Goal: Task Accomplishment & Management: Use online tool/utility

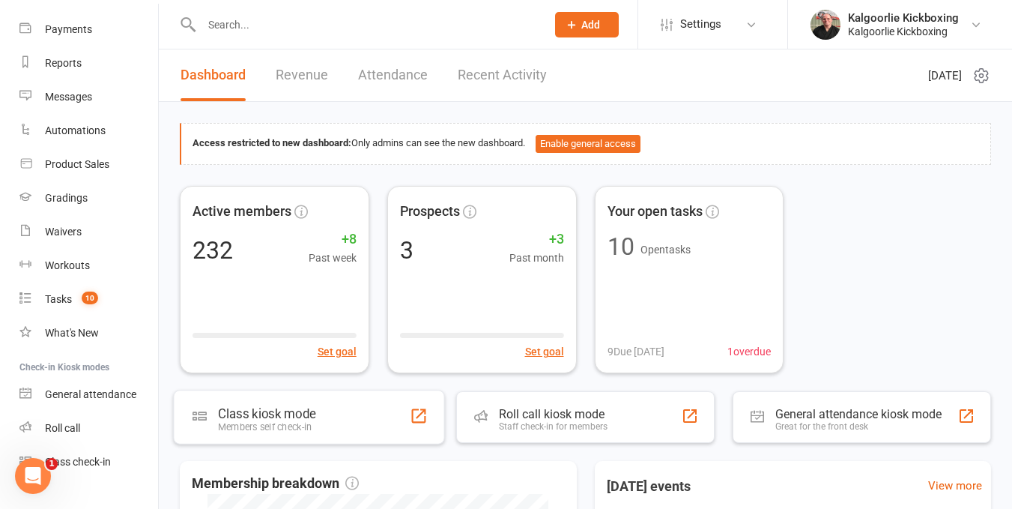
scroll to position [178, 0]
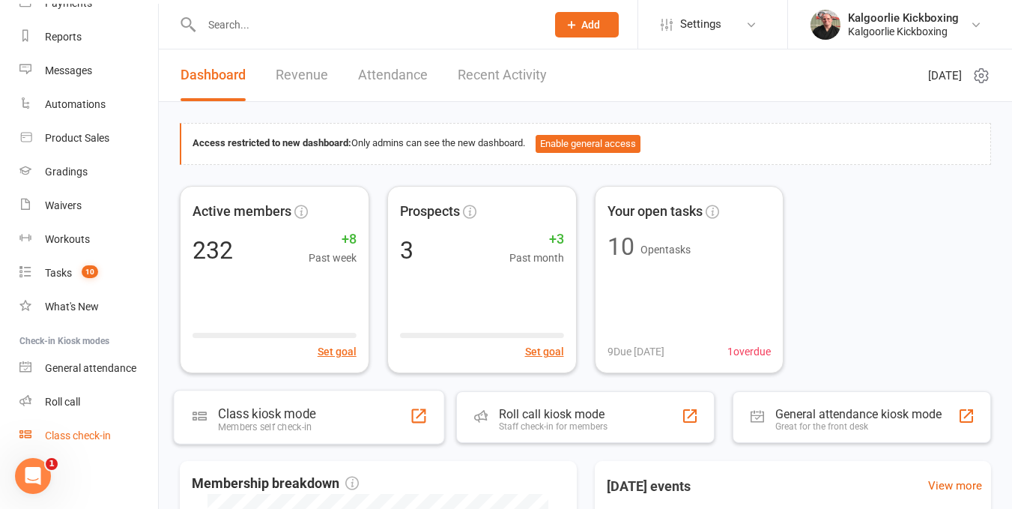
click at [100, 428] on link "Class check-in" at bounding box center [88, 436] width 139 height 34
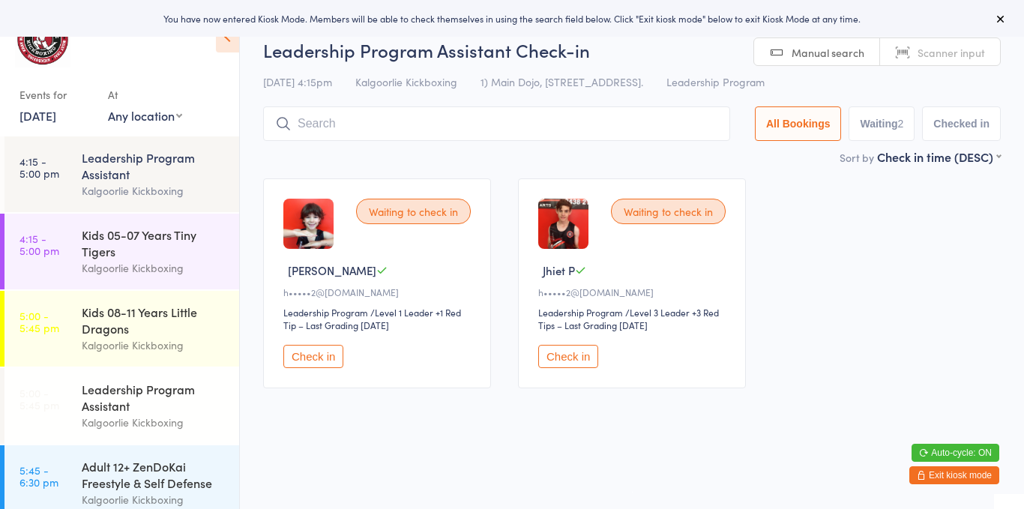
click at [49, 113] on link "[DATE]" at bounding box center [37, 115] width 37 height 16
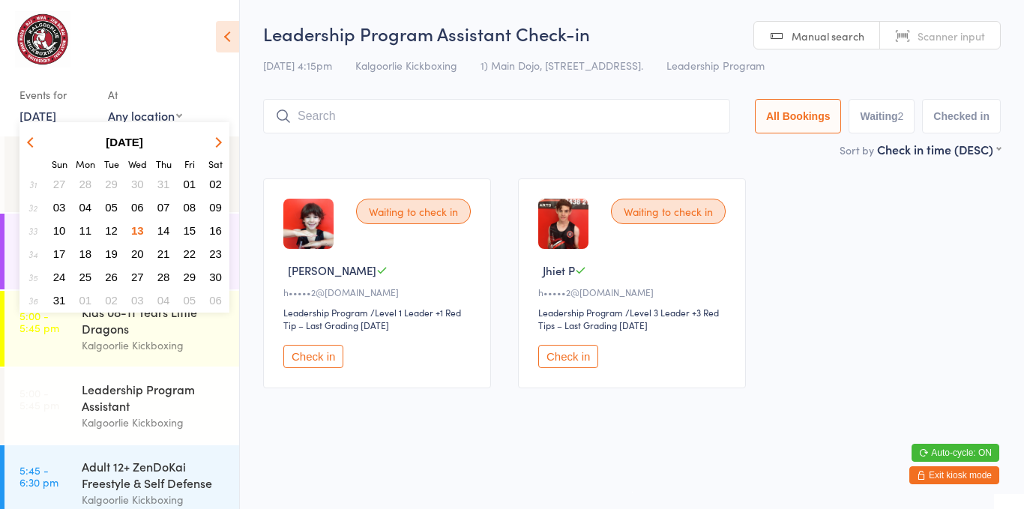
click at [330, 421] on html "You have now entered Kiosk Mode. Members will be able to check themselves in us…" at bounding box center [512, 254] width 1024 height 509
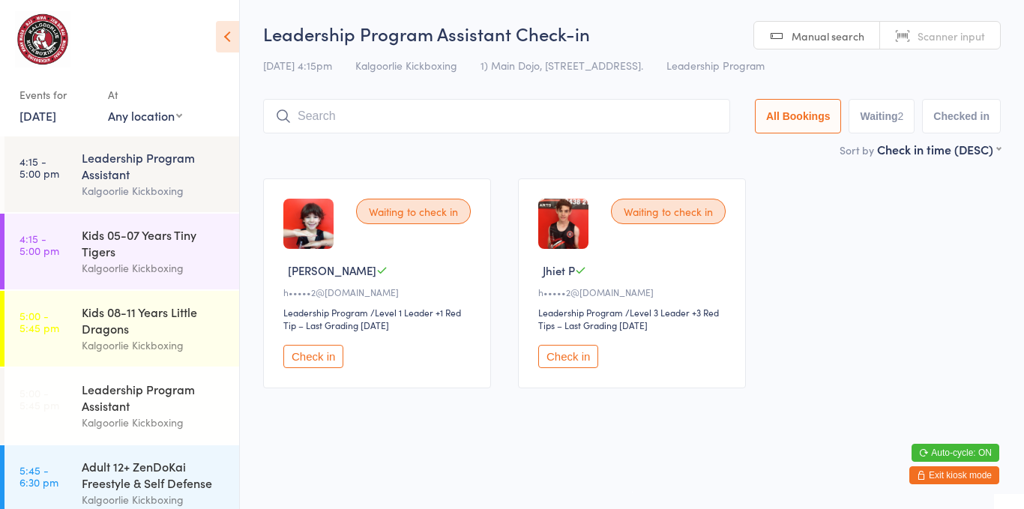
click at [582, 334] on div "Waiting to check in Jhiet P h•••••2@[DOMAIN_NAME] Leadership Program Leadership…" at bounding box center [632, 283] width 228 height 210
click at [592, 345] on button "Check in" at bounding box center [568, 356] width 60 height 23
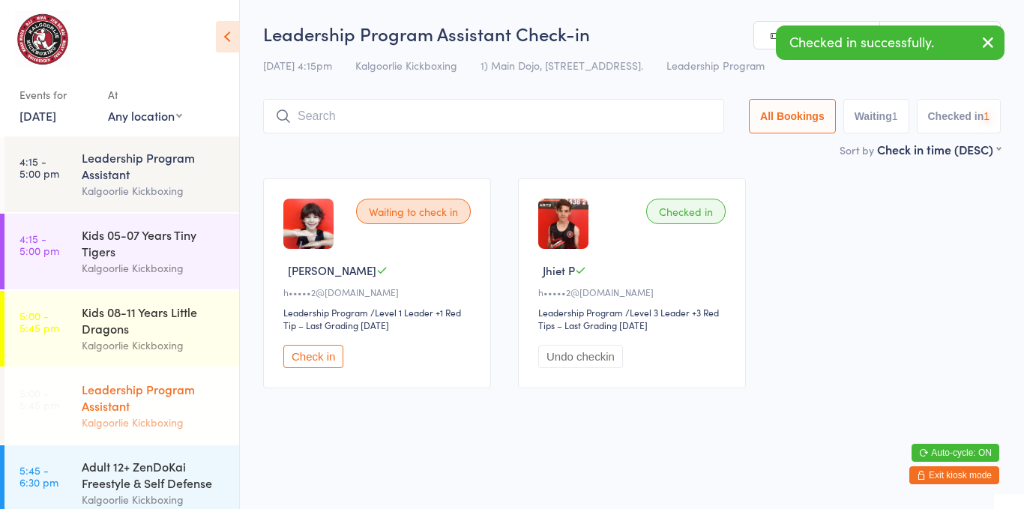
click at [162, 408] on div "Leadership Program Assistant" at bounding box center [154, 397] width 145 height 33
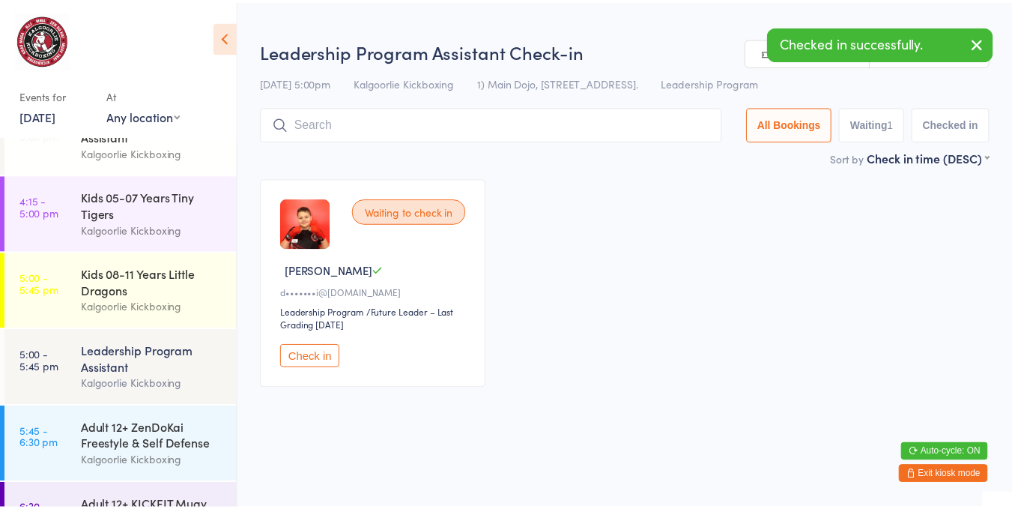
scroll to position [73, 0]
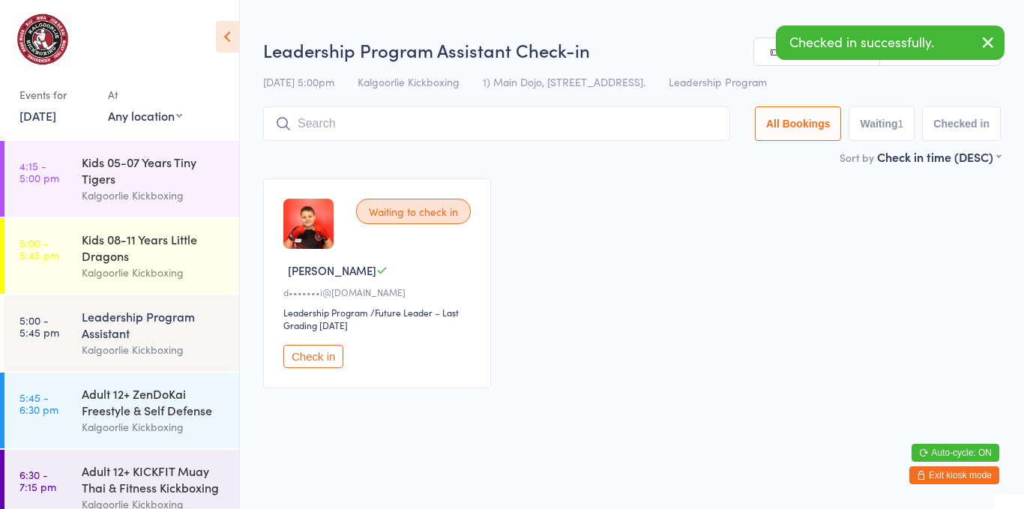
click at [188, 353] on div "Kalgoorlie Kickboxing" at bounding box center [154, 349] width 145 height 17
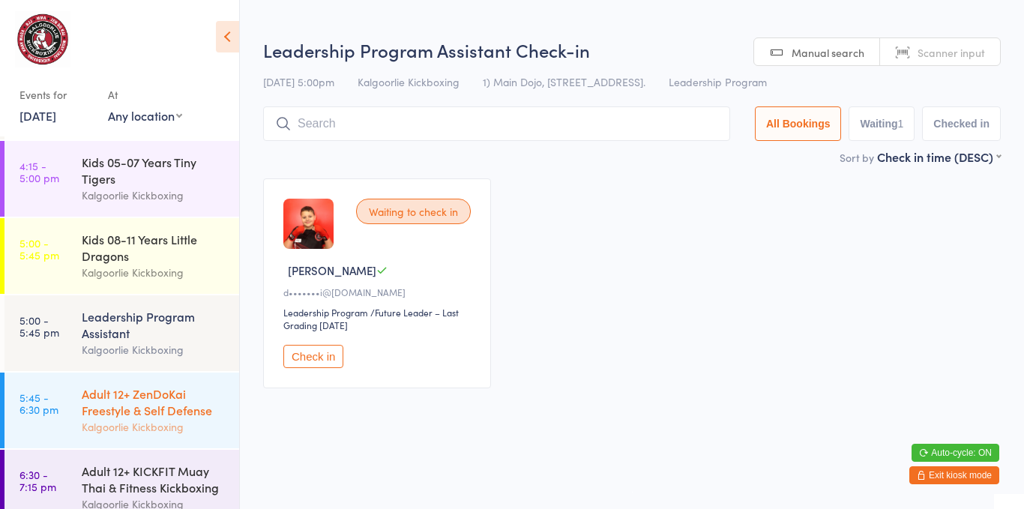
click at [163, 411] on div "Adult 12+ ZenDoKai Freestyle & Self Defense" at bounding box center [154, 401] width 145 height 33
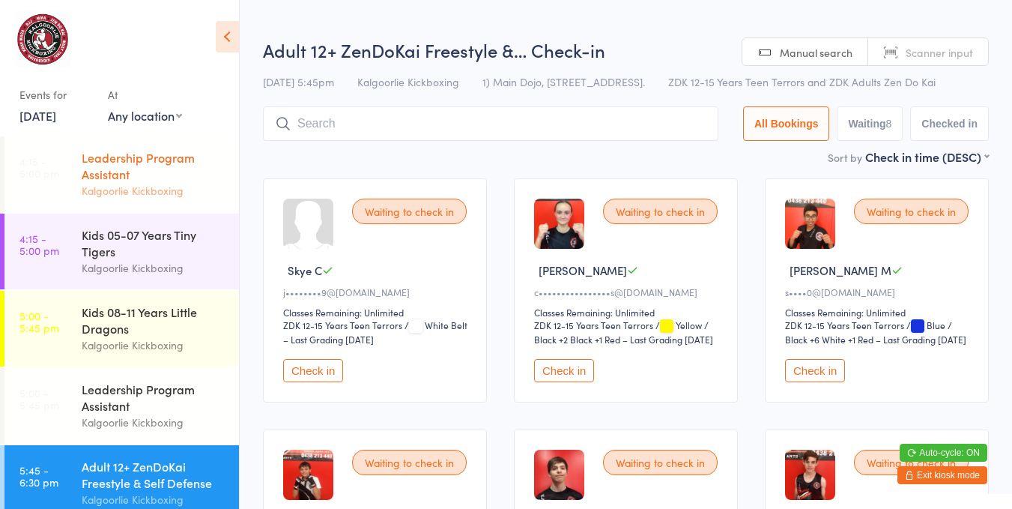
click at [150, 187] on div "Kalgoorlie Kickboxing" at bounding box center [154, 190] width 145 height 17
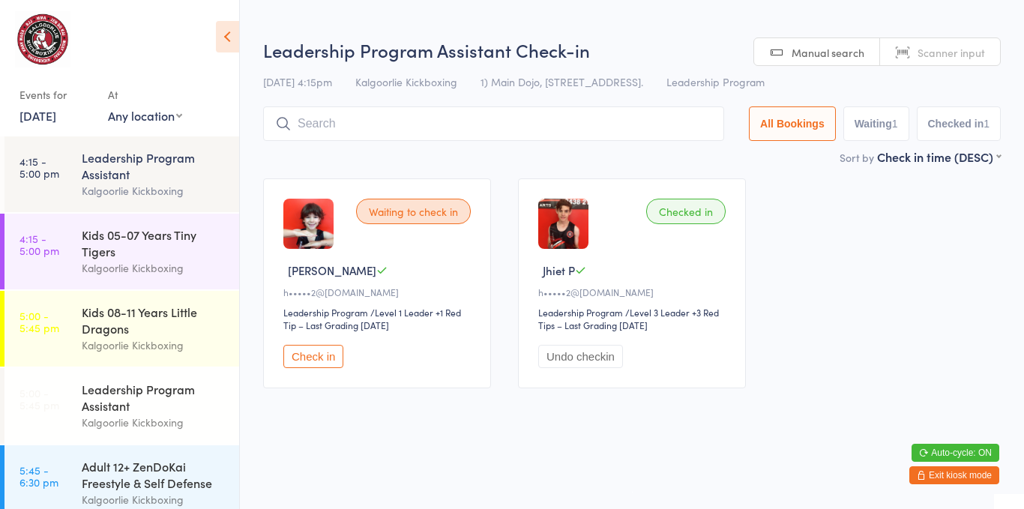
click at [173, 193] on div "Kalgoorlie Kickboxing" at bounding box center [154, 190] width 145 height 17
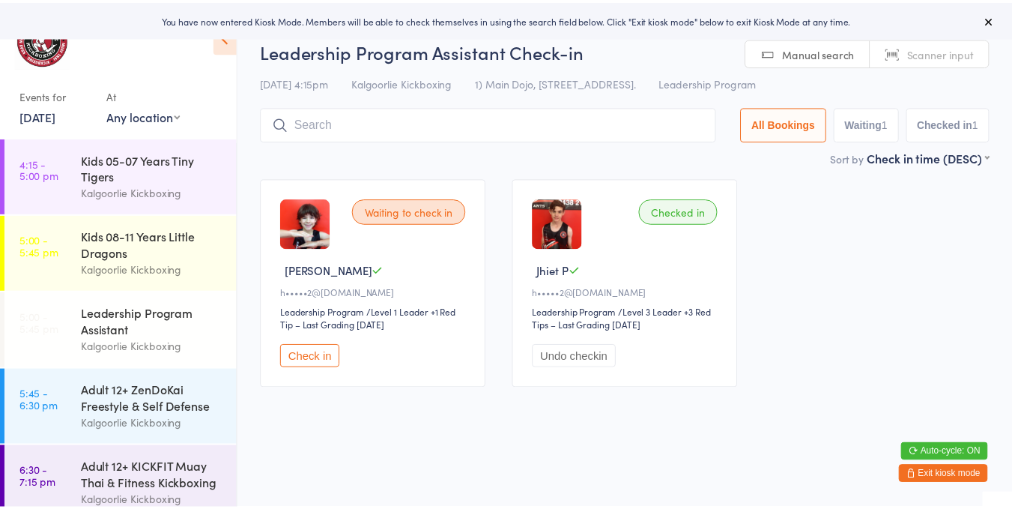
scroll to position [86, 0]
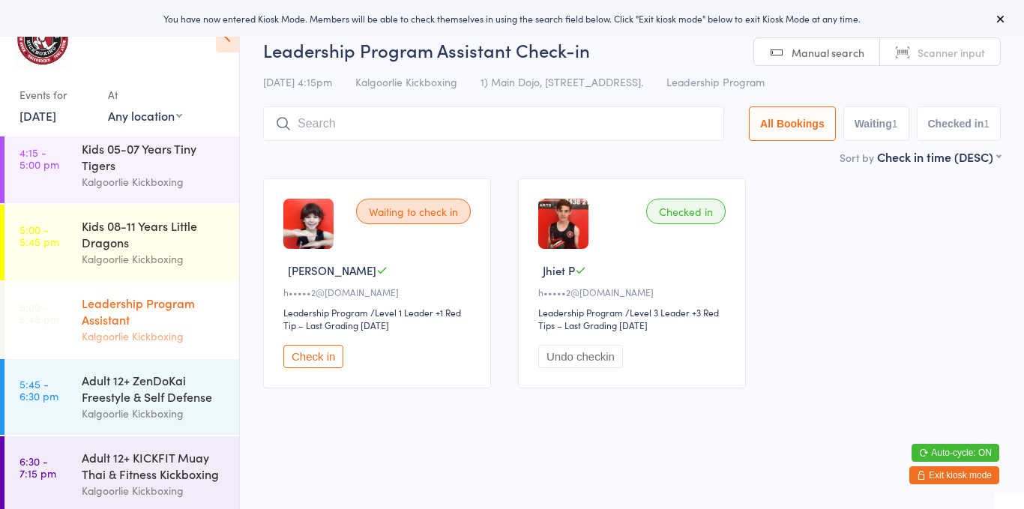
click at [115, 307] on div "Leadership Program Assistant" at bounding box center [154, 310] width 145 height 33
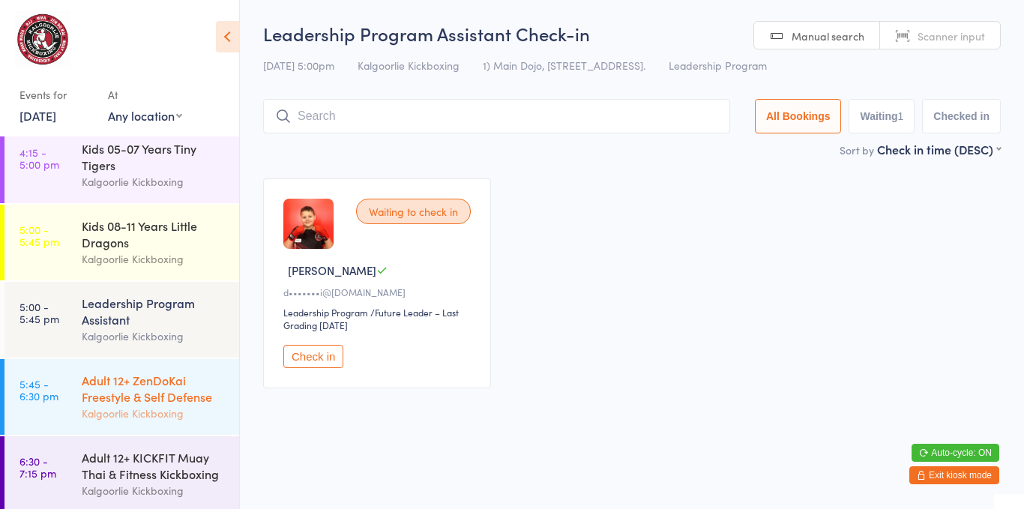
click at [133, 384] on div "Adult 12+ ZenDoKai Freestyle & Self Defense" at bounding box center [154, 388] width 145 height 33
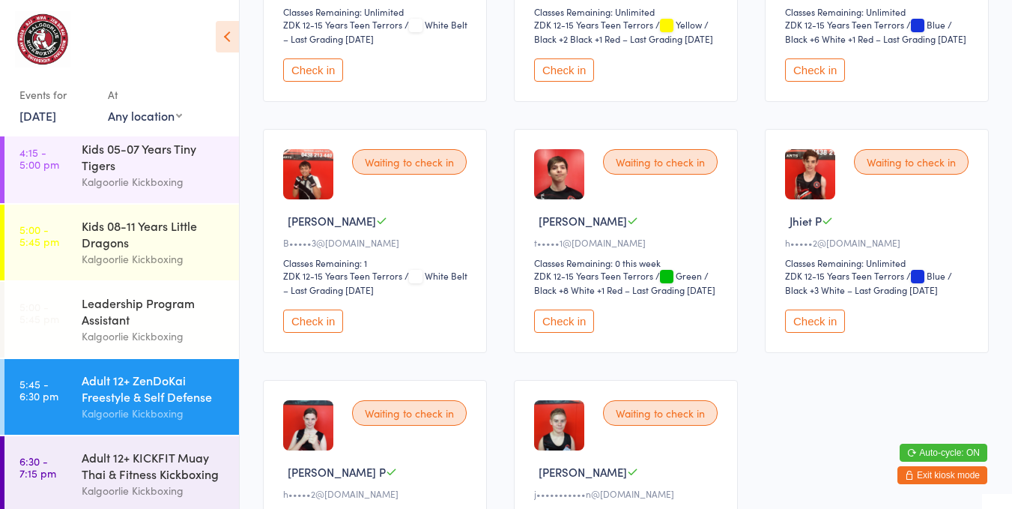
scroll to position [304, 0]
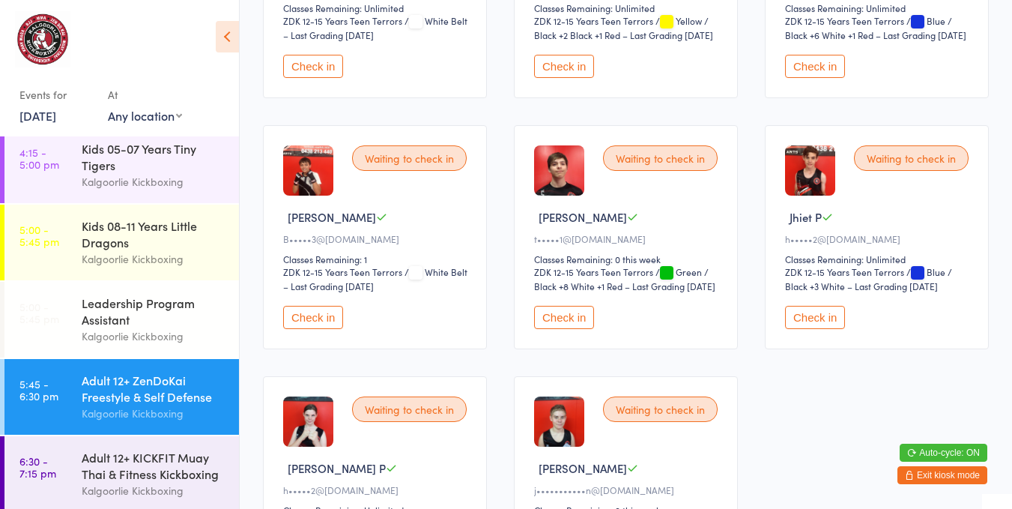
click at [819, 329] on button "Check in" at bounding box center [815, 317] width 60 height 23
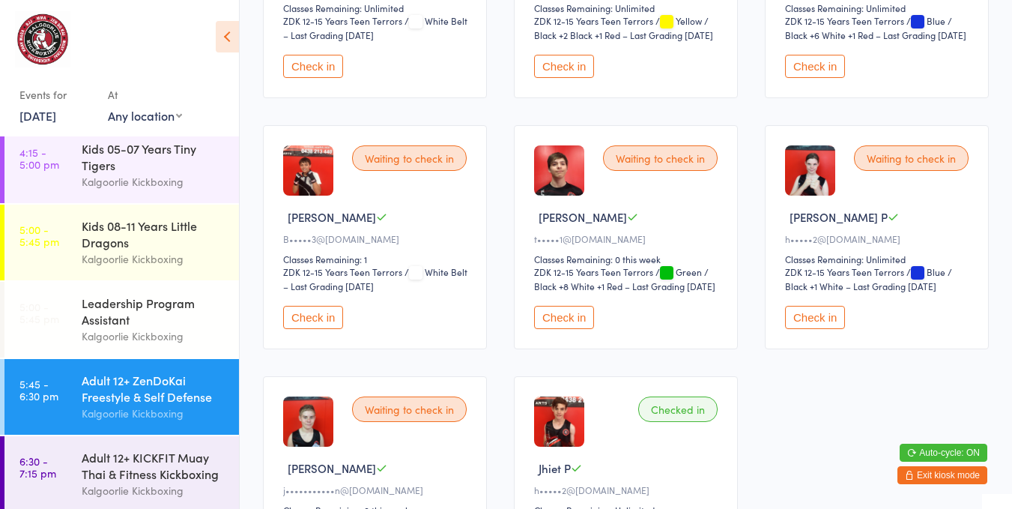
click at [256, 431] on div "Waiting to check in Skye C j••••••••9@[DOMAIN_NAME] Classes Remaining: Unlimite…" at bounding box center [626, 238] width 753 height 754
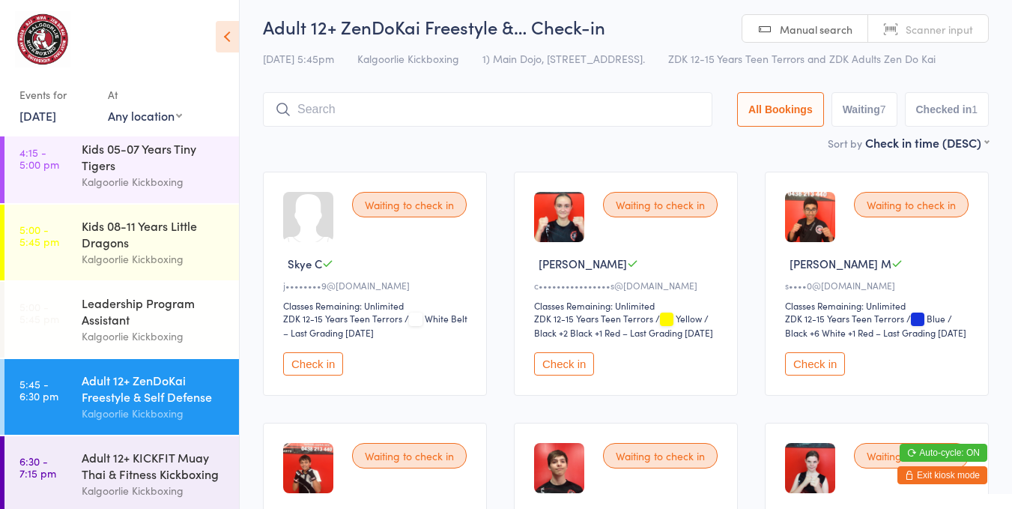
scroll to position [0, 0]
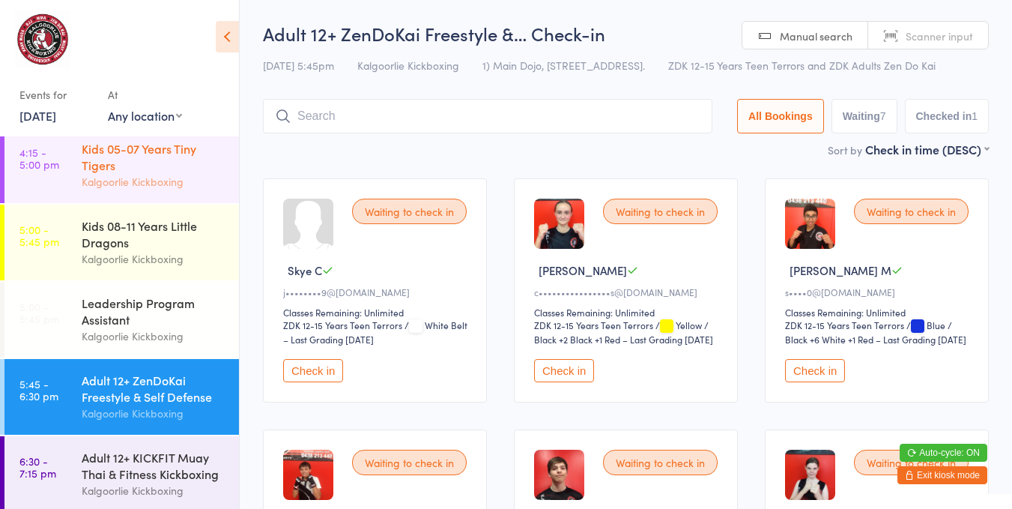
click at [153, 157] on div "Kids 05-07 Years Tiny Tigers" at bounding box center [154, 156] width 145 height 33
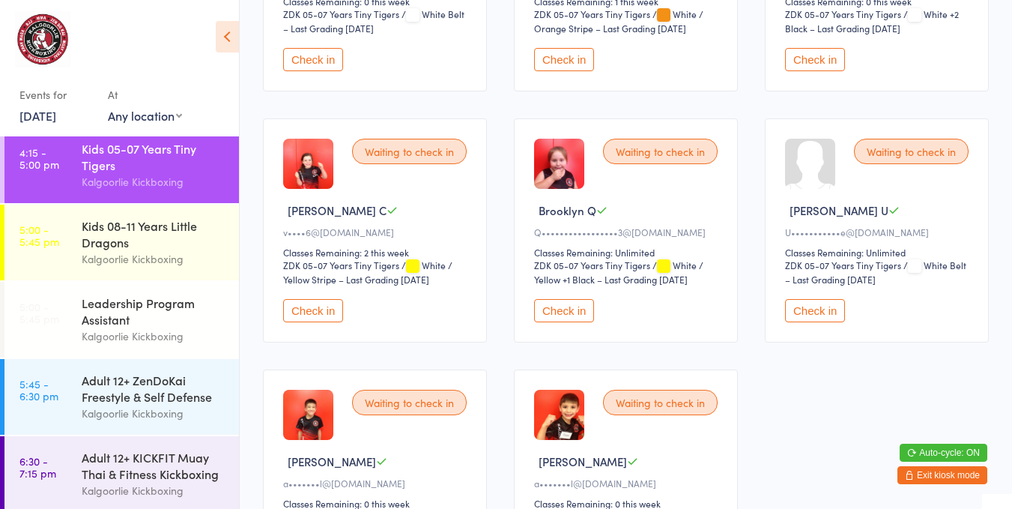
scroll to position [309, 0]
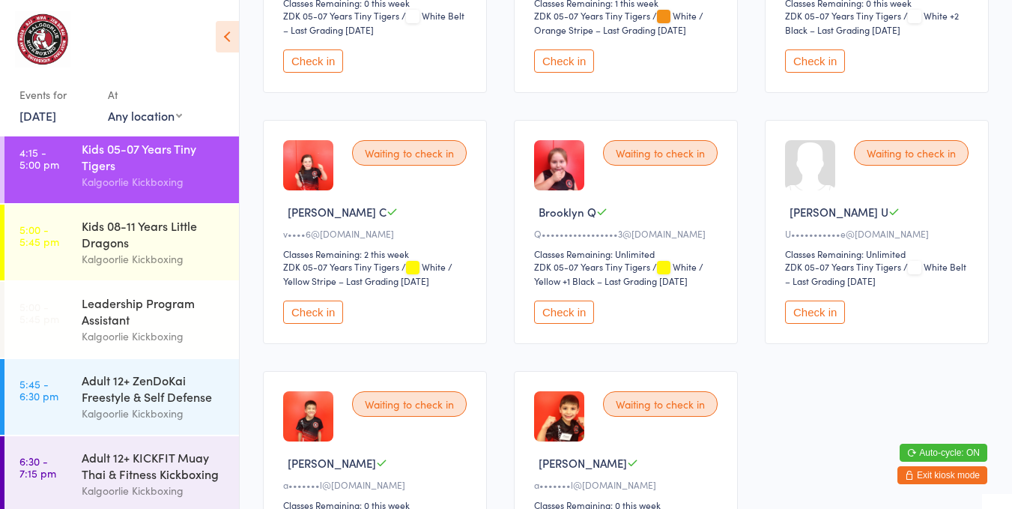
click at [139, 157] on div "Kids 05-07 Years Tiny Tigers" at bounding box center [154, 156] width 145 height 33
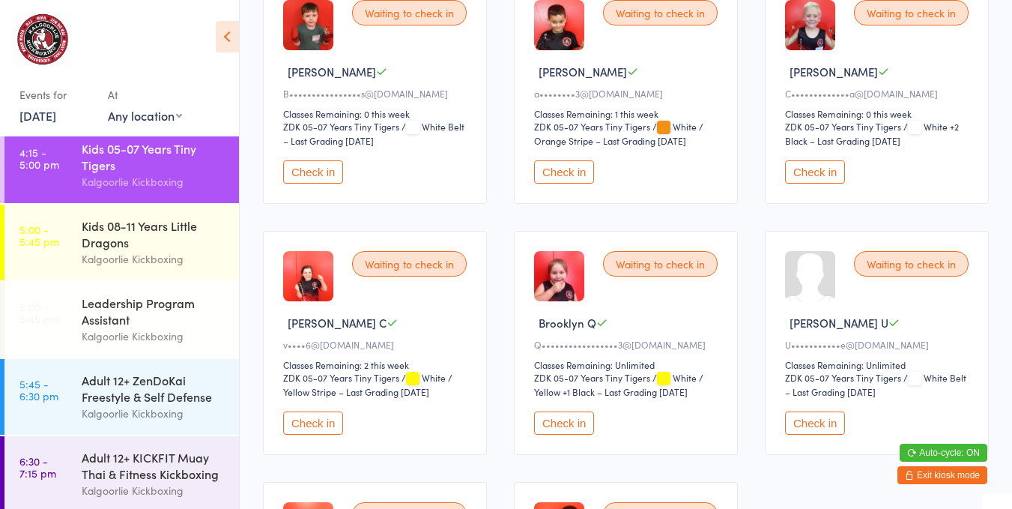
scroll to position [223, 0]
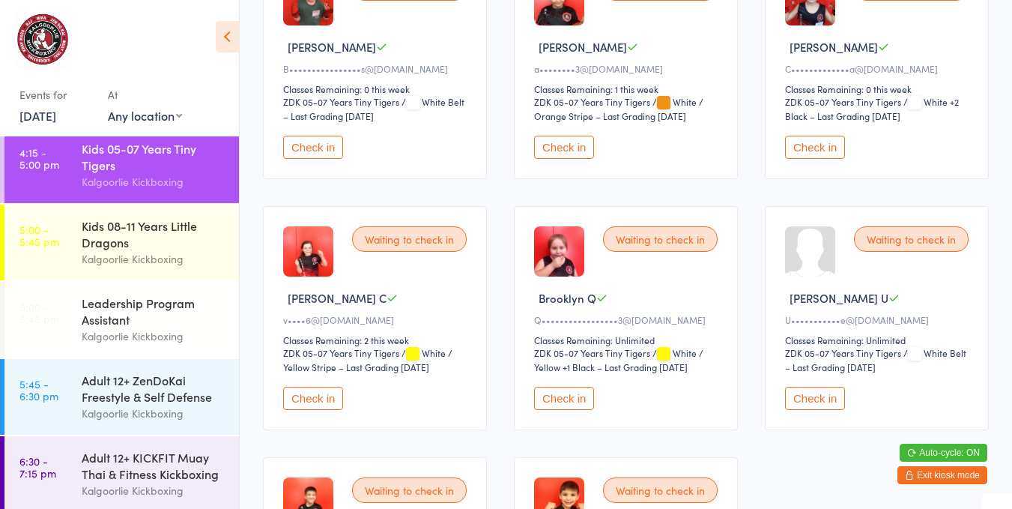
click at [546, 375] on div "Waiting to check in Brooklyn Q Q•••••••••••••••••3@gmail.com Classes Remaining:…" at bounding box center [626, 318] width 224 height 224
click at [551, 390] on button "Check in" at bounding box center [564, 398] width 60 height 23
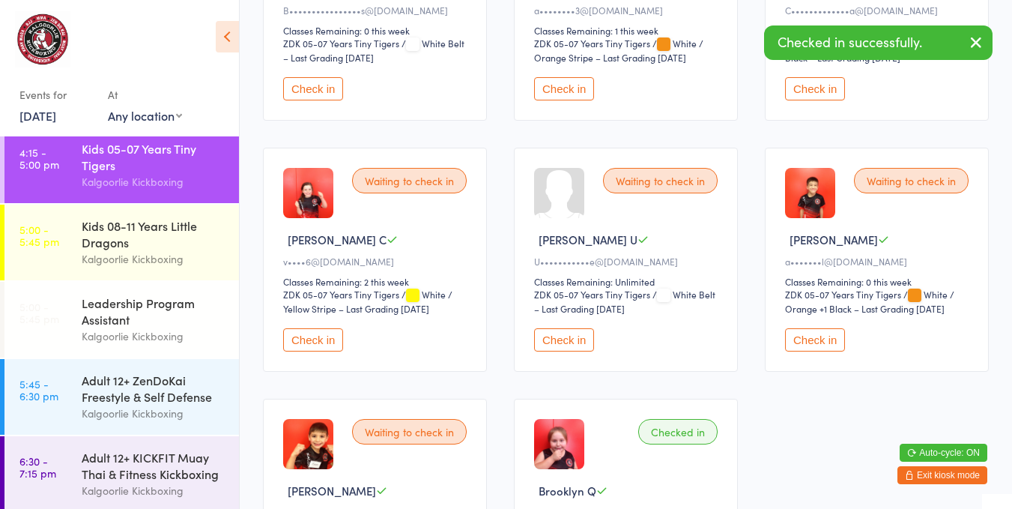
scroll to position [501, 0]
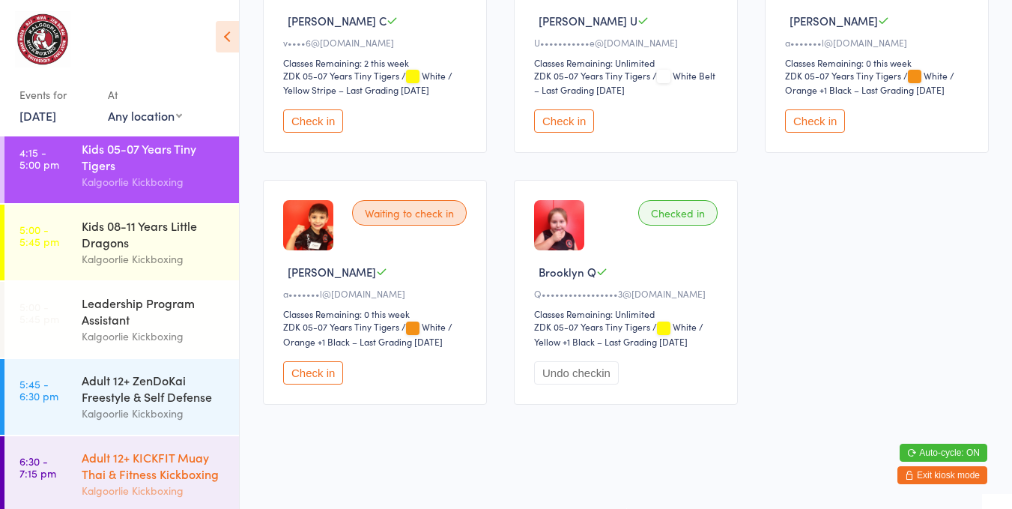
click at [132, 444] on div "Adult 12+ KICKFIT Muay Thai & Fitness Kickboxing Kalgoorlie Kickboxing" at bounding box center [160, 474] width 157 height 76
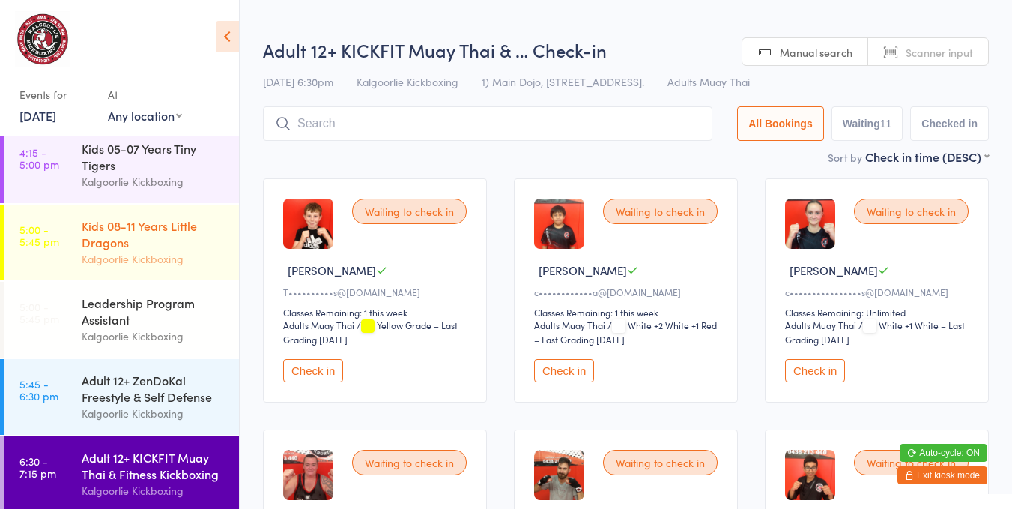
click at [109, 259] on div "Kalgoorlie Kickboxing" at bounding box center [154, 258] width 145 height 17
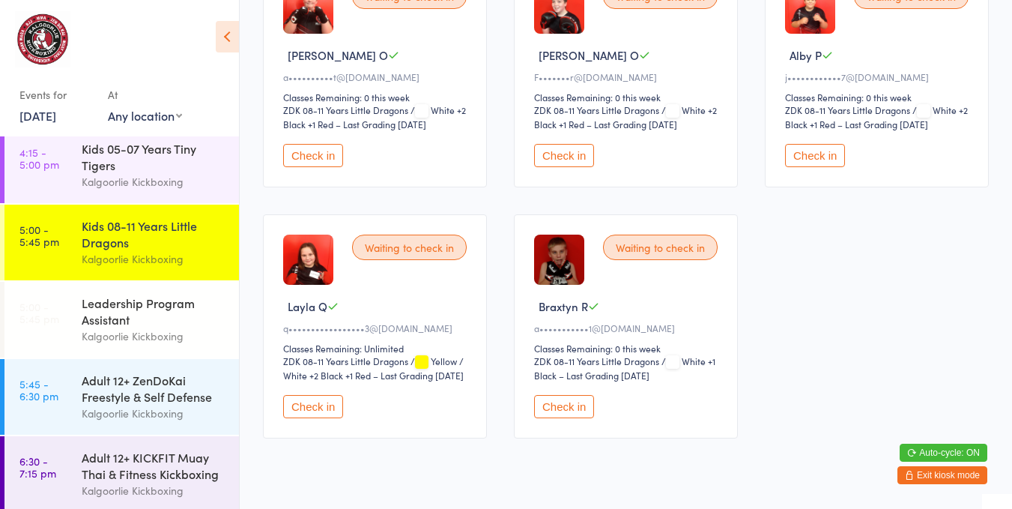
scroll to position [995, 0]
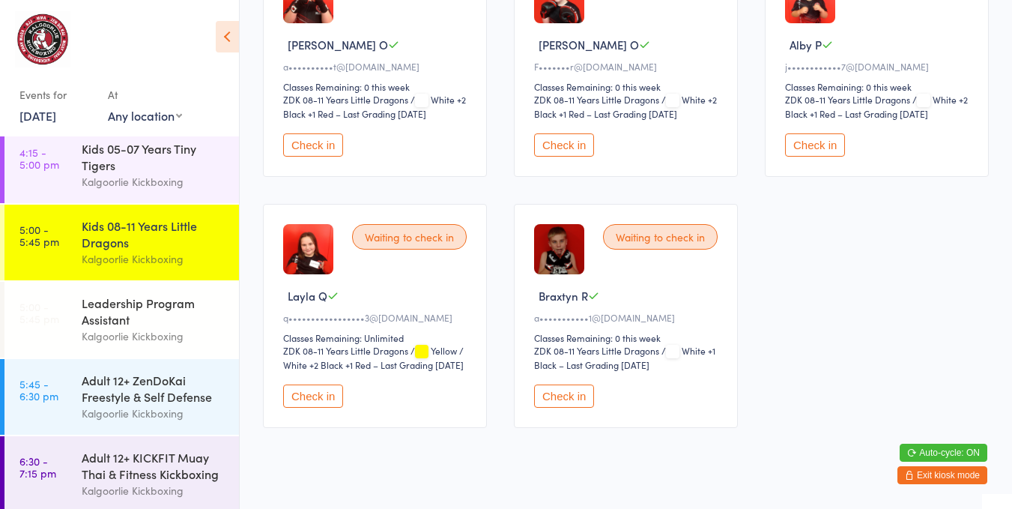
click at [303, 387] on button "Check in" at bounding box center [313, 395] width 60 height 23
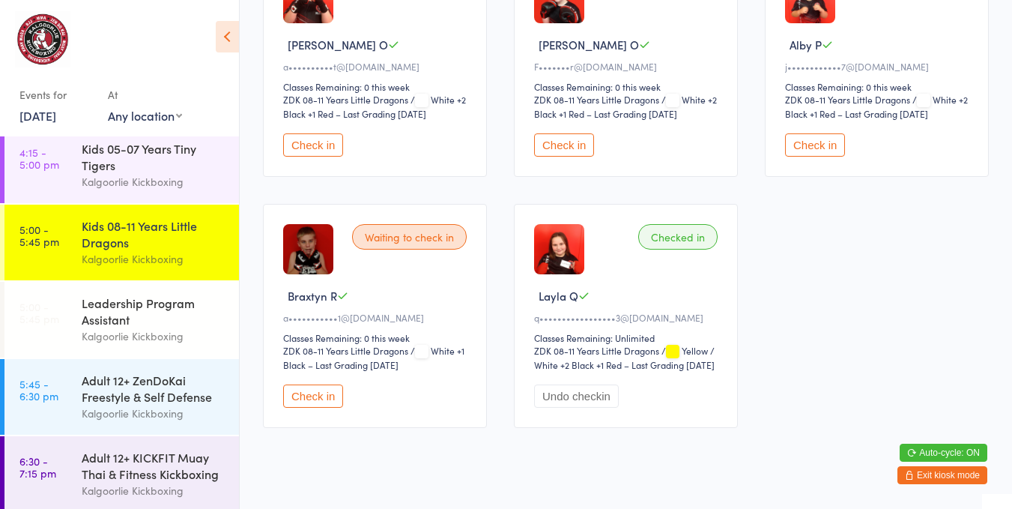
scroll to position [0, 0]
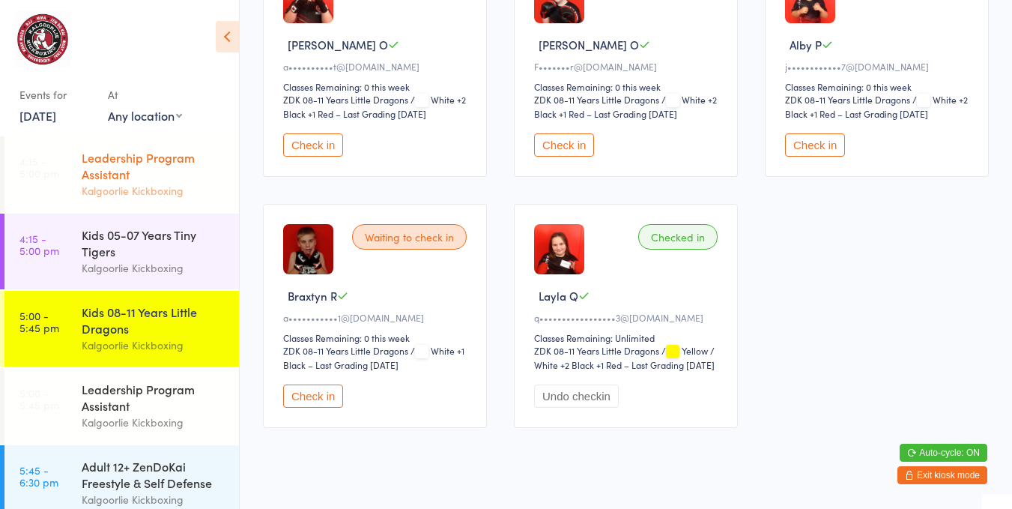
click at [115, 154] on div "Leadership Program Assistant" at bounding box center [154, 165] width 145 height 33
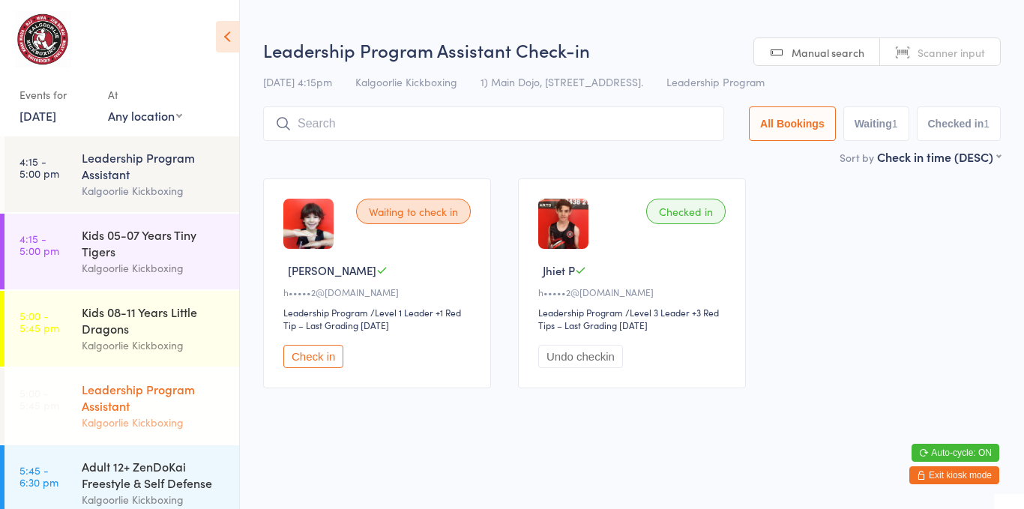
click at [127, 389] on div "Leadership Program Assistant" at bounding box center [154, 397] width 145 height 33
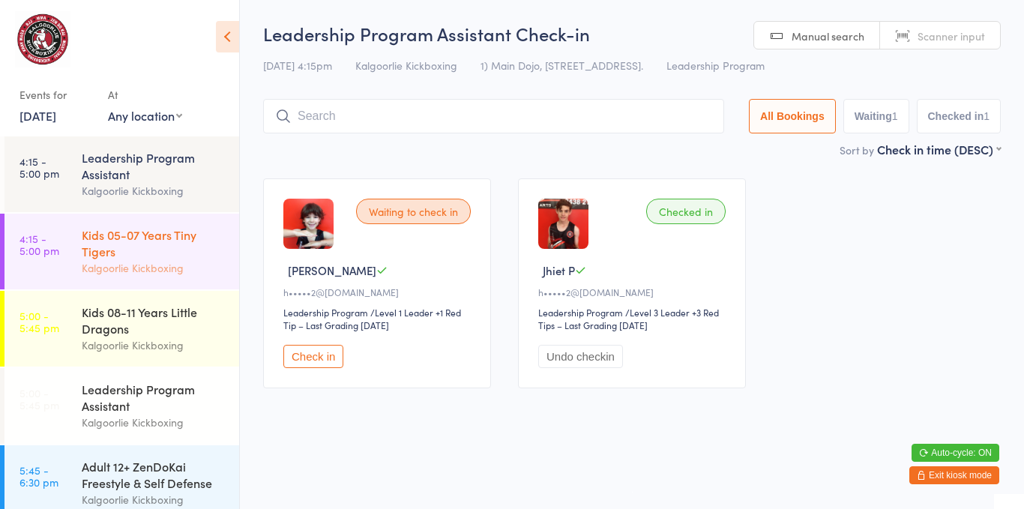
click at [140, 226] on div "Kids 05-07 Years Tiny Tigers Kalgoorlie Kickboxing" at bounding box center [160, 252] width 157 height 76
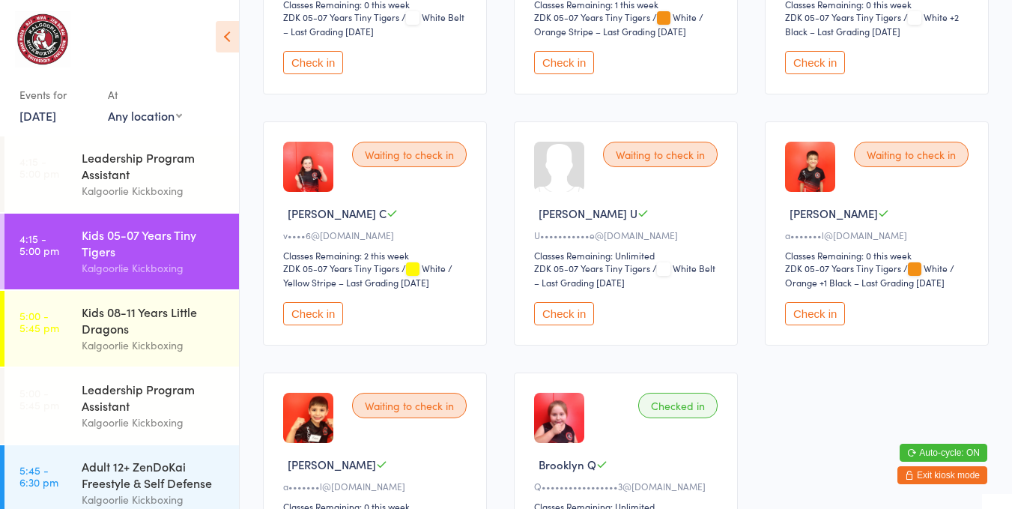
scroll to position [305, 0]
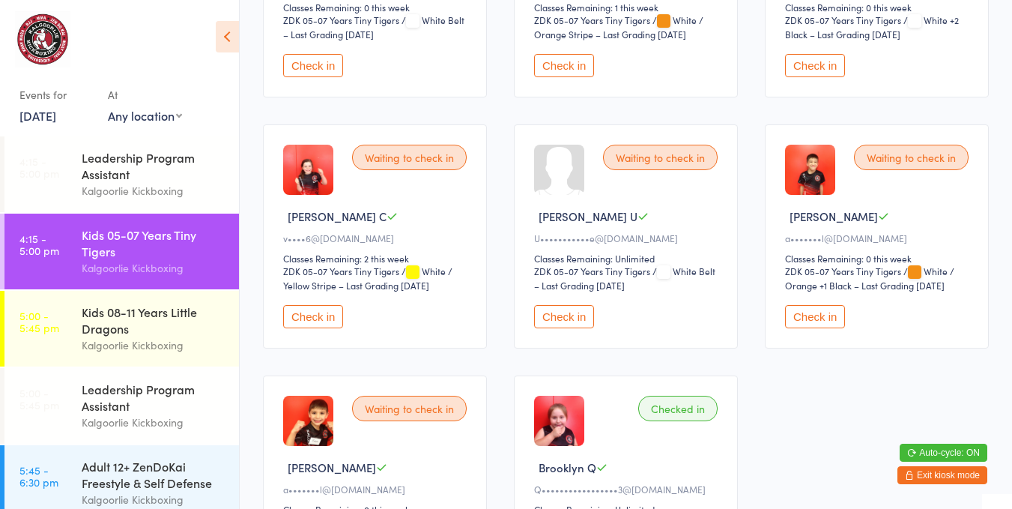
click at [557, 318] on button "Check in" at bounding box center [564, 316] width 60 height 23
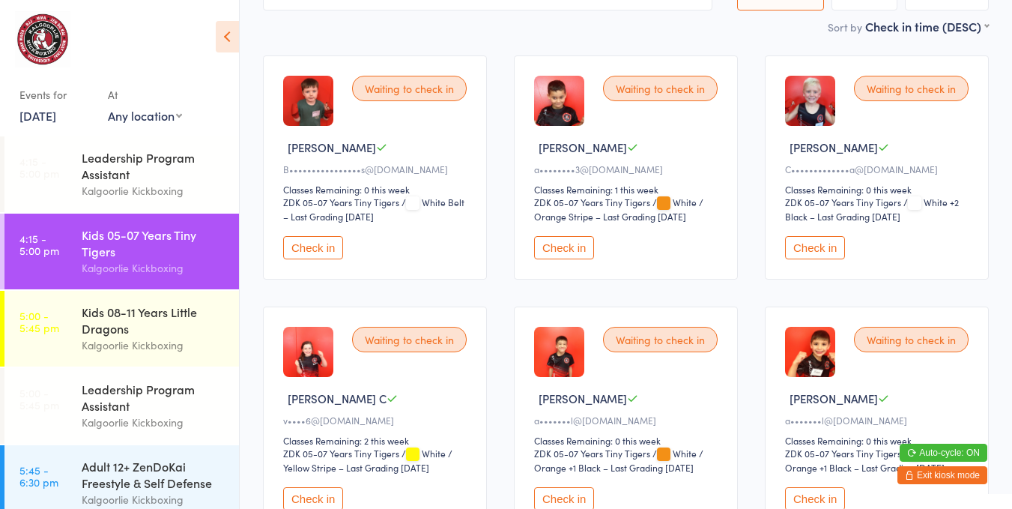
scroll to position [112, 0]
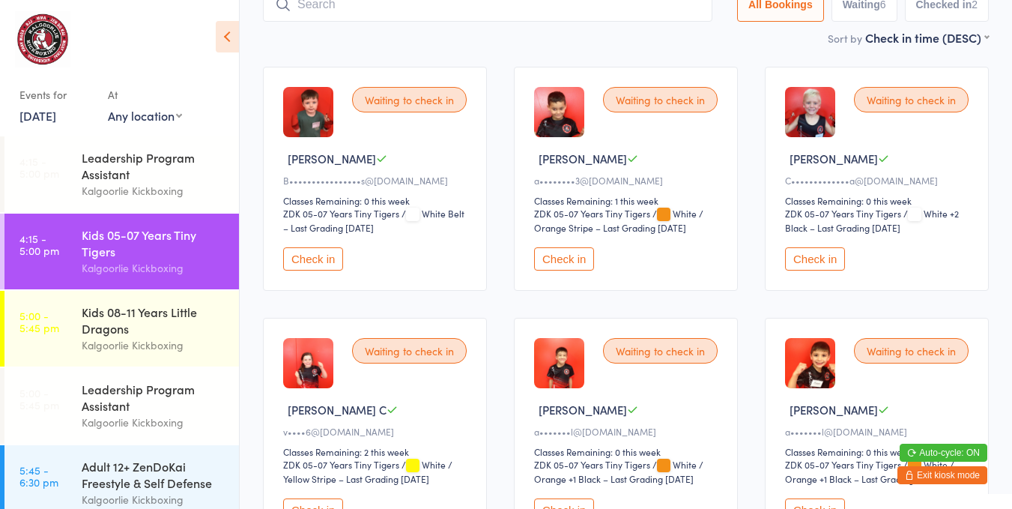
click at [310, 263] on button "Check in" at bounding box center [313, 258] width 60 height 23
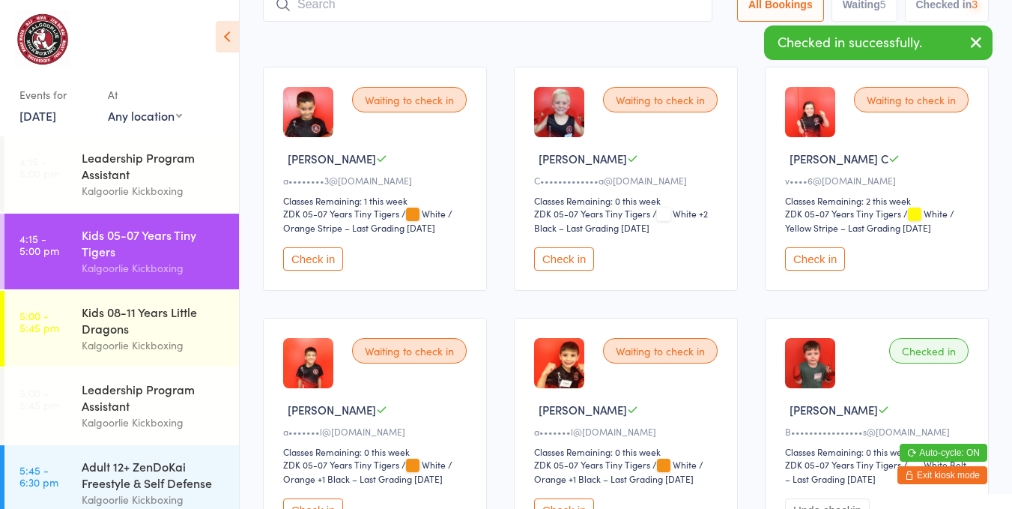
click at [318, 250] on button "Check in" at bounding box center [313, 258] width 60 height 23
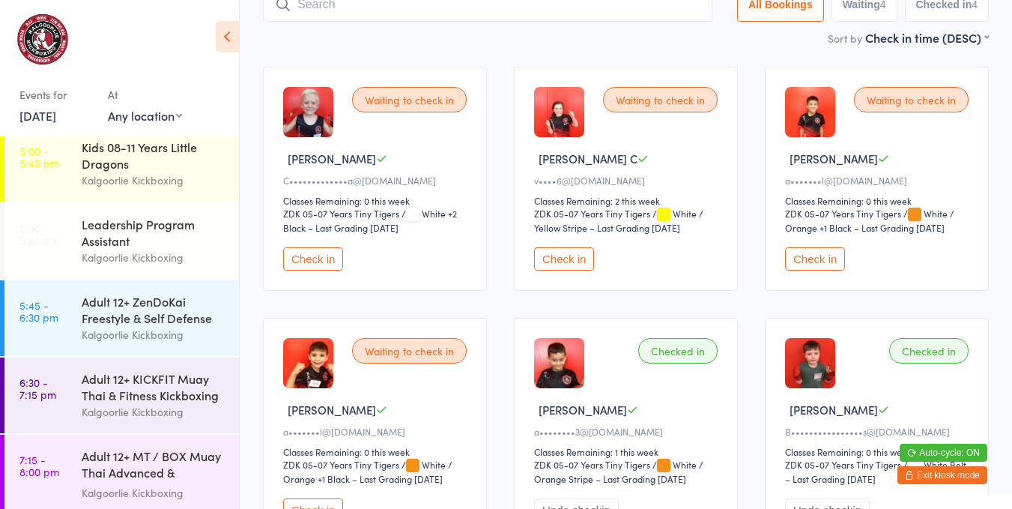
scroll to position [167, 0]
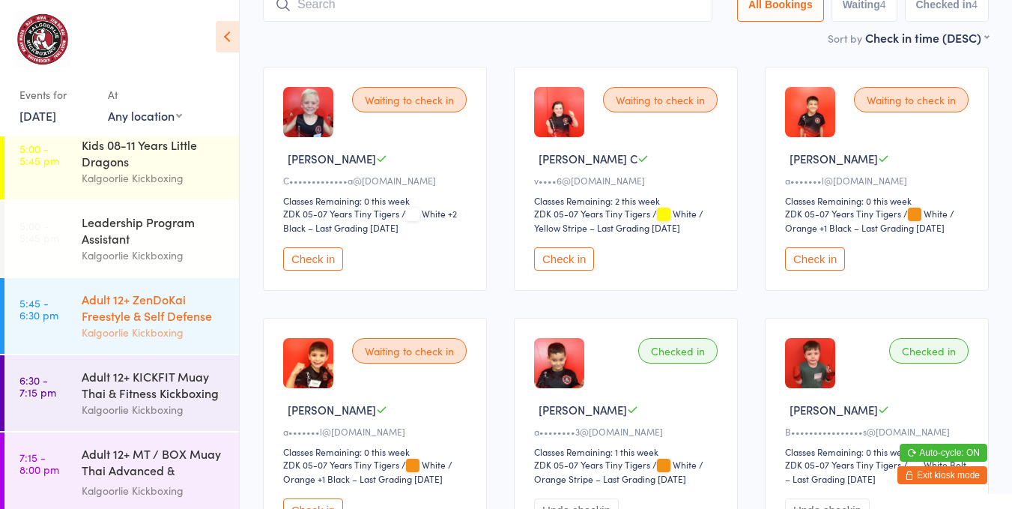
click at [98, 300] on div "Adult 12+ ZenDoKai Freestyle & Self Defense" at bounding box center [154, 307] width 145 height 33
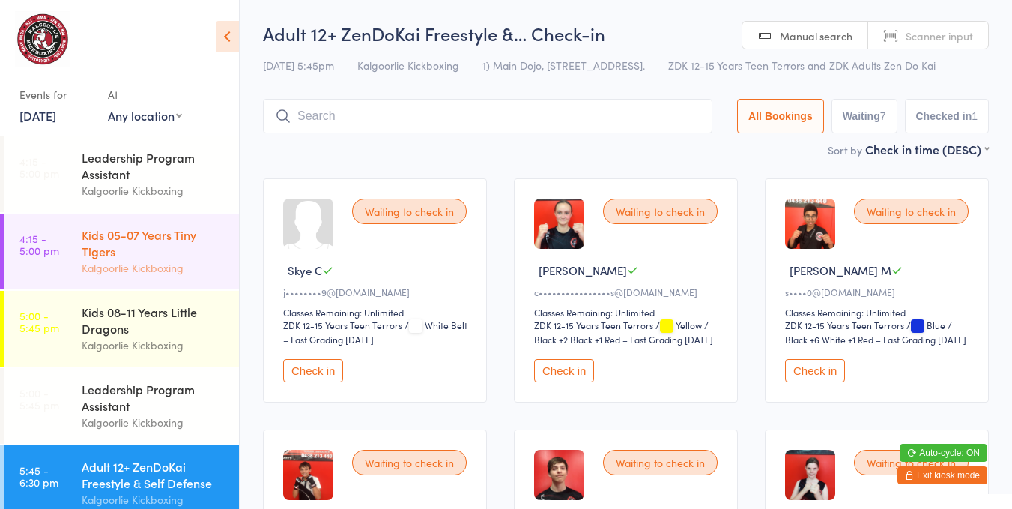
click at [130, 231] on div "Kids 05-07 Years Tiny Tigers" at bounding box center [154, 242] width 145 height 33
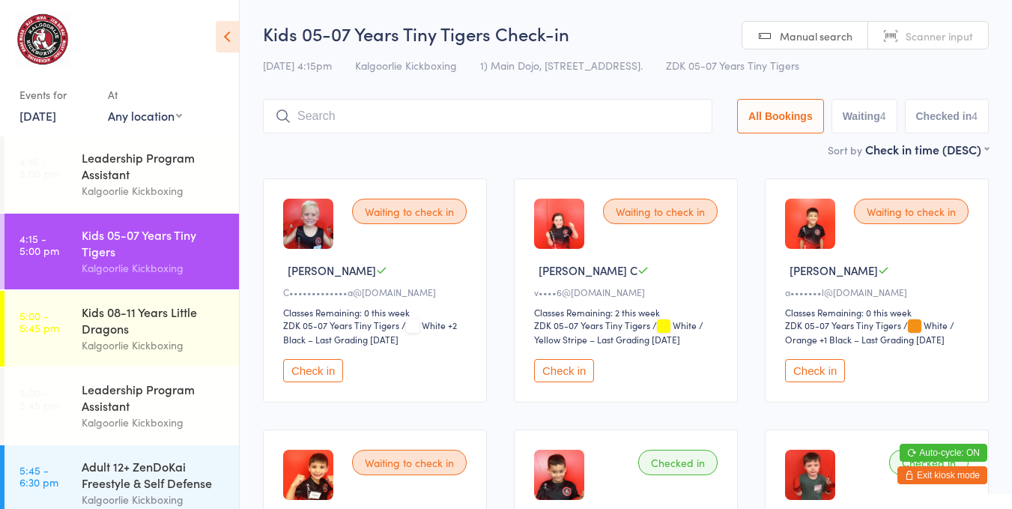
click at [456, 462] on div "Waiting to check in" at bounding box center [409, 462] width 115 height 25
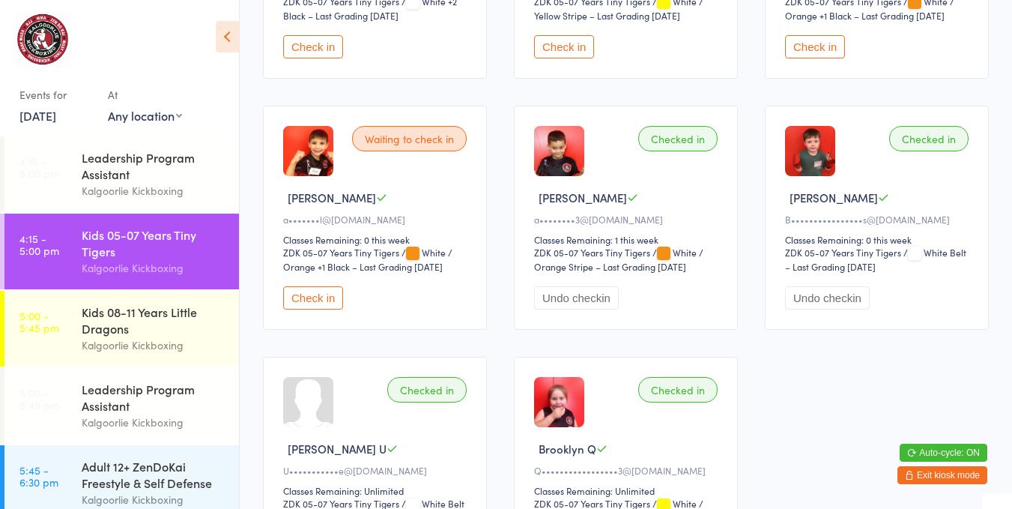
scroll to position [312, 0]
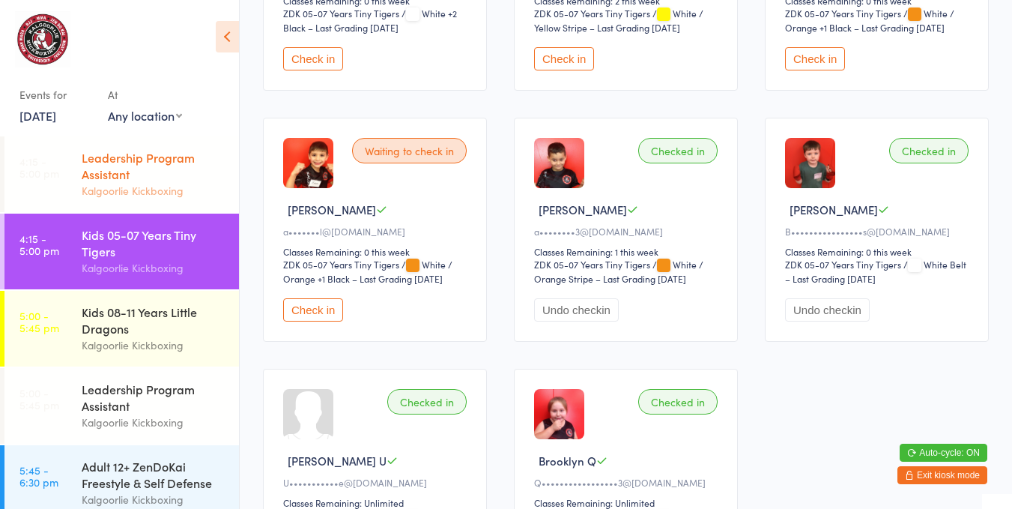
click at [79, 184] on link "4:15 - 5:00 pm Leadership Program Assistant Kalgoorlie Kickboxing" at bounding box center [121, 174] width 235 height 76
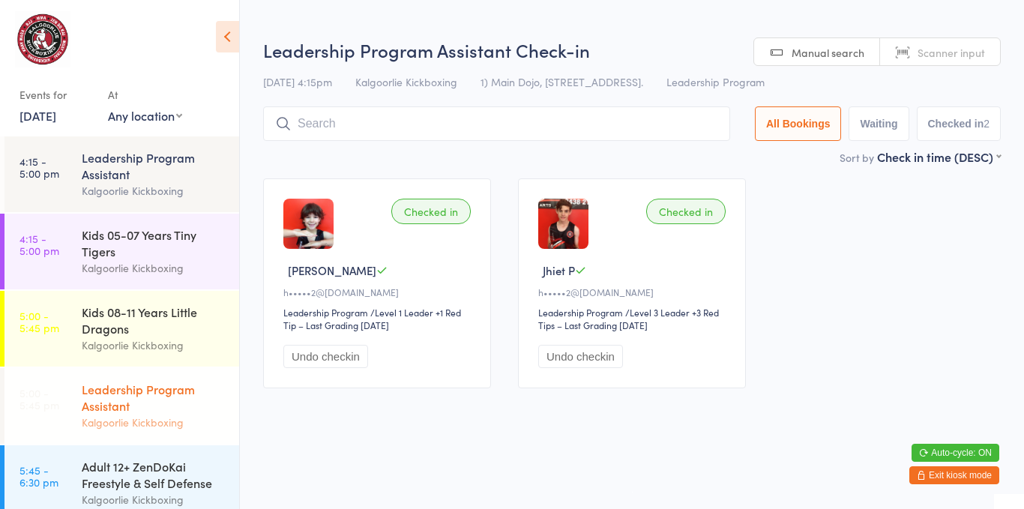
click at [82, 370] on div "Leadership Program Assistant Kalgoorlie Kickboxing" at bounding box center [160, 406] width 157 height 76
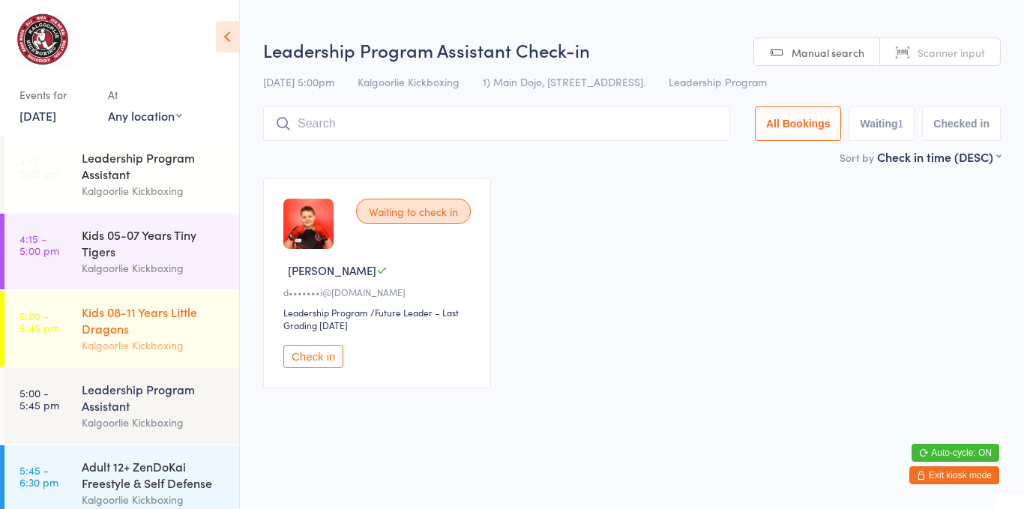
click at [113, 307] on div "Kids 08-11 Years Little Dragons" at bounding box center [154, 319] width 145 height 33
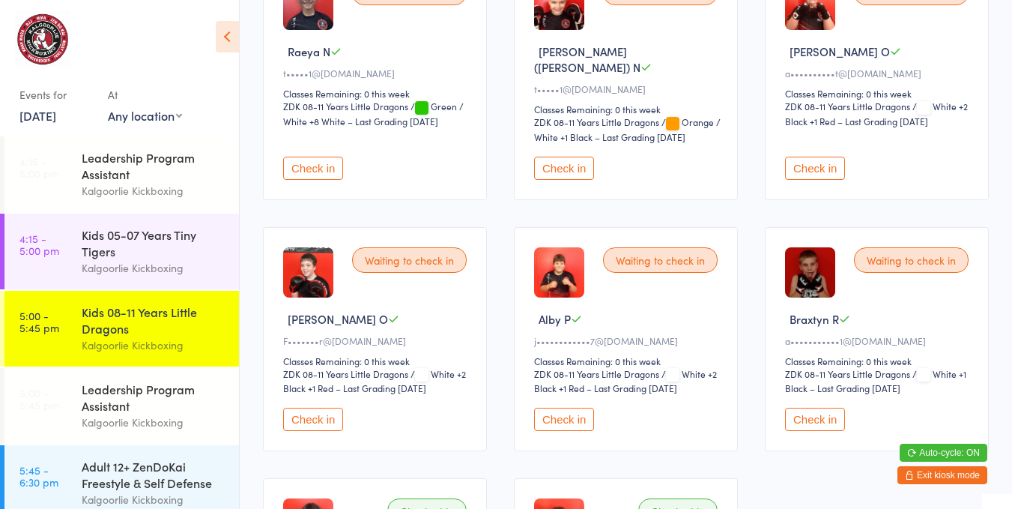
scroll to position [719, 0]
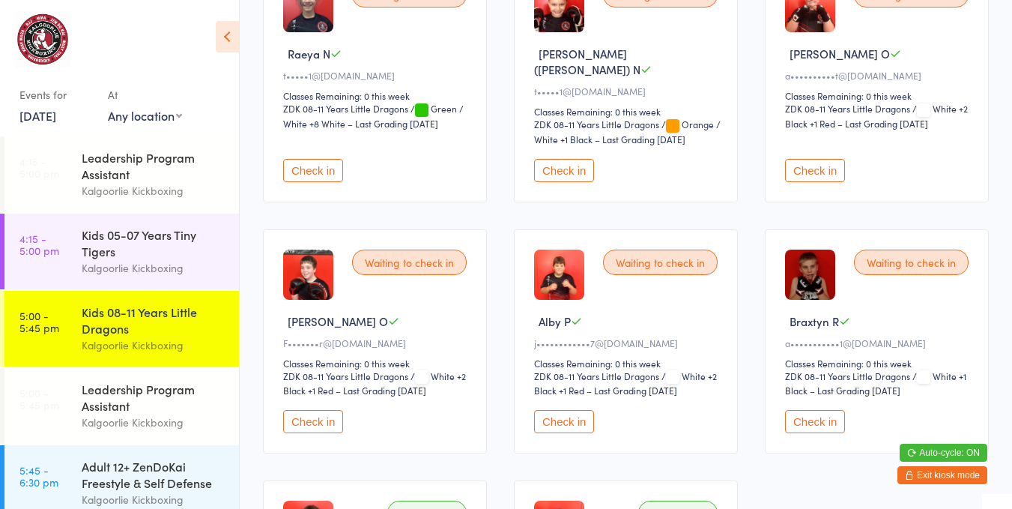
click at [573, 159] on button "Check in" at bounding box center [564, 170] width 60 height 23
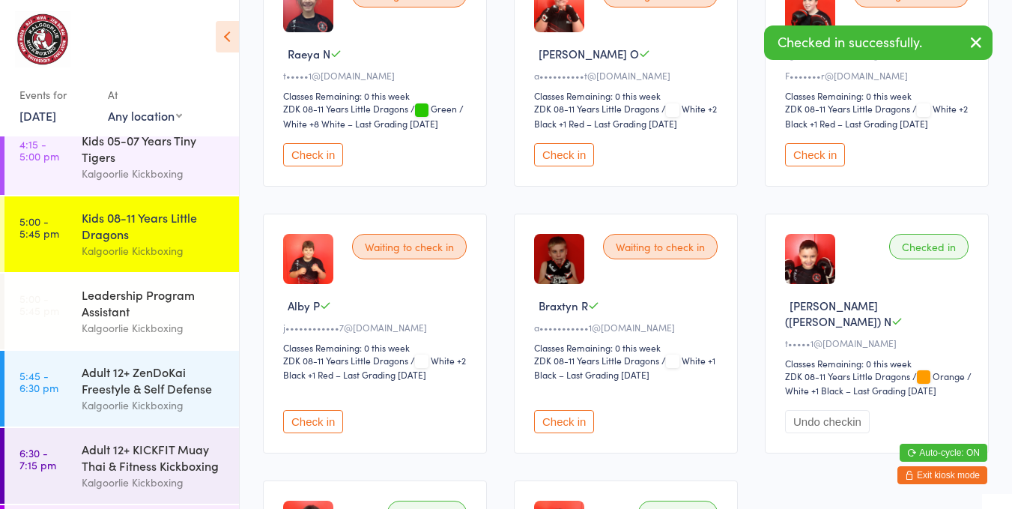
scroll to position [152, 0]
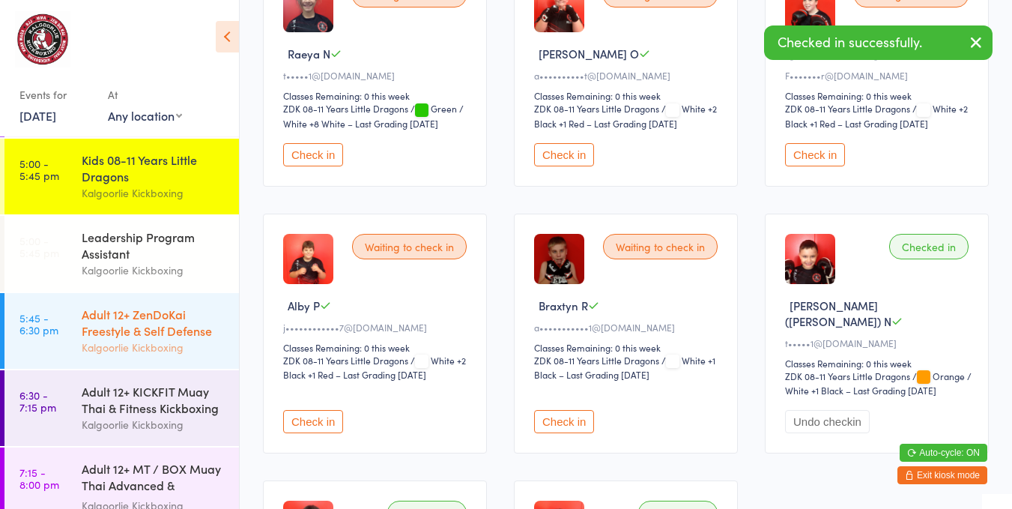
click at [136, 322] on div "Adult 12+ ZenDoKai Freestyle & Self Defense" at bounding box center [154, 322] width 145 height 33
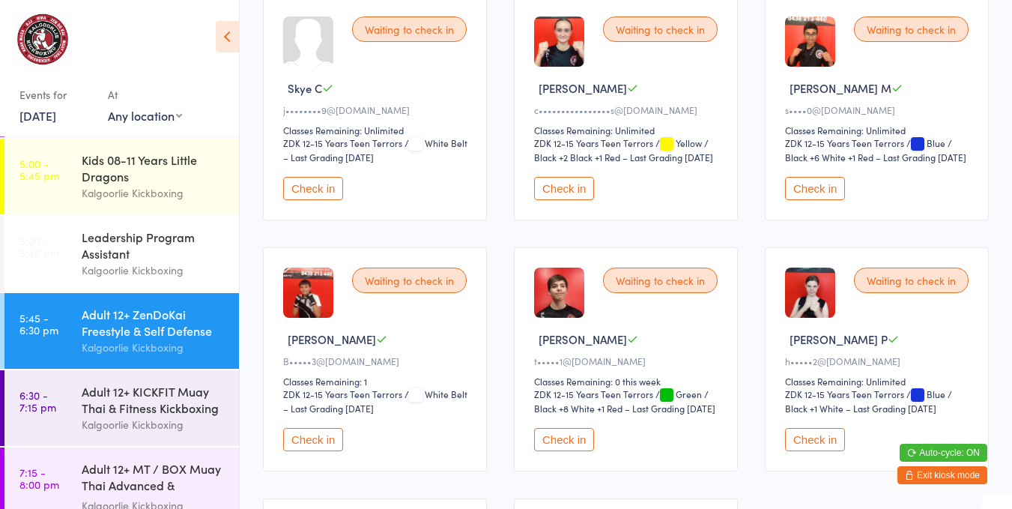
scroll to position [211, 0]
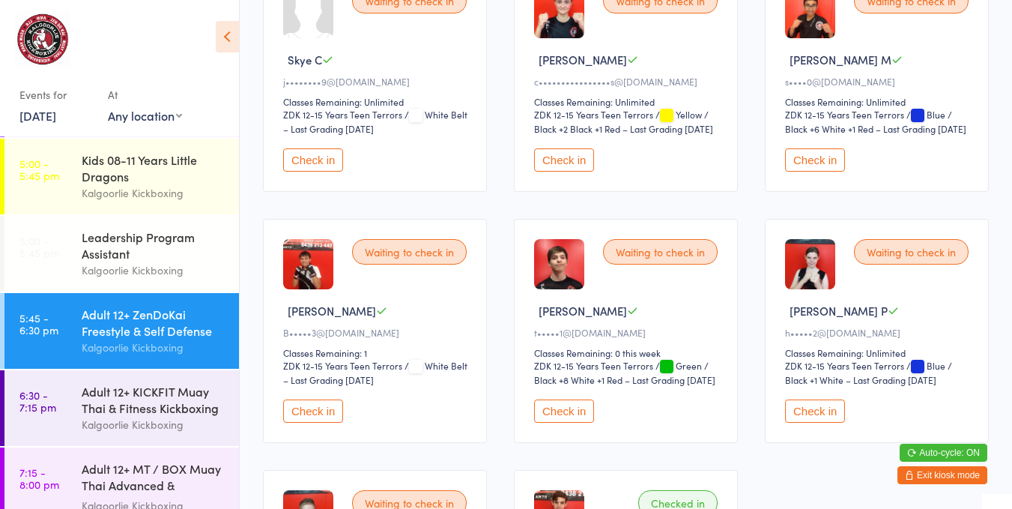
click at [567, 423] on button "Check in" at bounding box center [564, 410] width 60 height 23
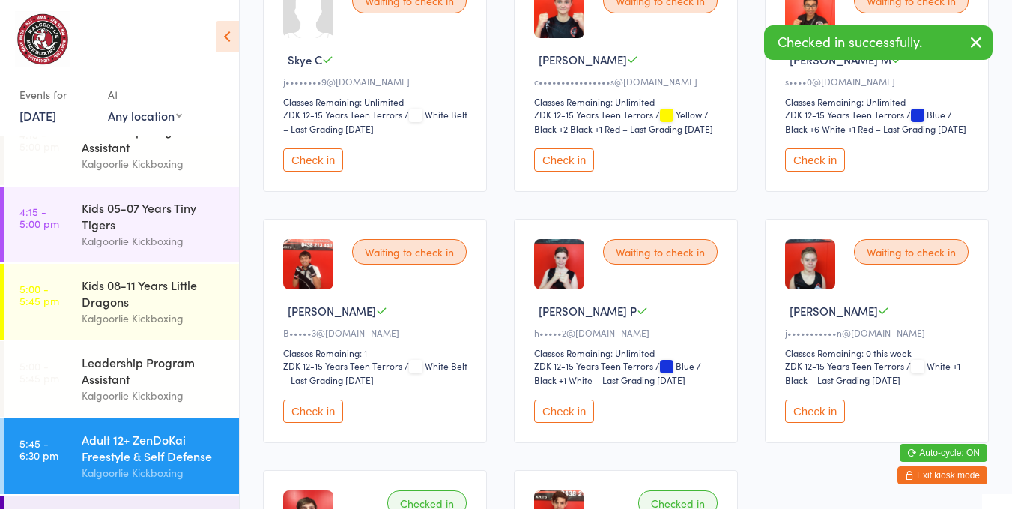
scroll to position [0, 0]
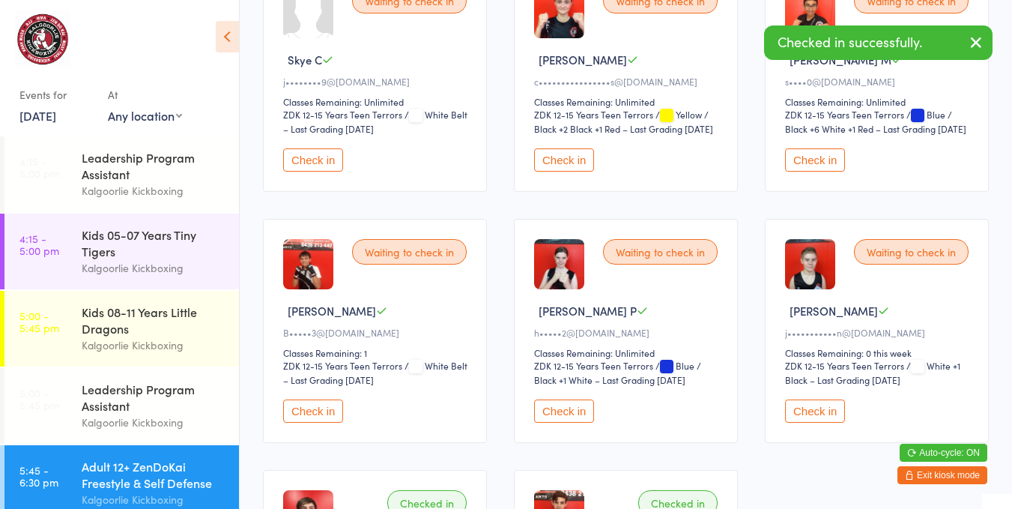
click at [199, 165] on div "Leadership Program Assistant" at bounding box center [154, 165] width 145 height 33
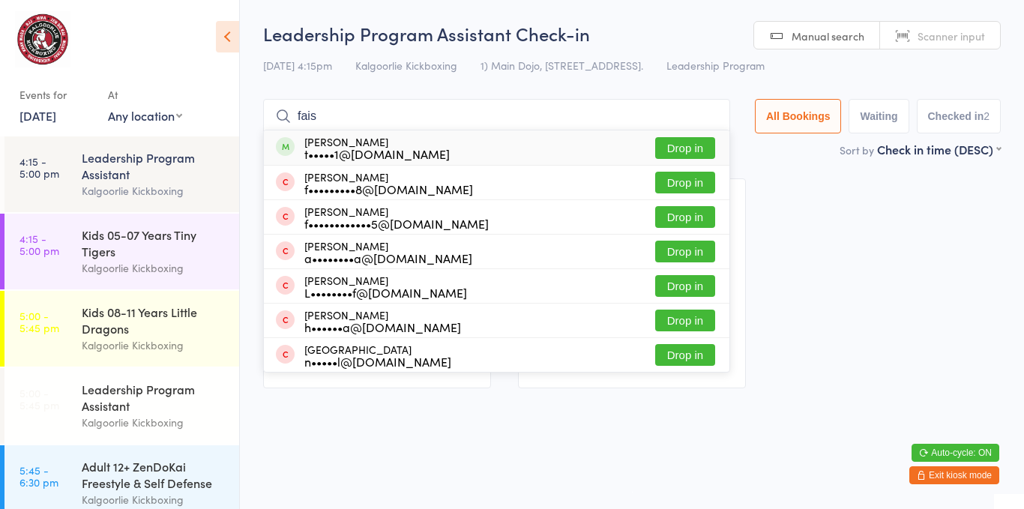
type input "fais"
click at [685, 146] on button "Drop in" at bounding box center [685, 148] width 60 height 22
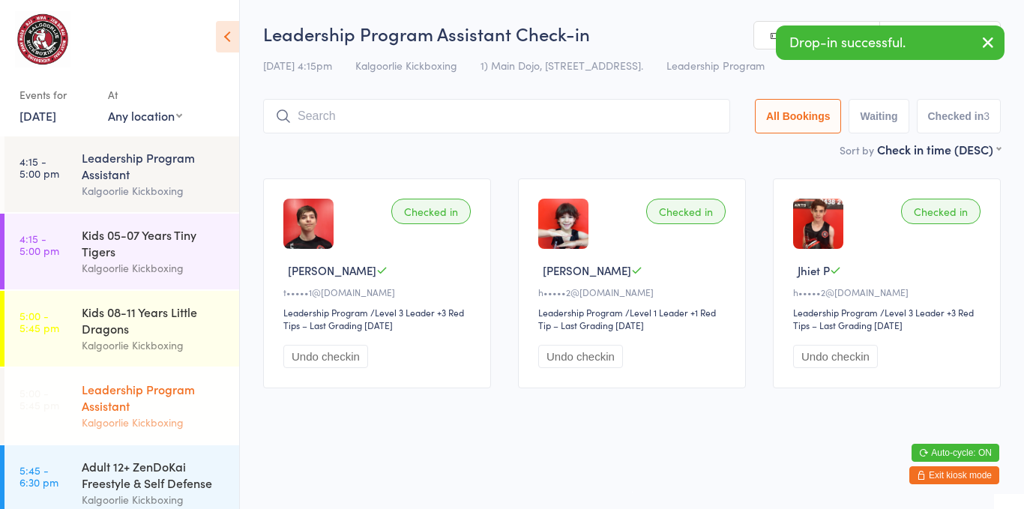
click at [151, 389] on div "Leadership Program Assistant" at bounding box center [154, 397] width 145 height 33
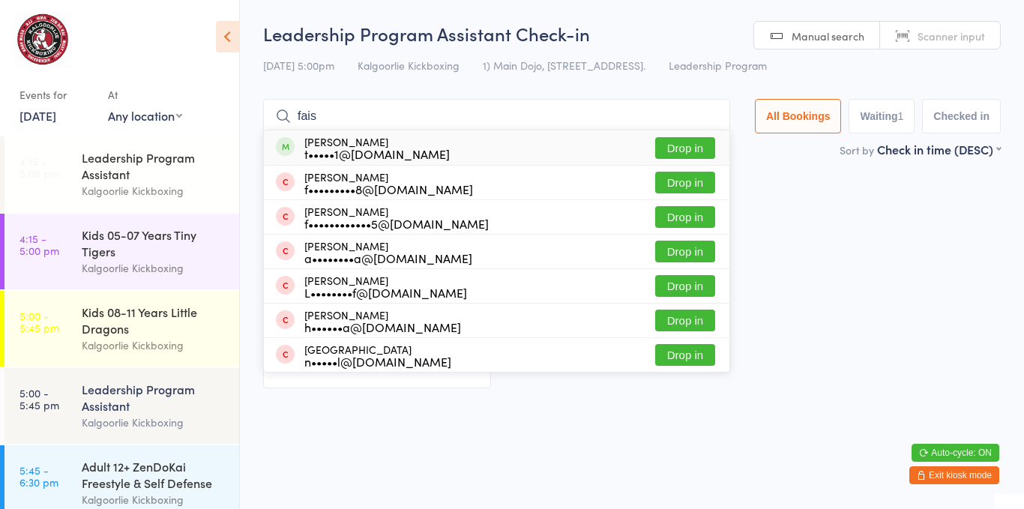
type input "fais"
click at [679, 145] on button "Drop in" at bounding box center [685, 148] width 60 height 22
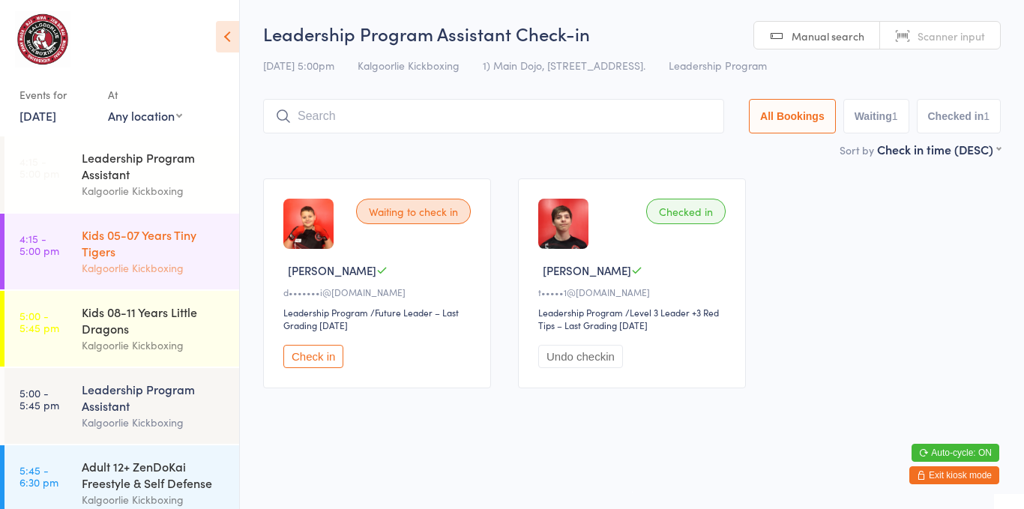
click at [172, 232] on div "Kids 05-07 Years Tiny Tigers" at bounding box center [154, 242] width 145 height 33
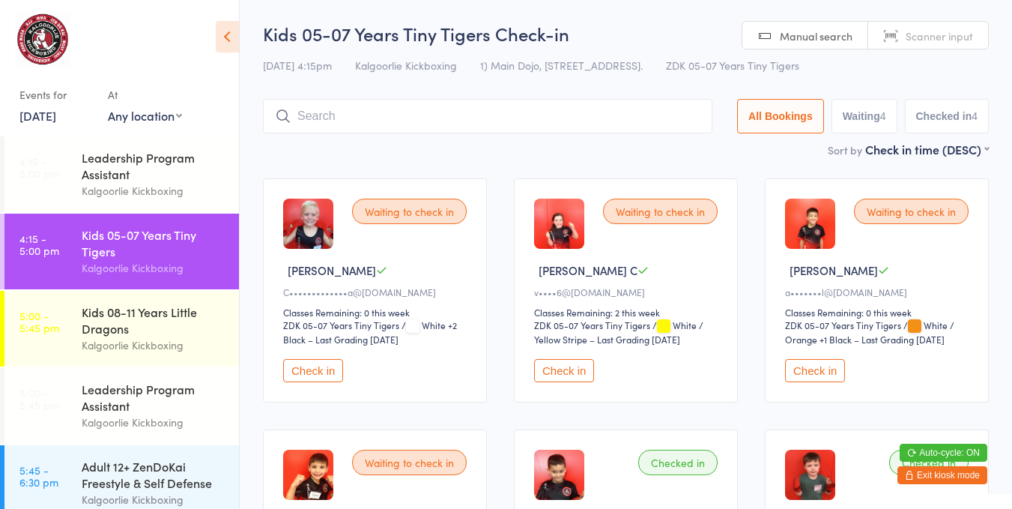
click at [819, 365] on button "Check in" at bounding box center [815, 370] width 60 height 23
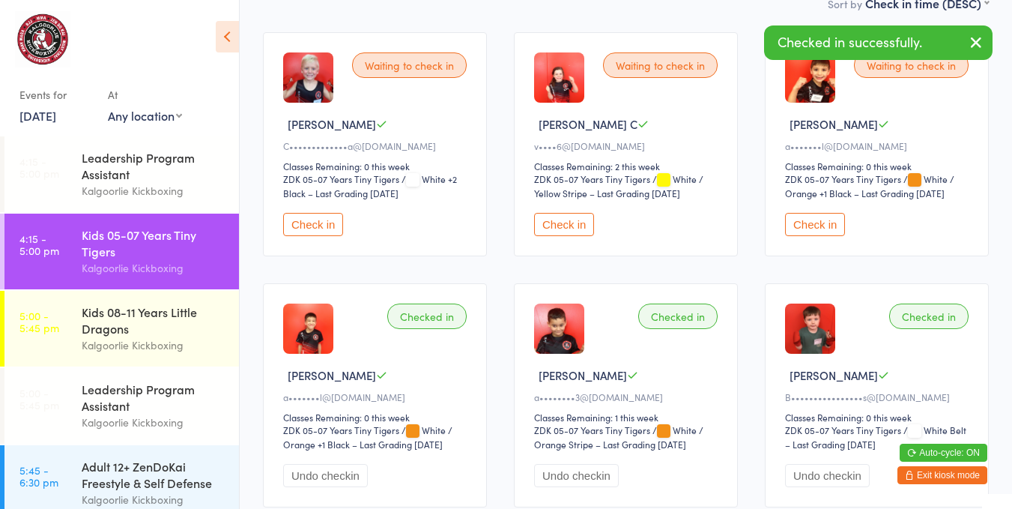
scroll to position [150, 0]
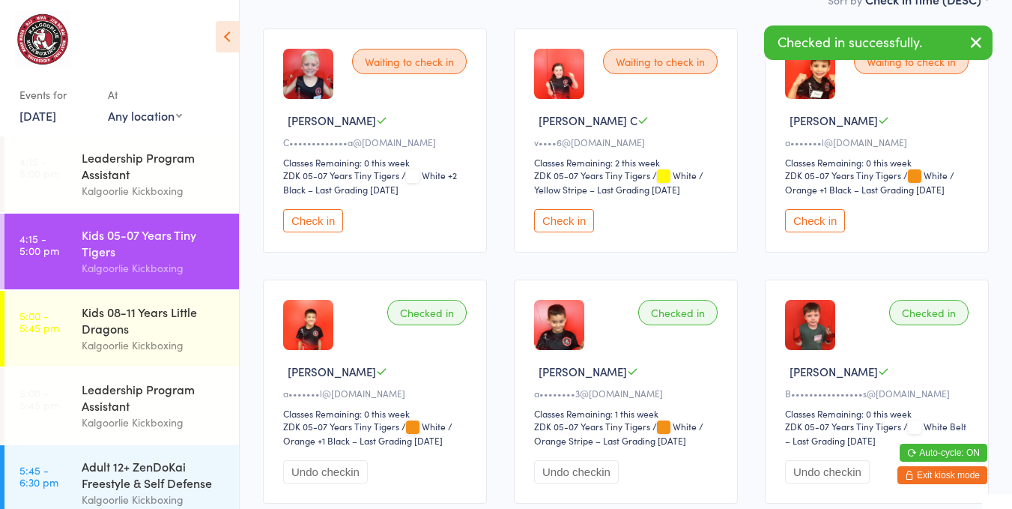
click at [812, 211] on button "Check in" at bounding box center [815, 220] width 60 height 23
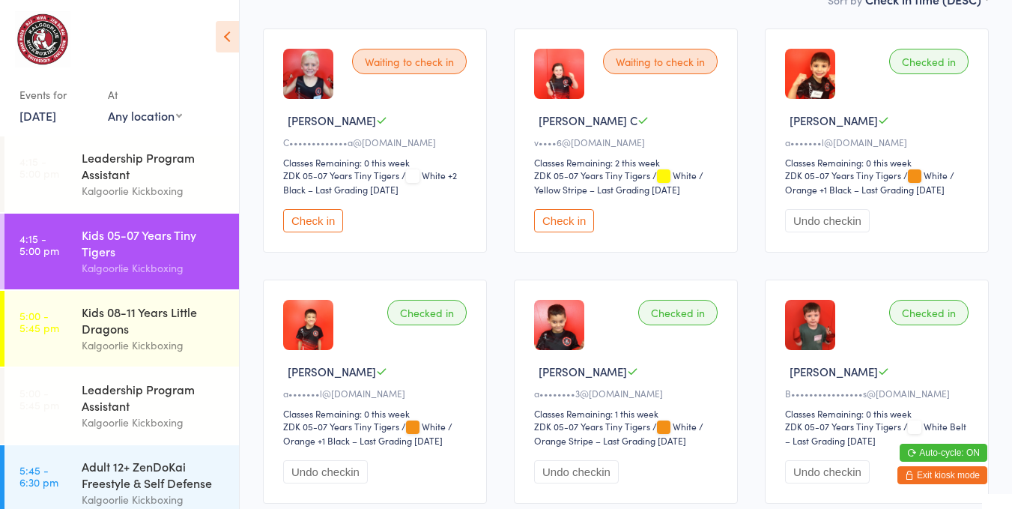
click at [580, 216] on button "Check in" at bounding box center [564, 220] width 60 height 23
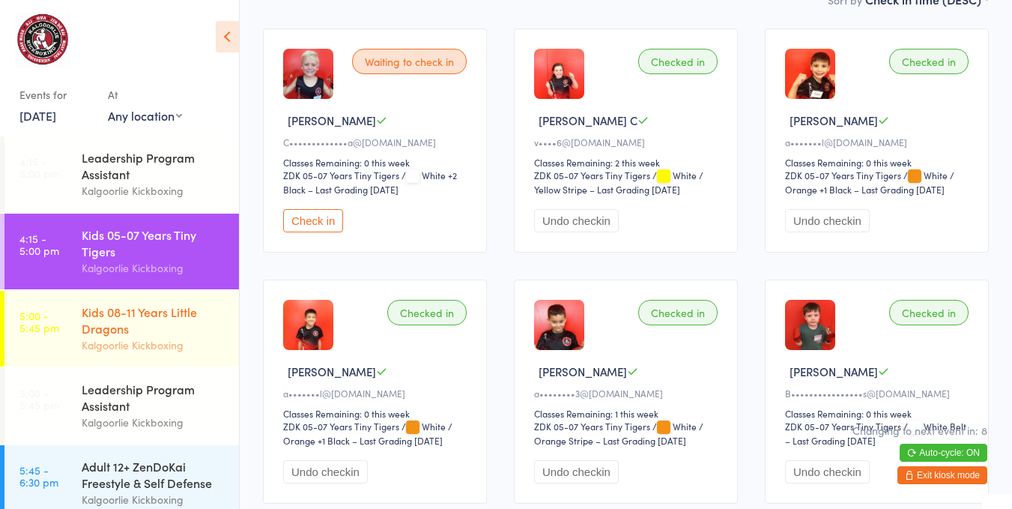
click at [138, 336] on div "Kids 08-11 Years Little Dragons" at bounding box center [154, 319] width 145 height 33
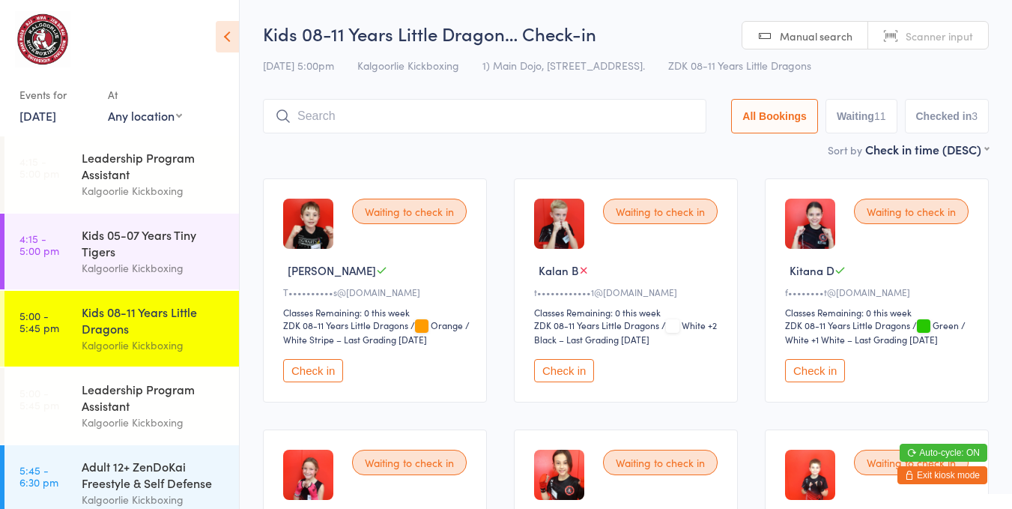
click at [329, 364] on button "Check in" at bounding box center [313, 370] width 60 height 23
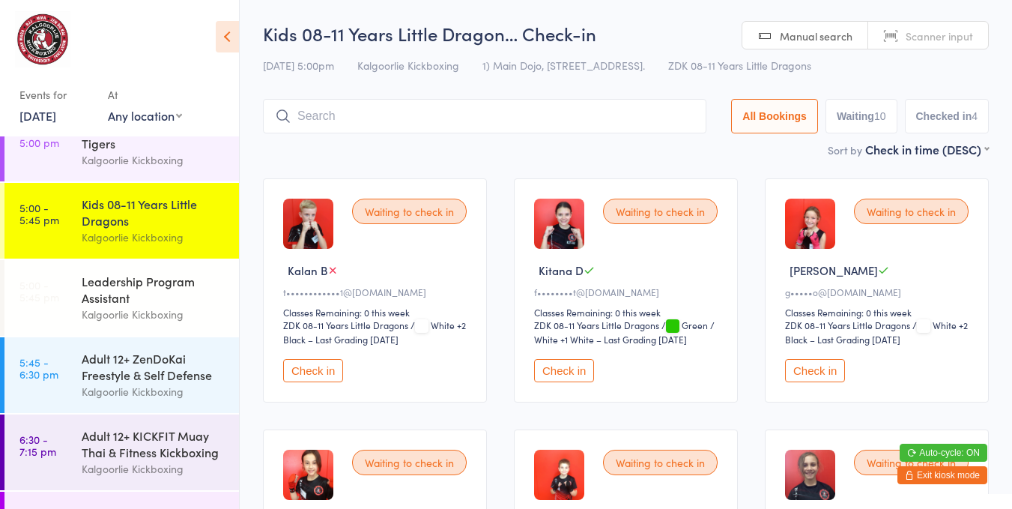
scroll to position [114, 0]
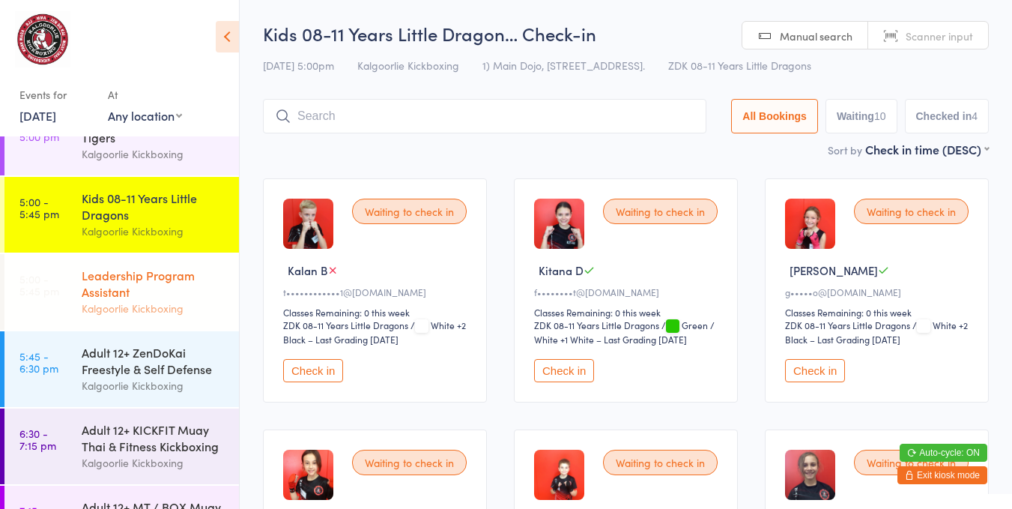
click at [169, 289] on div "Leadership Program Assistant" at bounding box center [154, 283] width 145 height 33
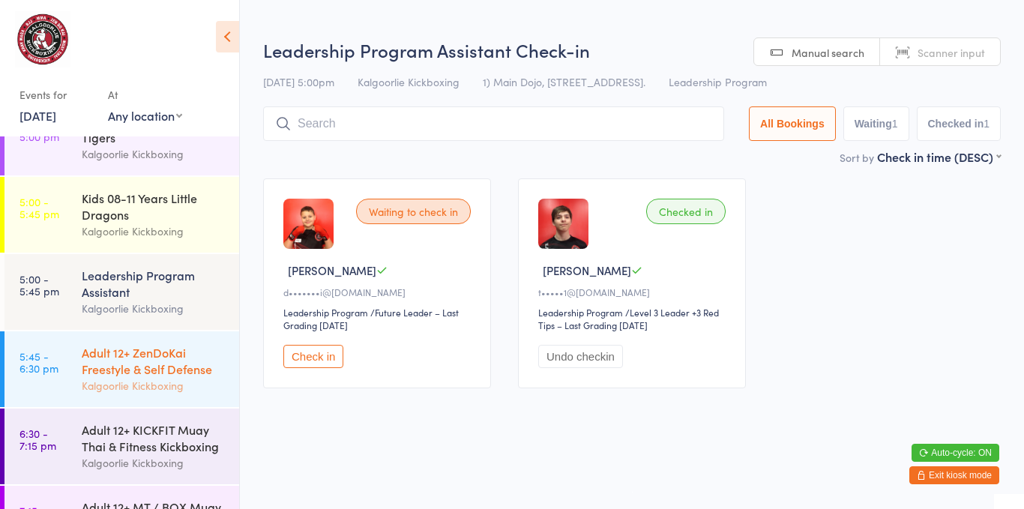
click at [154, 379] on div "Kalgoorlie Kickboxing" at bounding box center [154, 385] width 145 height 17
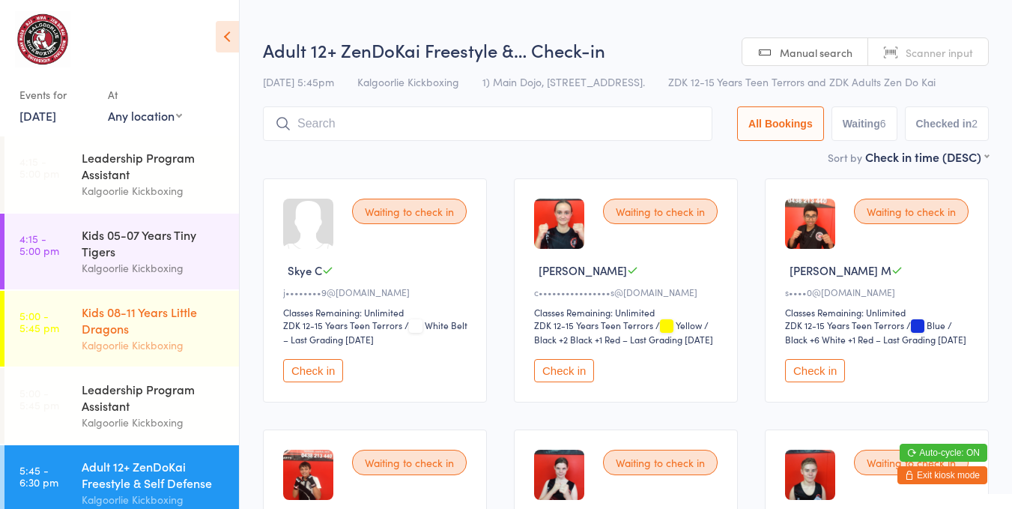
click at [143, 308] on div "Kids 08-11 Years Little Dragons" at bounding box center [154, 319] width 145 height 33
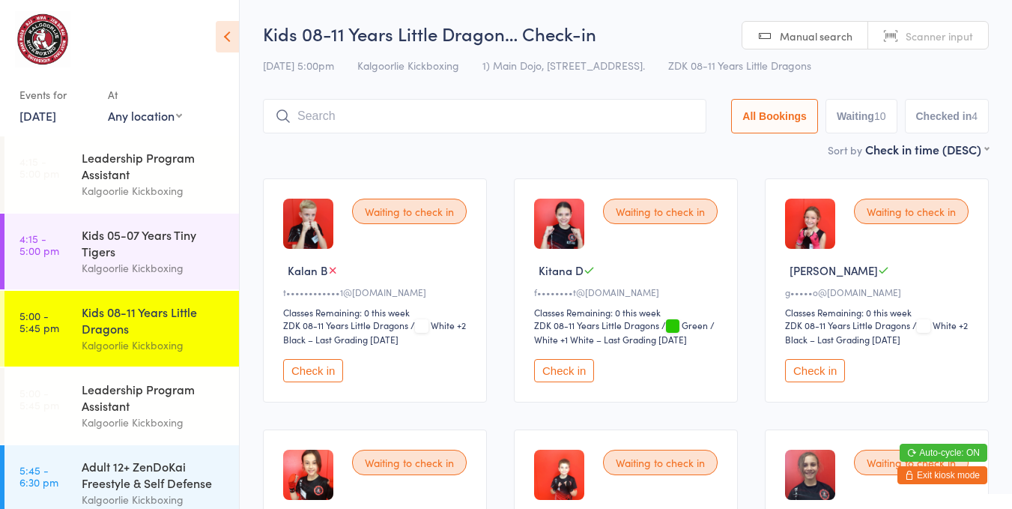
click at [821, 361] on button "Check in" at bounding box center [815, 370] width 60 height 23
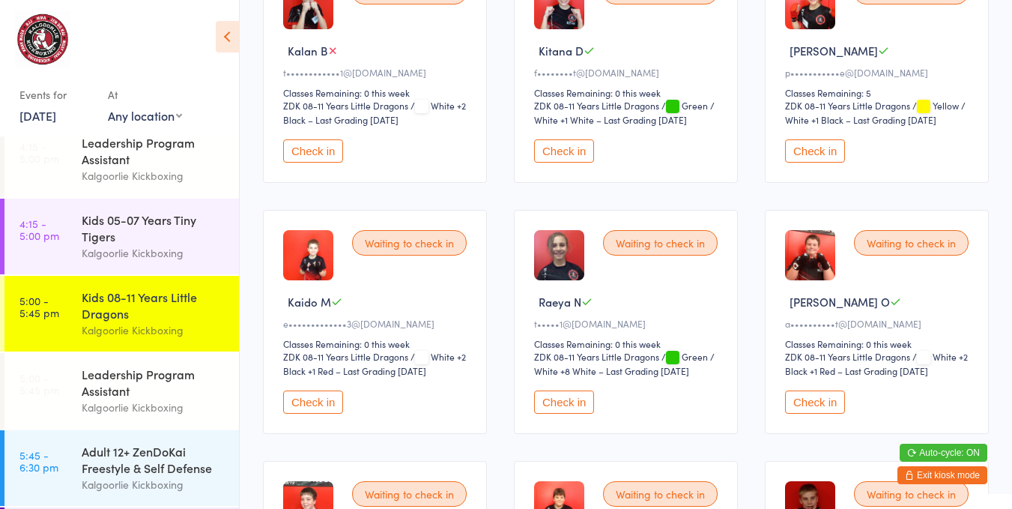
scroll to position [17, 0]
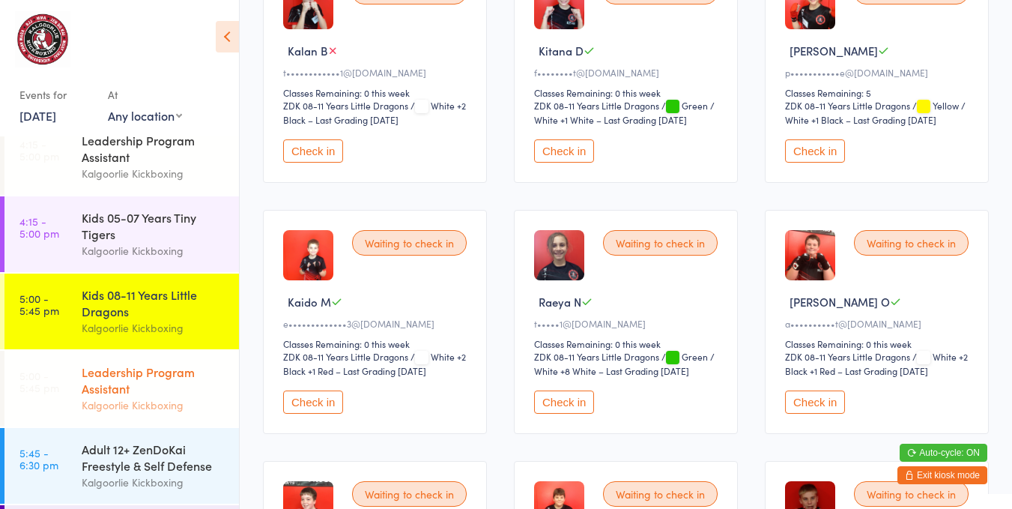
click at [145, 393] on div "Leadership Program Assistant" at bounding box center [154, 379] width 145 height 33
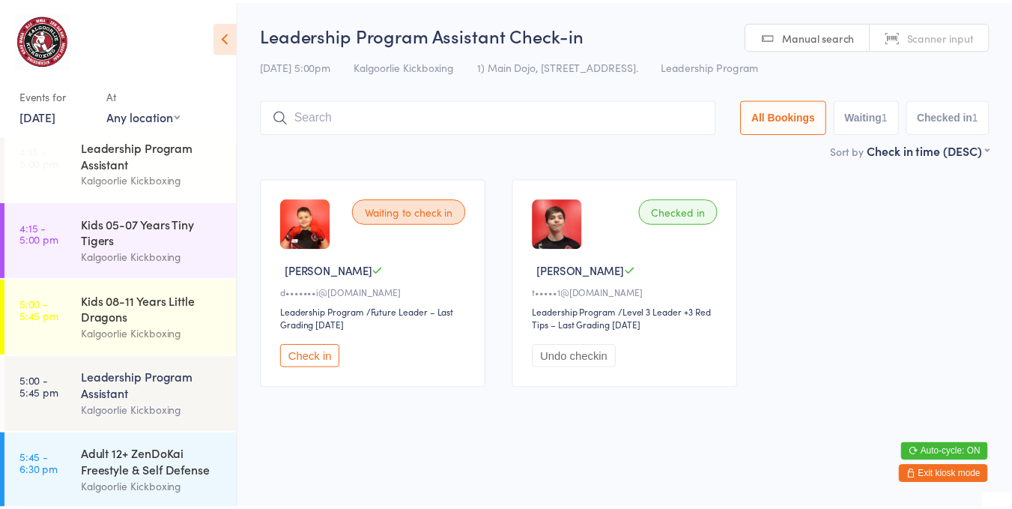
scroll to position [3, 0]
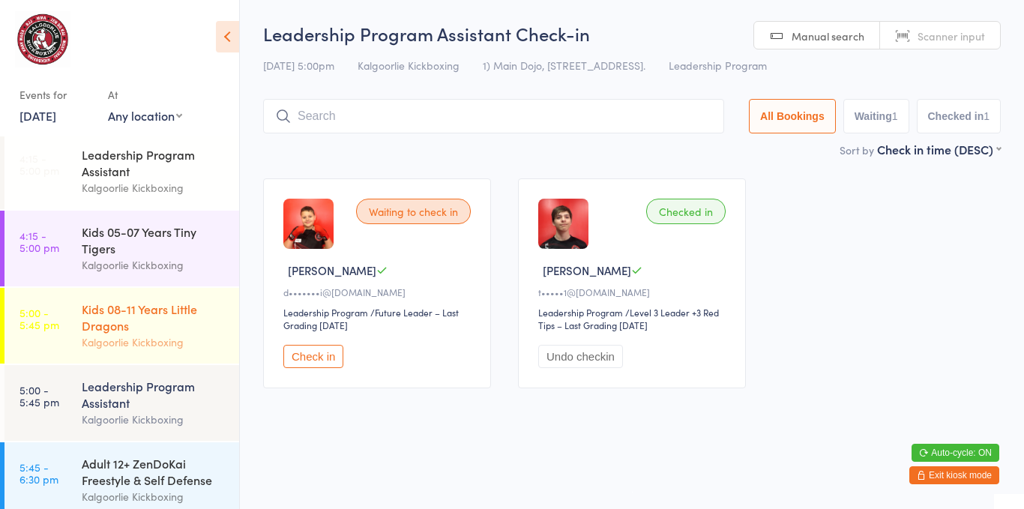
click at [130, 324] on div "Kids 08-11 Years Little Dragons" at bounding box center [154, 316] width 145 height 33
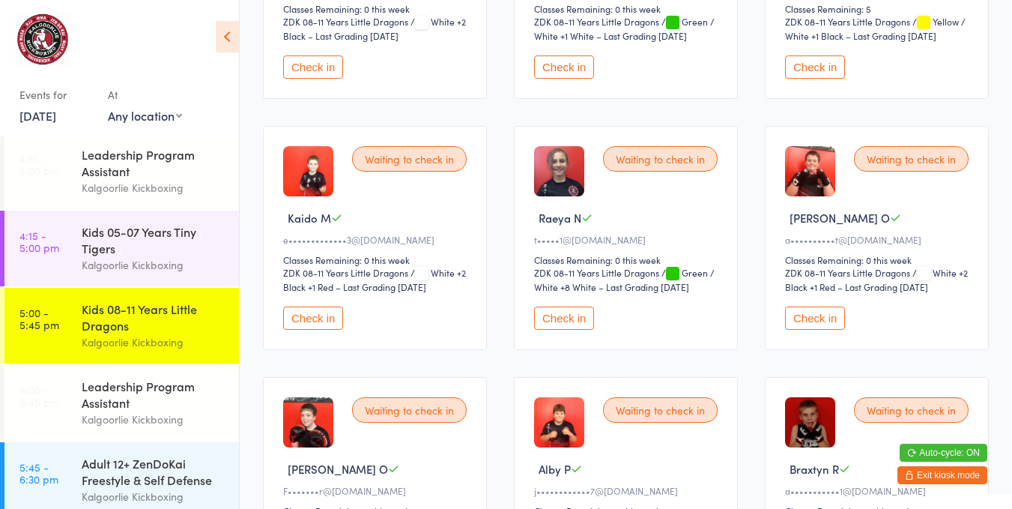
scroll to position [301, 0]
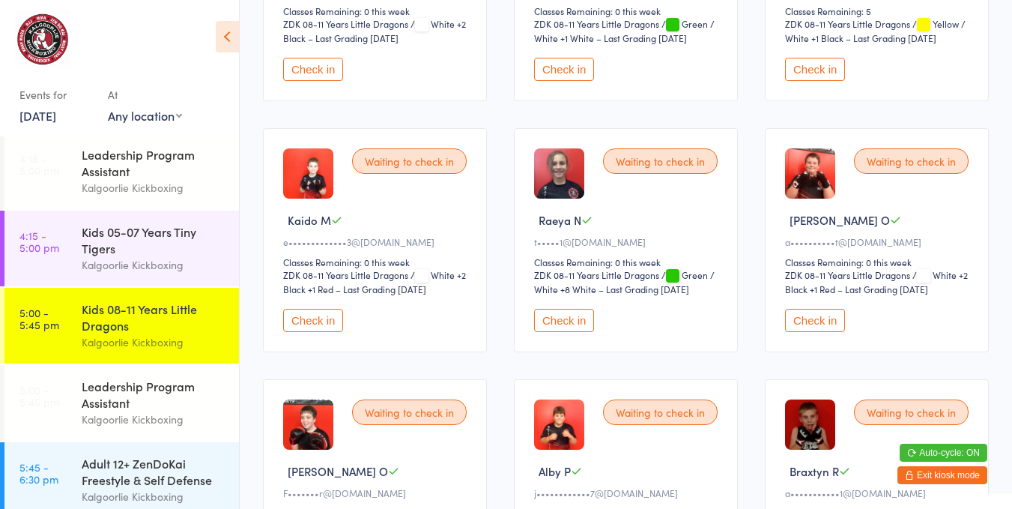
click at [812, 309] on button "Check in" at bounding box center [815, 320] width 60 height 23
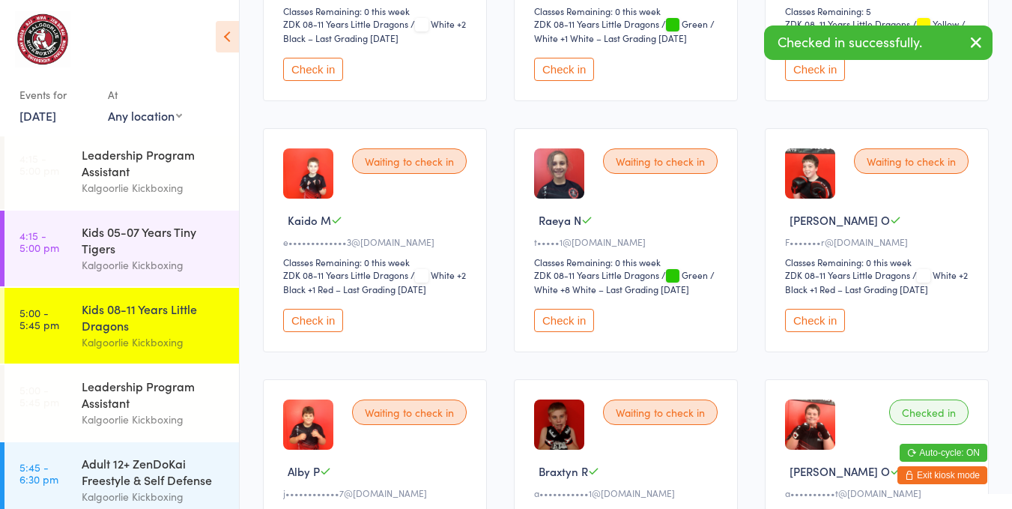
click at [818, 316] on button "Check in" at bounding box center [815, 320] width 60 height 23
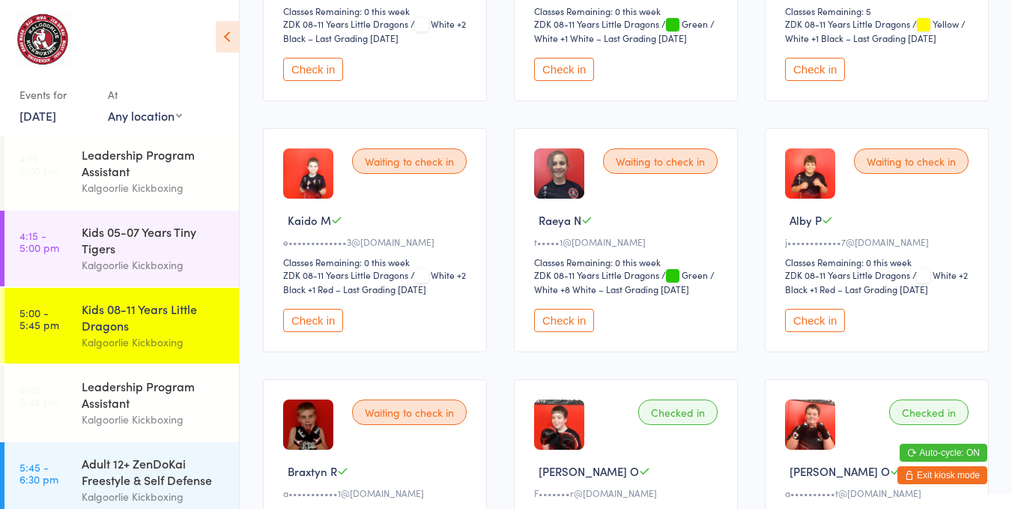
click at [827, 319] on button "Check in" at bounding box center [815, 320] width 60 height 23
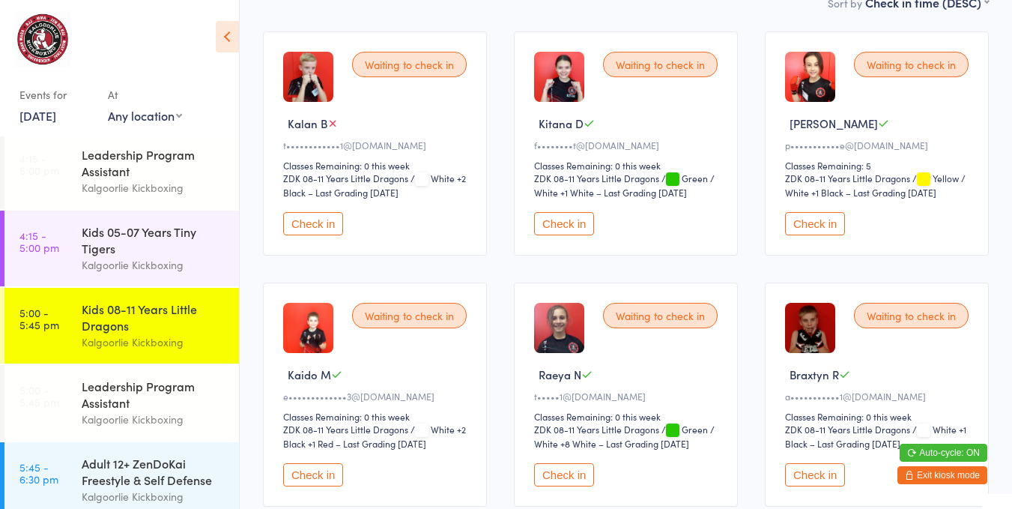
scroll to position [146, 0]
click at [813, 221] on button "Check in" at bounding box center [815, 224] width 60 height 23
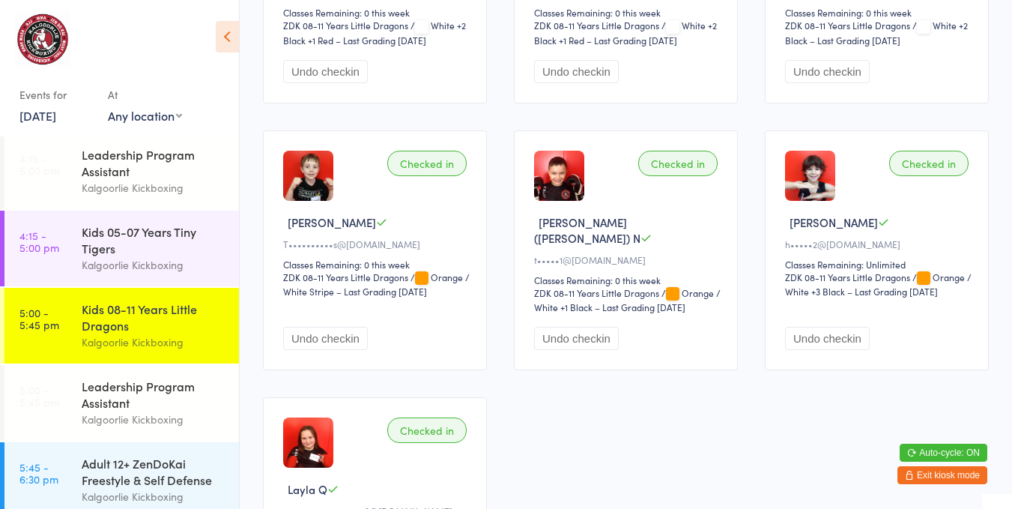
scroll to position [811, 0]
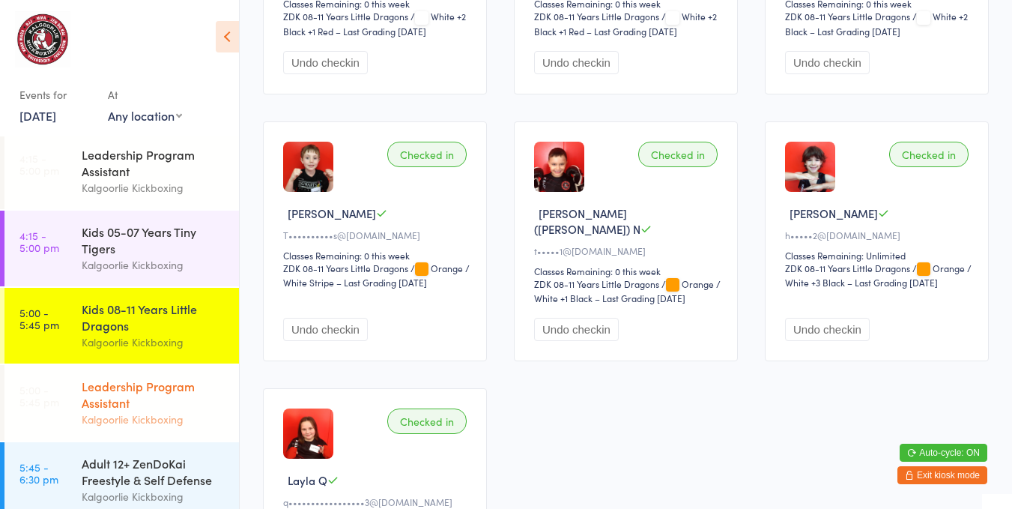
click at [144, 400] on div "Leadership Program Assistant" at bounding box center [154, 394] width 145 height 33
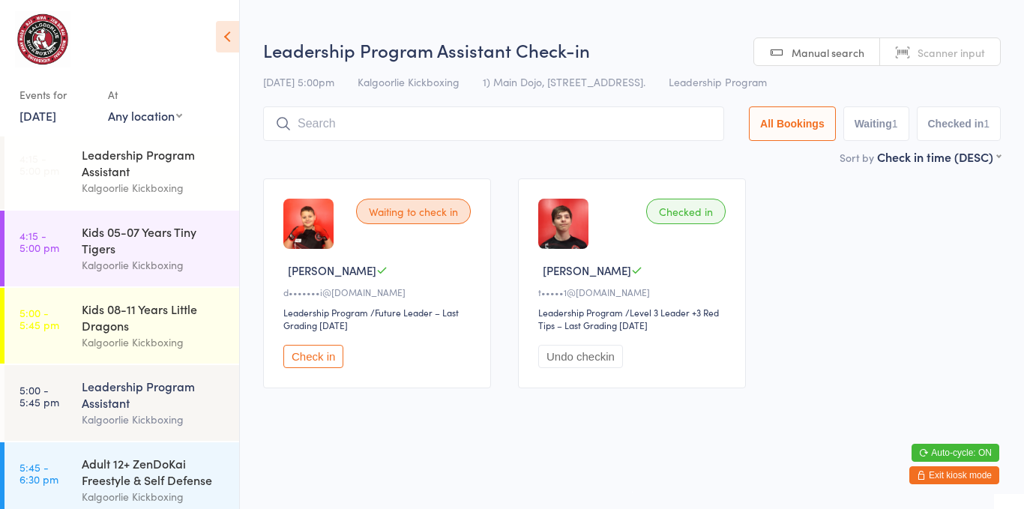
click at [326, 351] on button "Check in" at bounding box center [313, 356] width 60 height 23
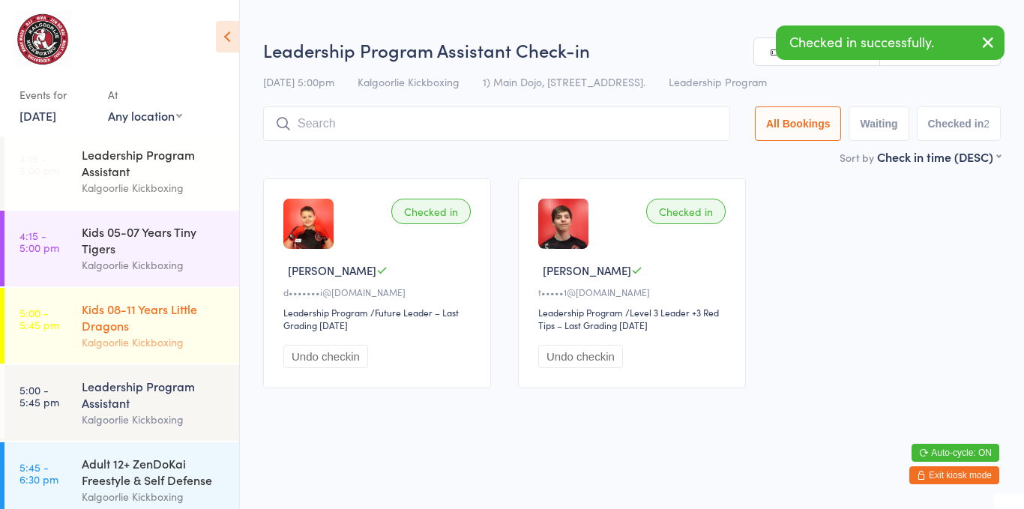
click at [120, 312] on div "Kids 08-11 Years Little Dragons" at bounding box center [154, 316] width 145 height 33
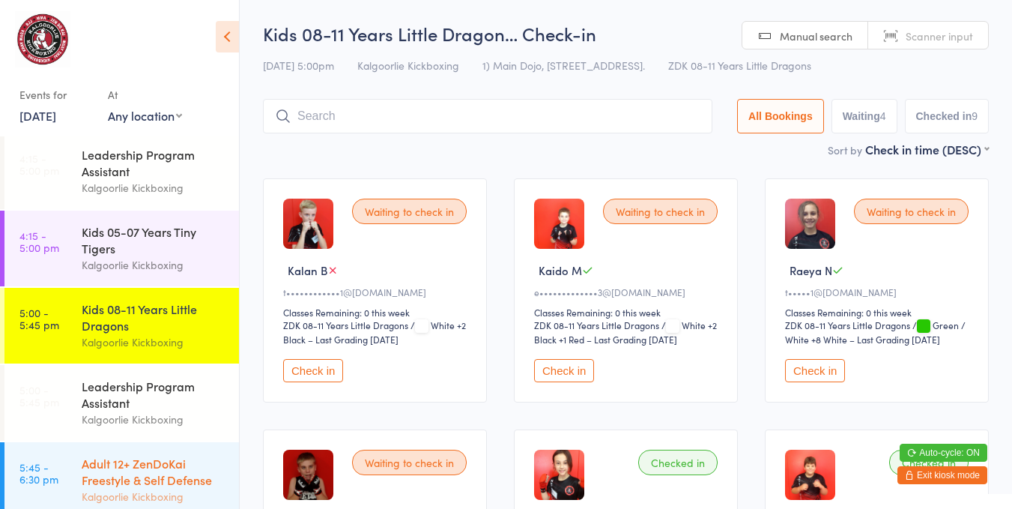
click at [55, 456] on link "5:45 - 6:30 pm Adult 12+ ZenDoKai Freestyle & Self Defense Kalgoorlie Kickboxing" at bounding box center [121, 480] width 235 height 76
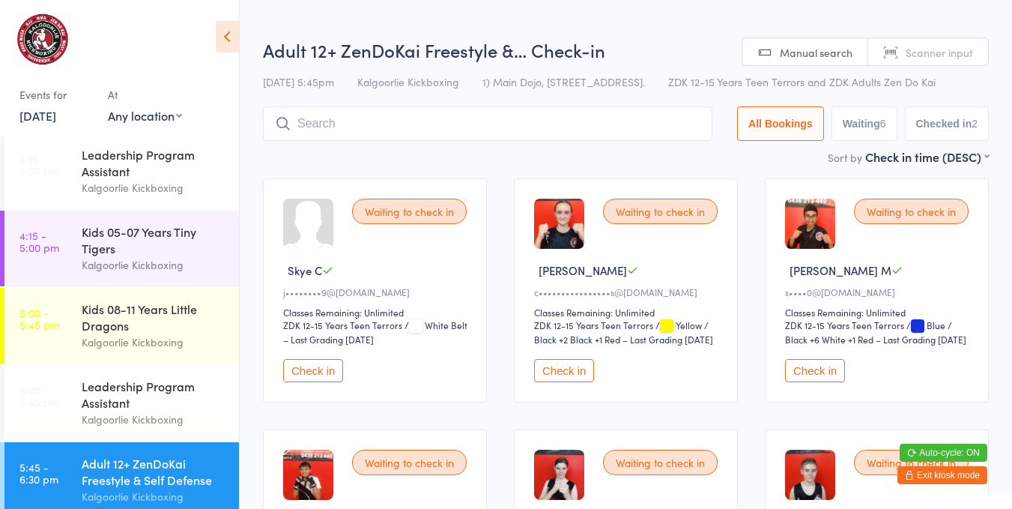
click at [546, 372] on button "Check in" at bounding box center [564, 370] width 60 height 23
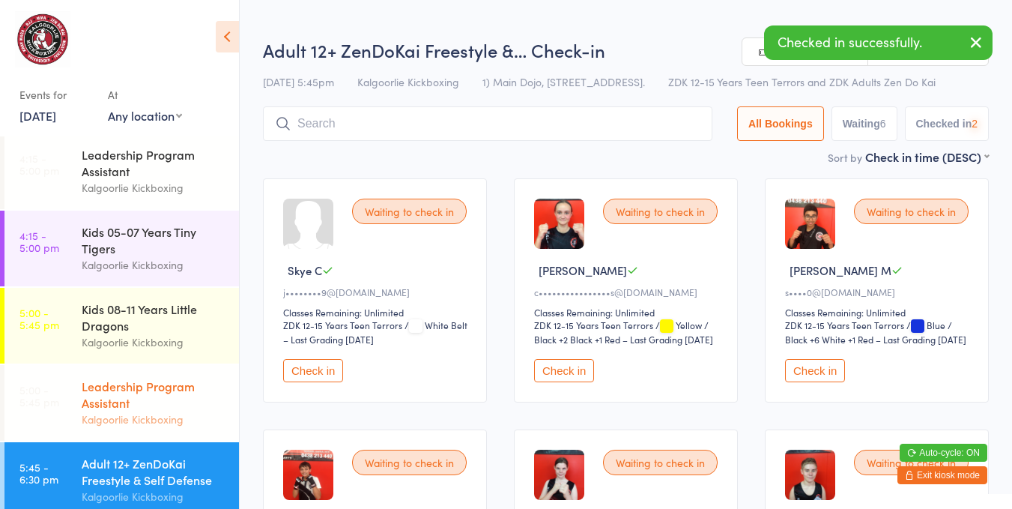
click at [108, 395] on div "Leadership Program Assistant" at bounding box center [154, 394] width 145 height 33
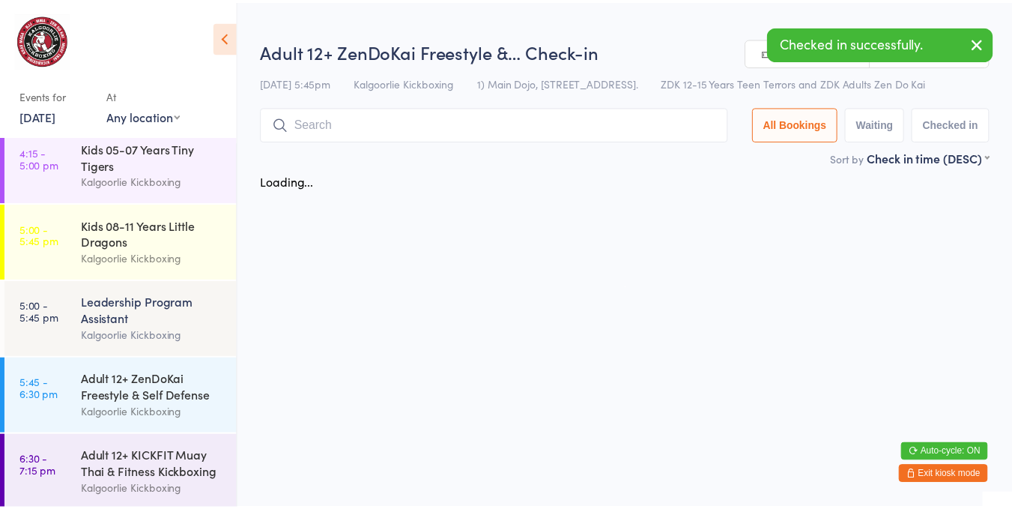
scroll to position [173, 0]
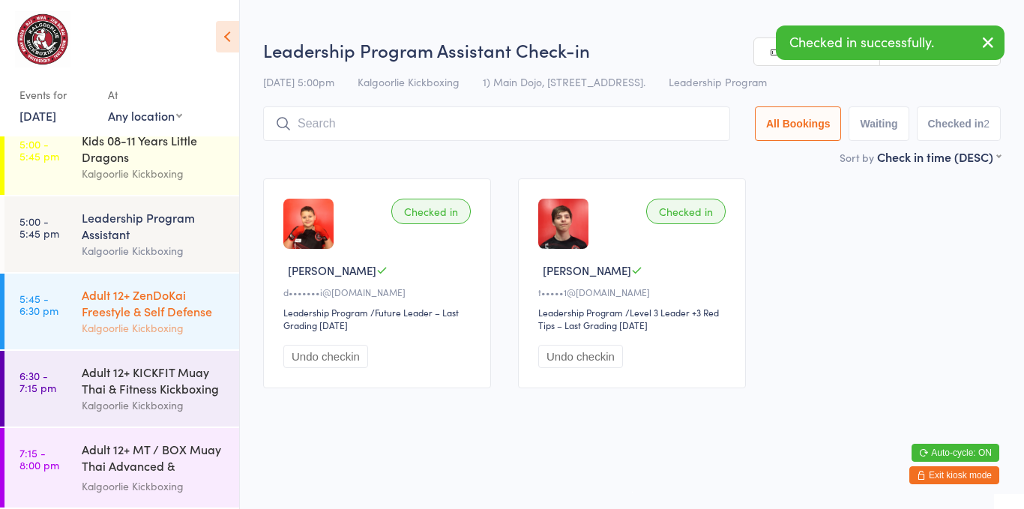
click at [78, 319] on link "5:45 - 6:30 pm Adult 12+ ZenDoKai Freestyle & Self Defense Kalgoorlie Kickboxing" at bounding box center [121, 312] width 235 height 76
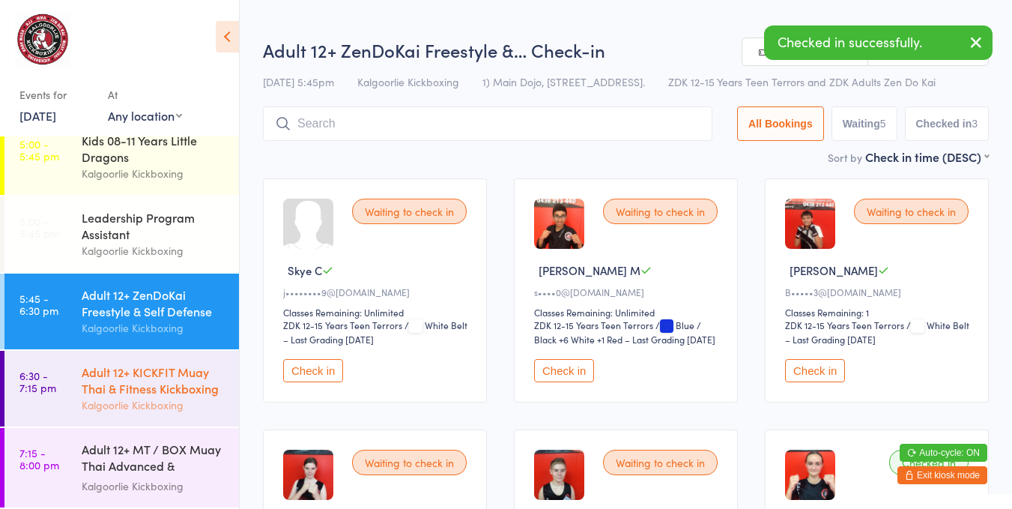
click at [117, 385] on div "Adult 12+ KICKFIT Muay Thai & Fitness Kickboxing" at bounding box center [154, 379] width 145 height 33
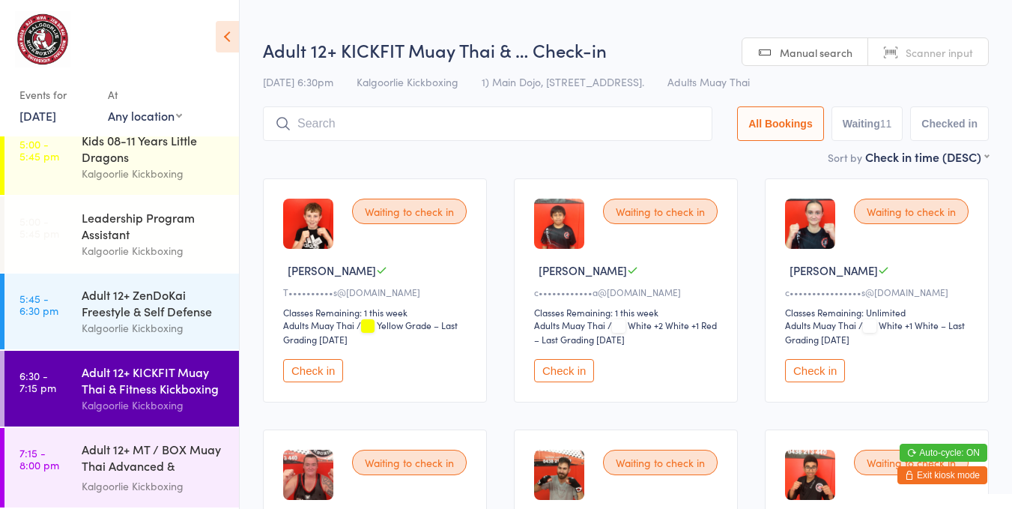
click at [807, 361] on button "Check in" at bounding box center [815, 370] width 60 height 23
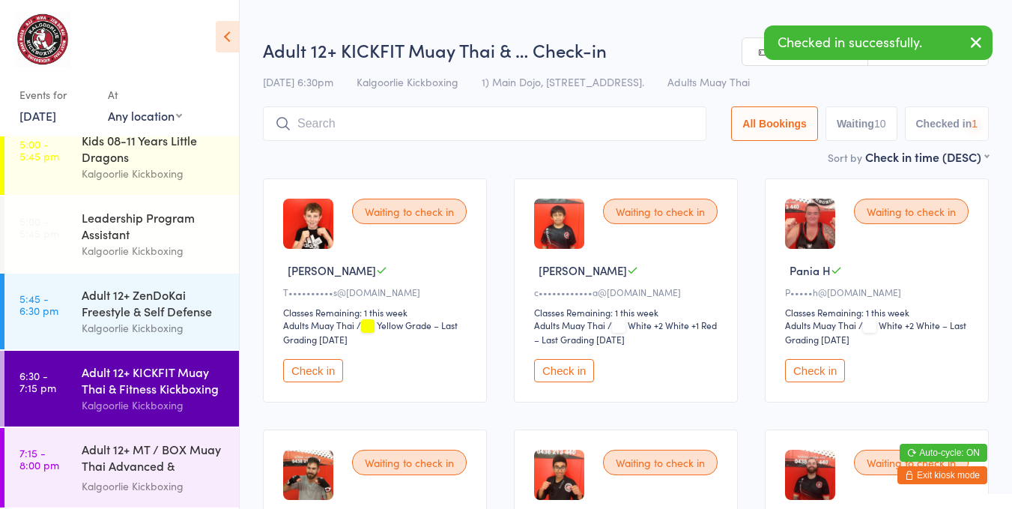
click at [416, 274] on div "Tyler A" at bounding box center [377, 270] width 188 height 16
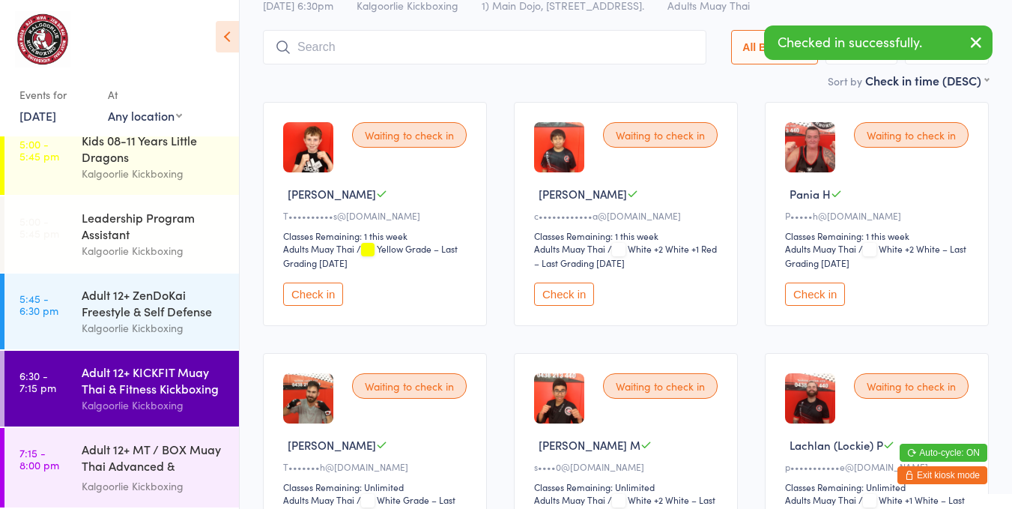
click at [384, 115] on div "Waiting to check in Tyler A T••••••••••s@hotmail.com Classes Remaining: 1 this …" at bounding box center [375, 214] width 224 height 224
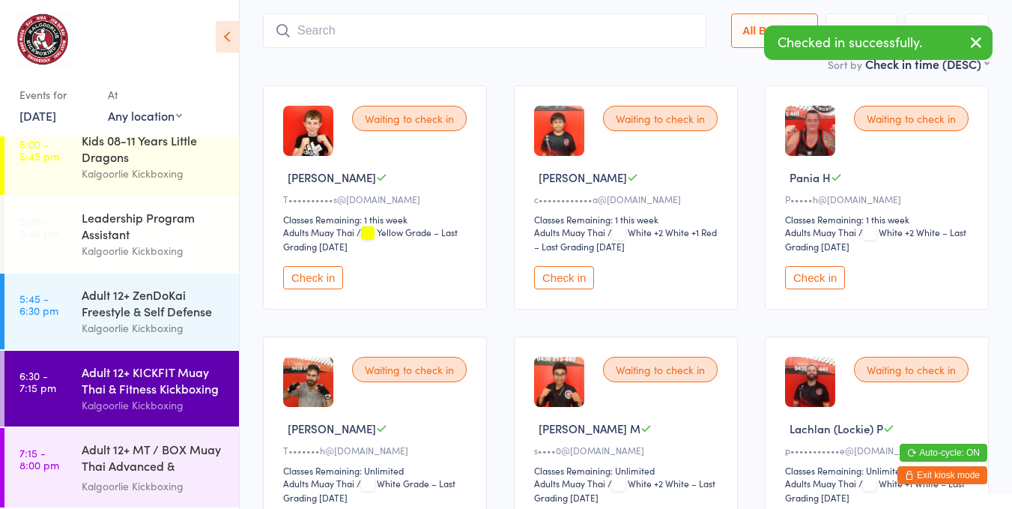
scroll to position [138, 0]
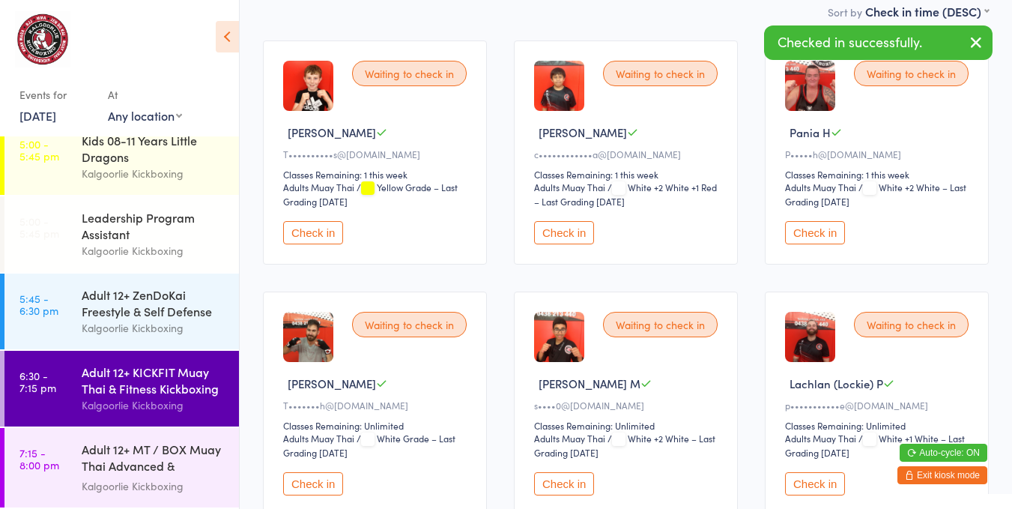
click at [468, 448] on div "Adults Muay Thai Adults Muay Thai / White Grade – Last Grading Aug 6, 2025" at bounding box center [377, 445] width 188 height 27
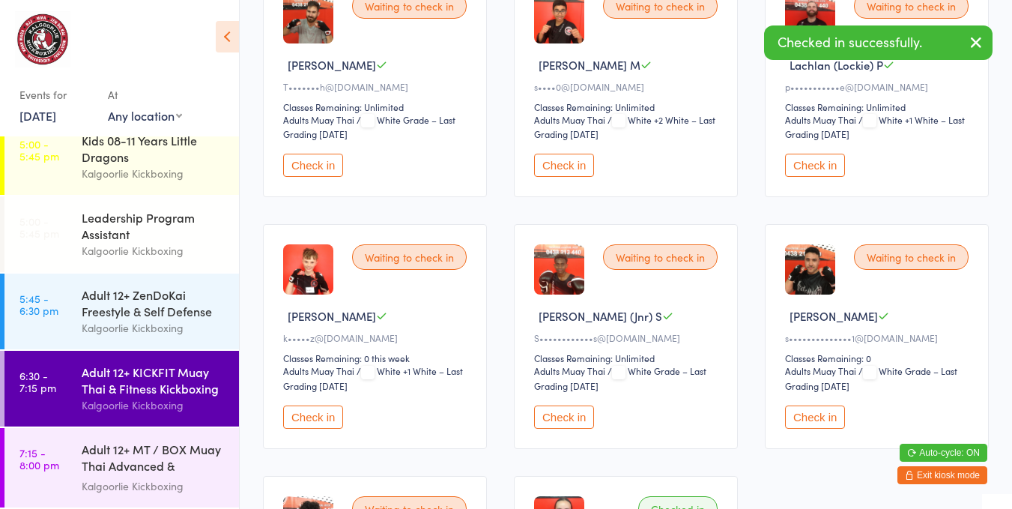
click at [394, 61] on div "Waiting to check in Tyler A T••••••••••s@hotmail.com Classes Remaining: 1 this …" at bounding box center [626, 210] width 753 height 1005
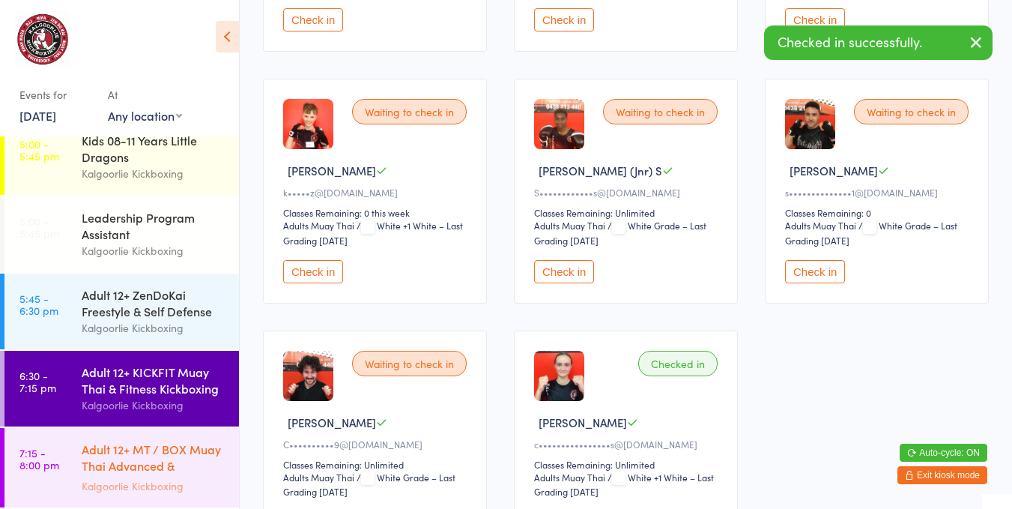
click at [119, 450] on div "Adult 12+ MT / BOX Muay Thai Advanced & SPARRING" at bounding box center [154, 459] width 145 height 37
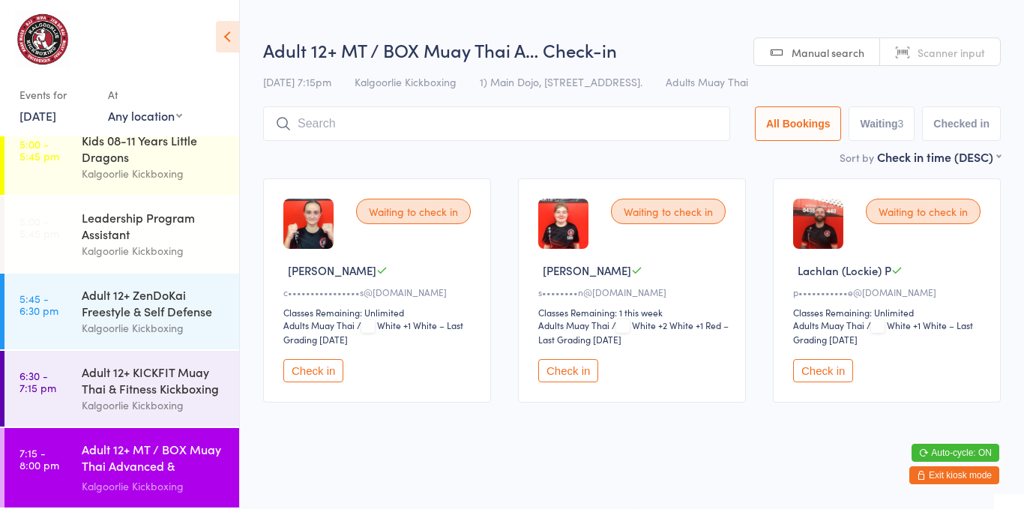
click at [303, 360] on button "Check in" at bounding box center [313, 370] width 60 height 23
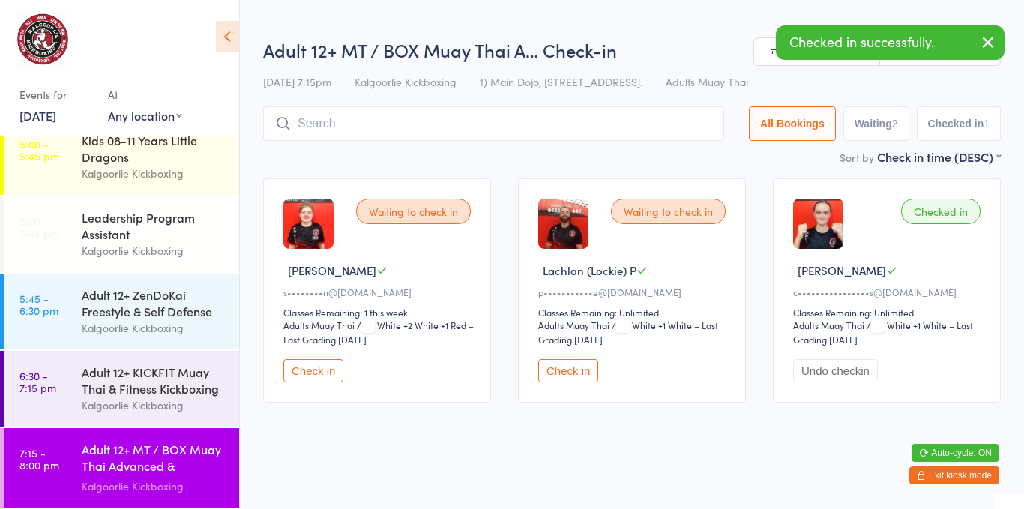
click at [117, 303] on div "Adult 12+ ZenDoKai Freestyle & Self Defense" at bounding box center [154, 302] width 145 height 33
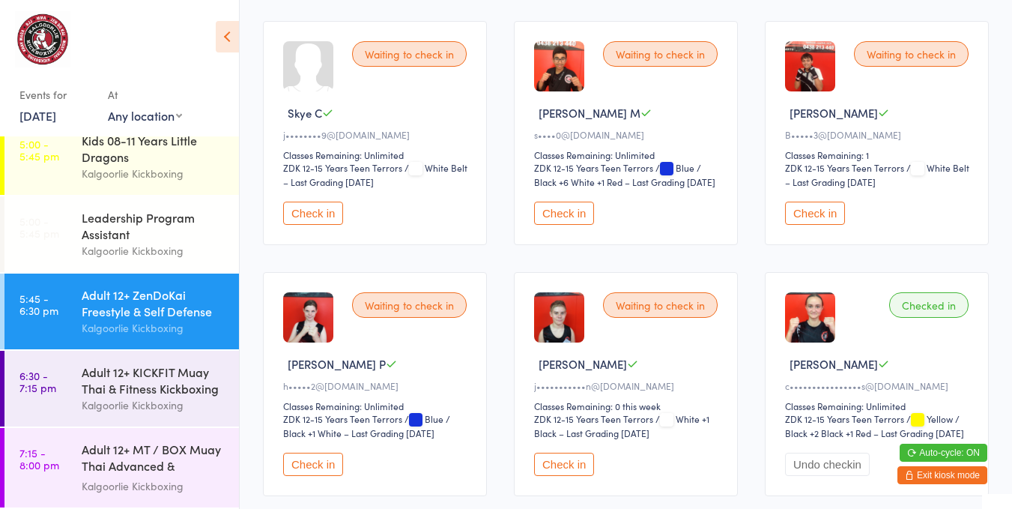
scroll to position [161, 0]
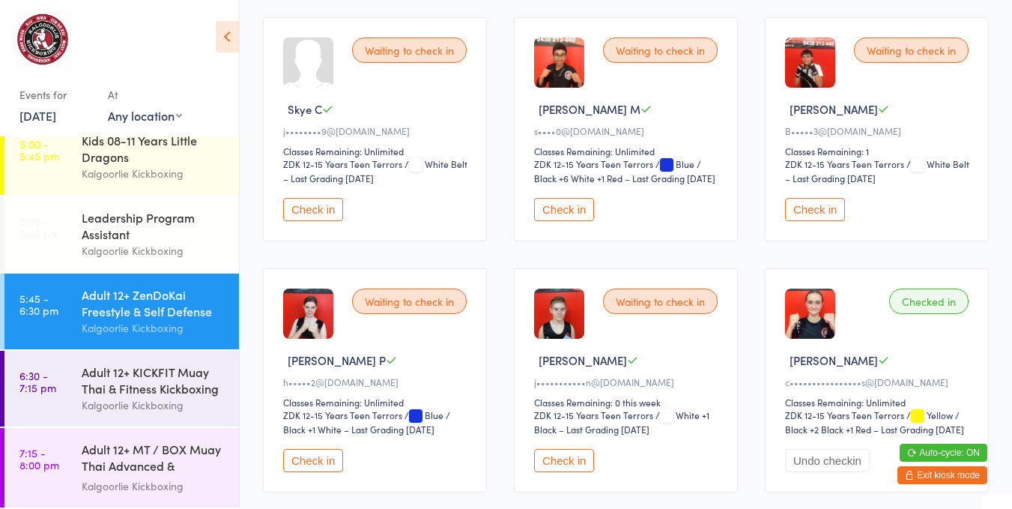
click at [726, 355] on div "Waiting to check in Tyler R j•••••••••••n@outlook.com Classes Remaining: 0 this…" at bounding box center [626, 380] width 224 height 224
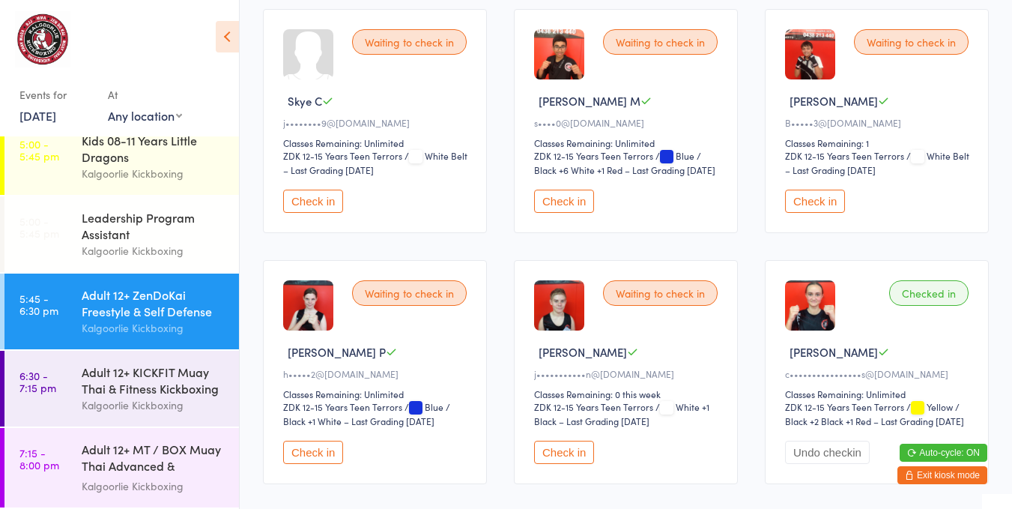
scroll to position [0, 0]
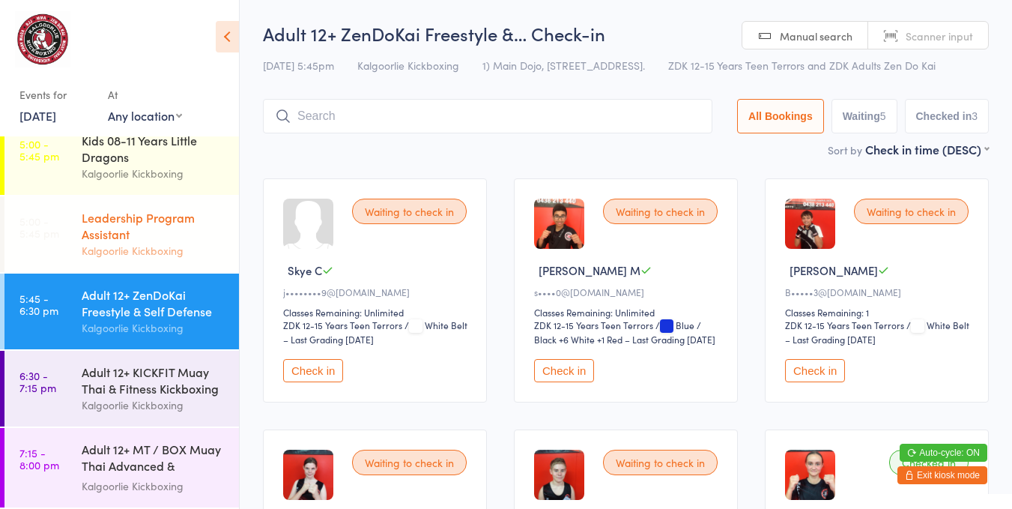
click at [136, 237] on div "Leadership Program Assistant" at bounding box center [154, 225] width 145 height 33
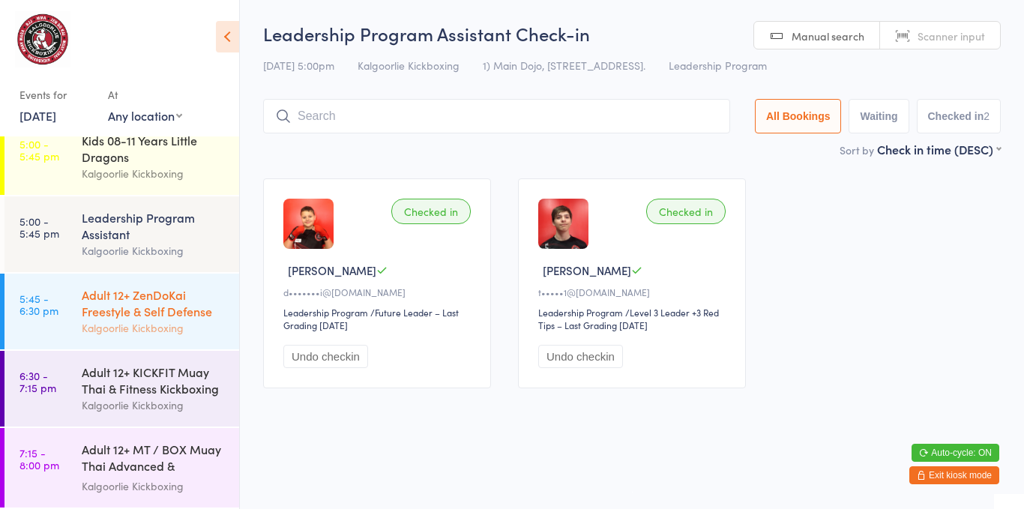
click at [139, 300] on div "Adult 12+ ZenDoKai Freestyle & Self Defense" at bounding box center [154, 302] width 145 height 33
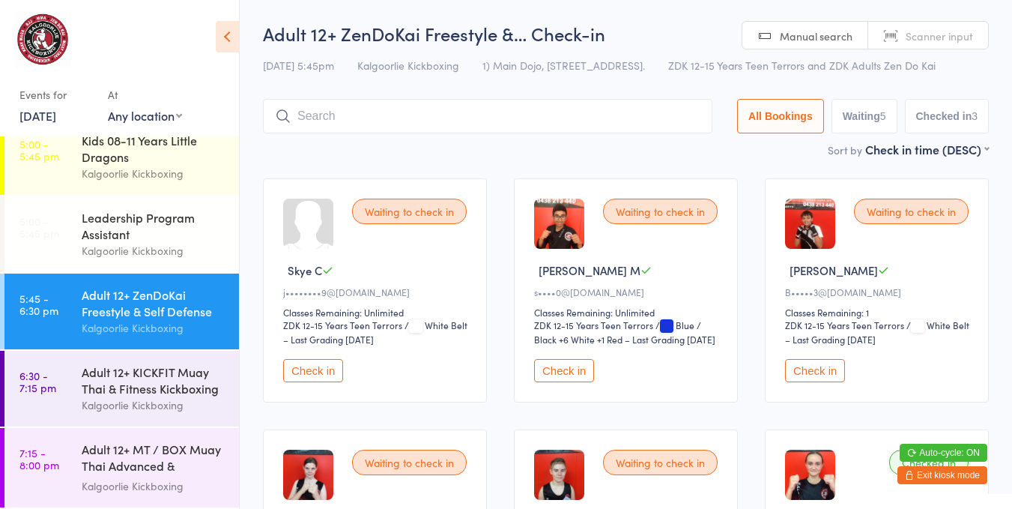
click at [319, 375] on button "Check in" at bounding box center [313, 370] width 60 height 23
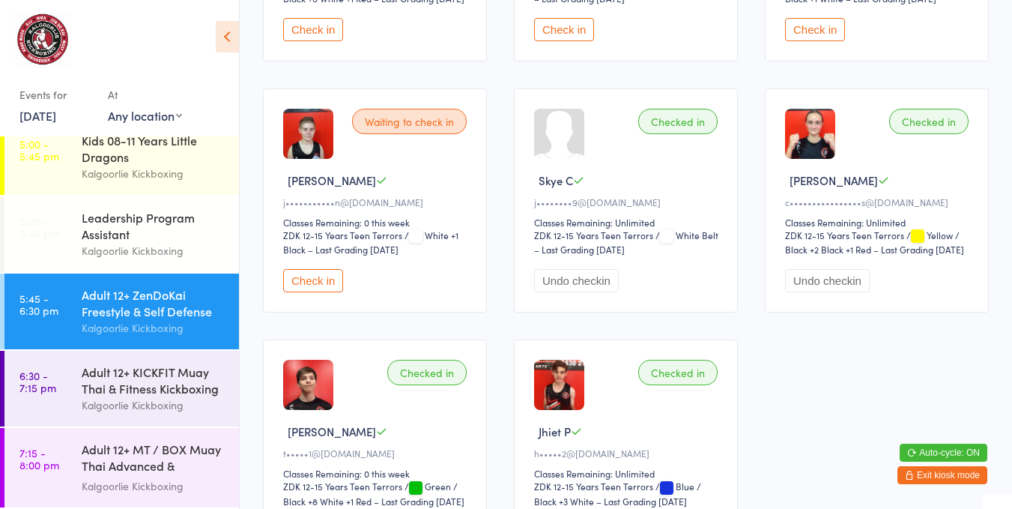
scroll to position [346, 0]
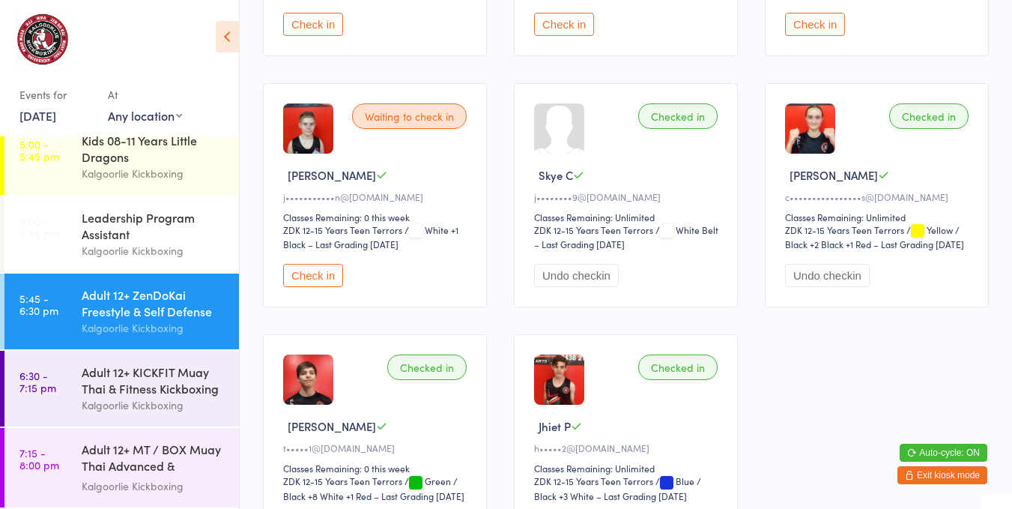
click at [127, 413] on div "Kalgoorlie Kickboxing" at bounding box center [154, 404] width 145 height 17
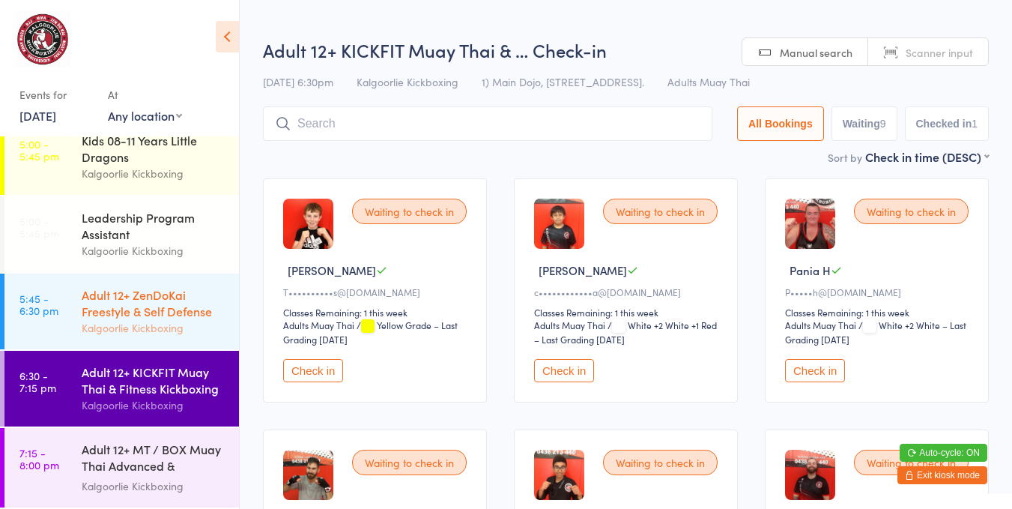
click at [154, 312] on div "Adult 12+ ZenDoKai Freestyle & Self Defense" at bounding box center [154, 302] width 145 height 33
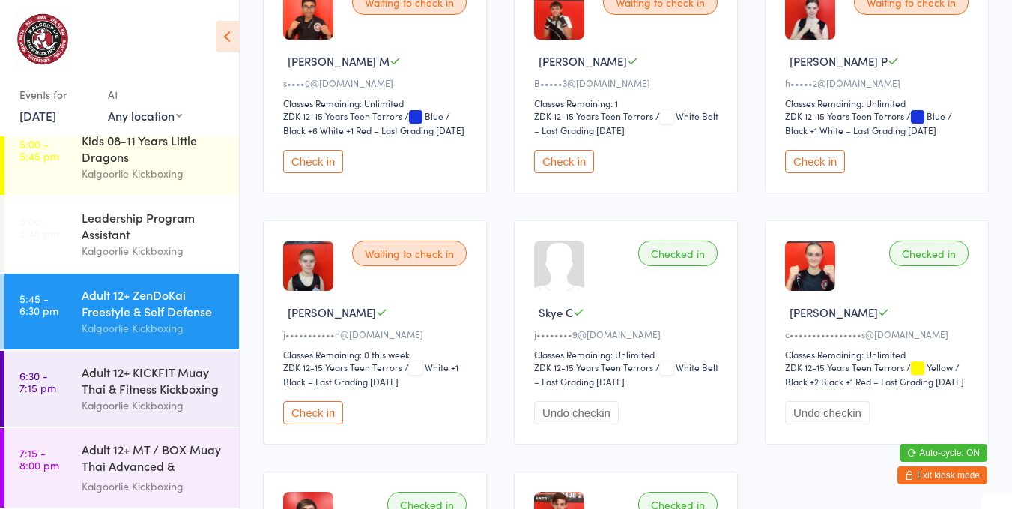
scroll to position [220, 0]
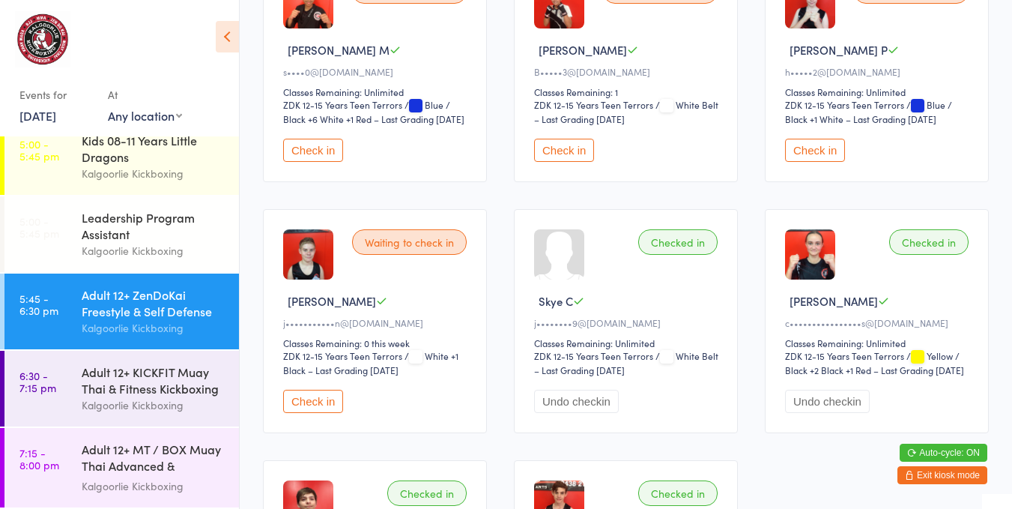
click at [309, 408] on button "Check in" at bounding box center [313, 401] width 60 height 23
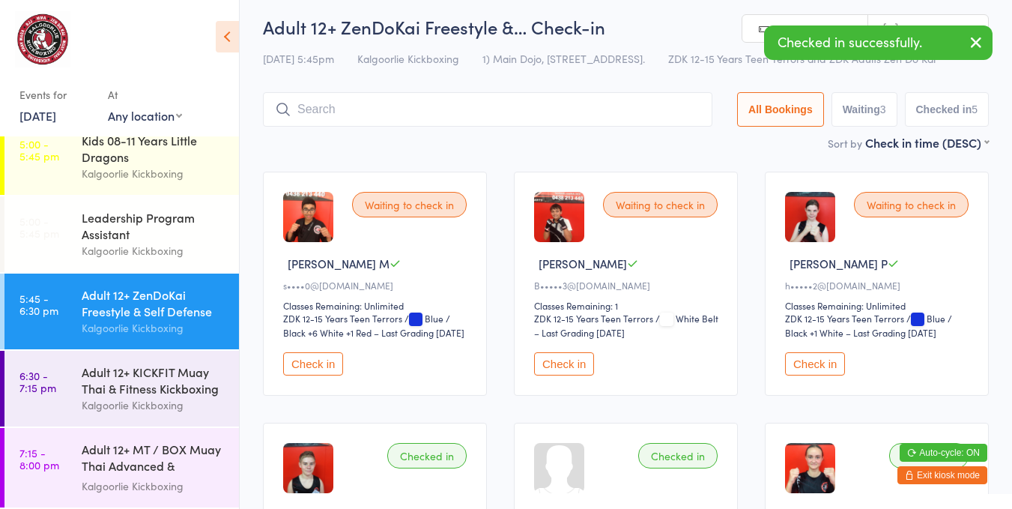
scroll to position [0, 0]
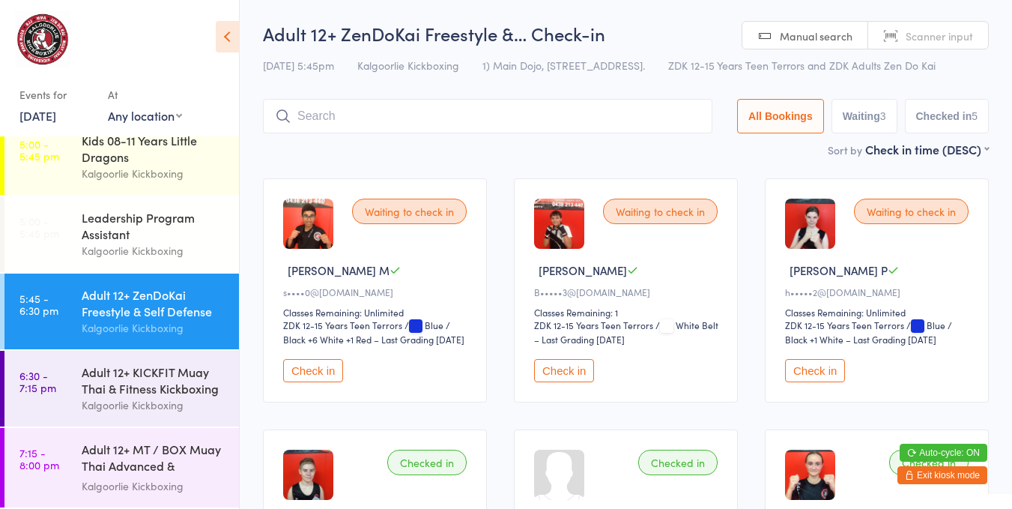
click at [420, 112] on input "search" at bounding box center [488, 116] width 450 height 34
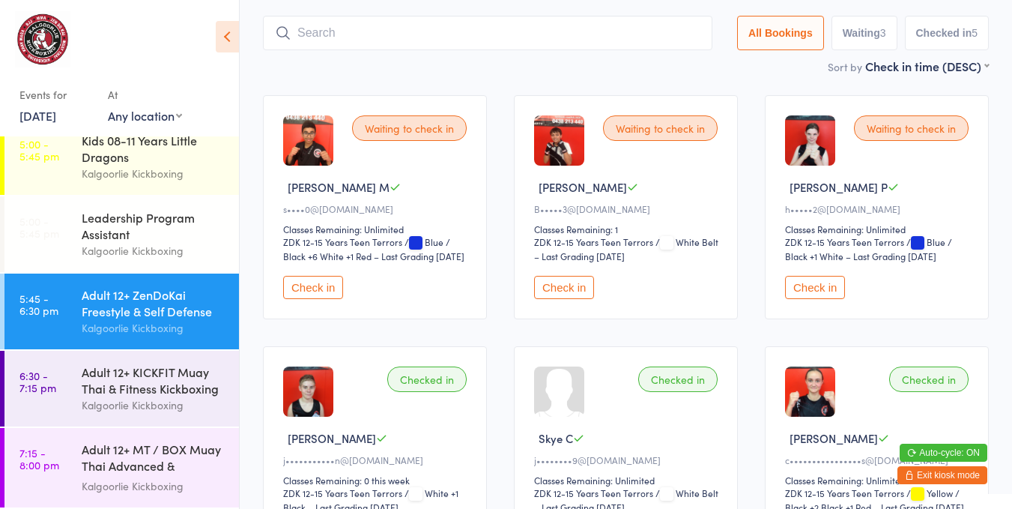
scroll to position [99, 0]
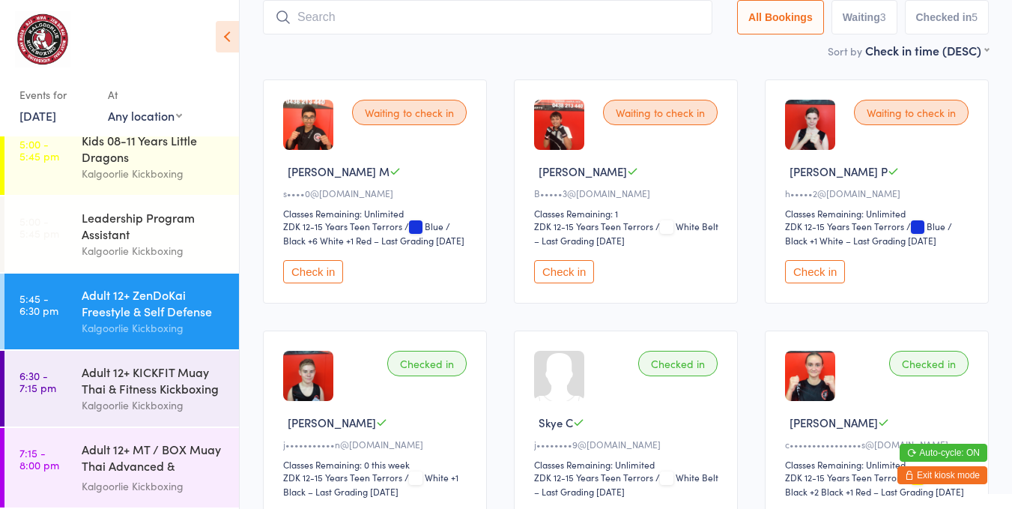
click at [492, 11] on input "search" at bounding box center [488, 17] width 450 height 34
click at [543, 58] on main "Adult 12+ ZenDoKai Freestyle &… Check-in 13 Aug 5:45pm Kalgoorlie Kickboxing 1)…" at bounding box center [626, 371] width 726 height 898
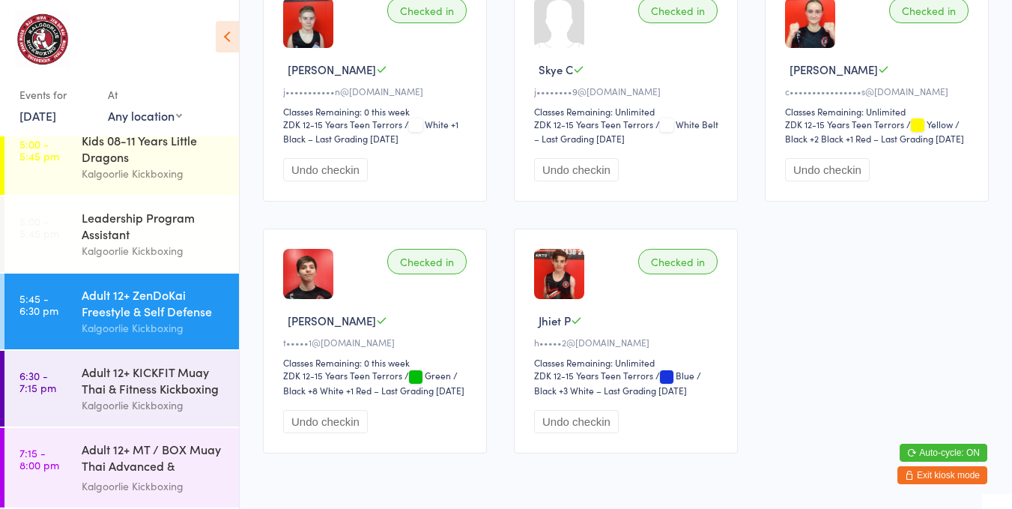
scroll to position [495, 0]
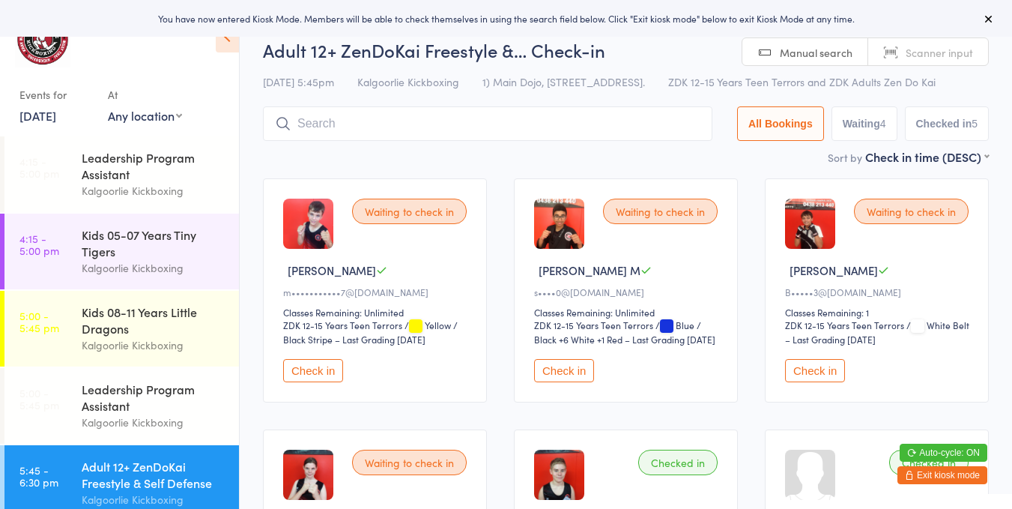
click at [323, 377] on button "Check in" at bounding box center [313, 370] width 60 height 23
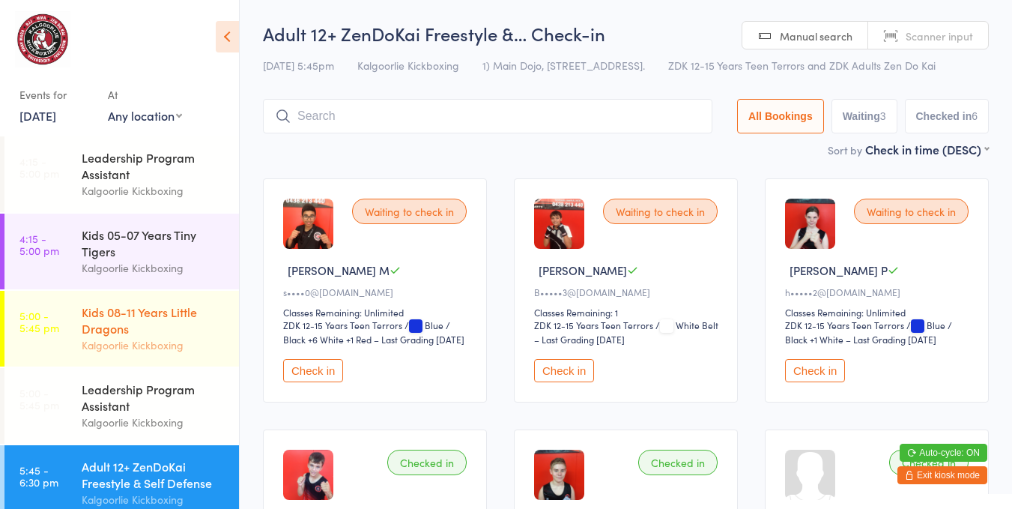
click at [160, 318] on div "Kids 08-11 Years Little Dragons" at bounding box center [154, 319] width 145 height 33
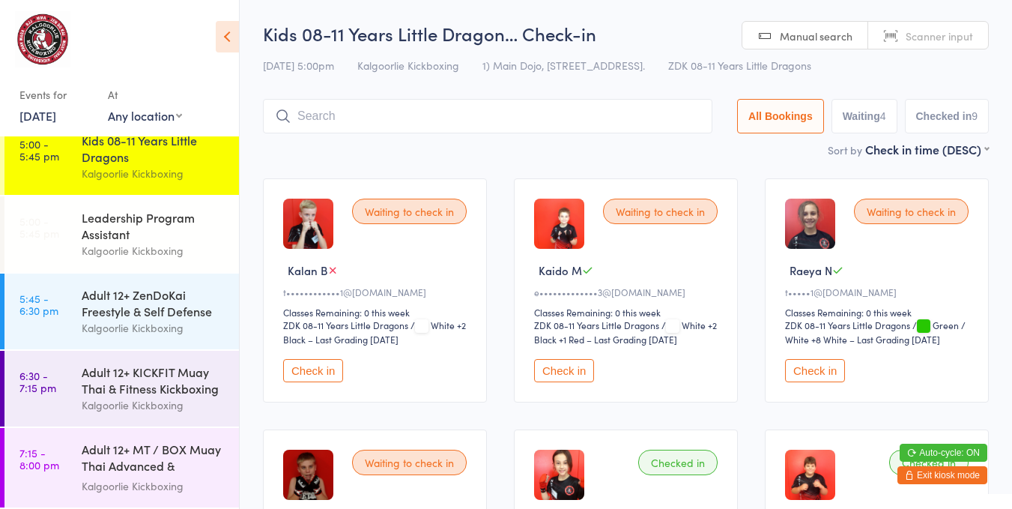
scroll to position [174, 0]
click at [140, 315] on div "Adult 12+ ZenDoKai Freestyle & Self Defense" at bounding box center [154, 302] width 145 height 33
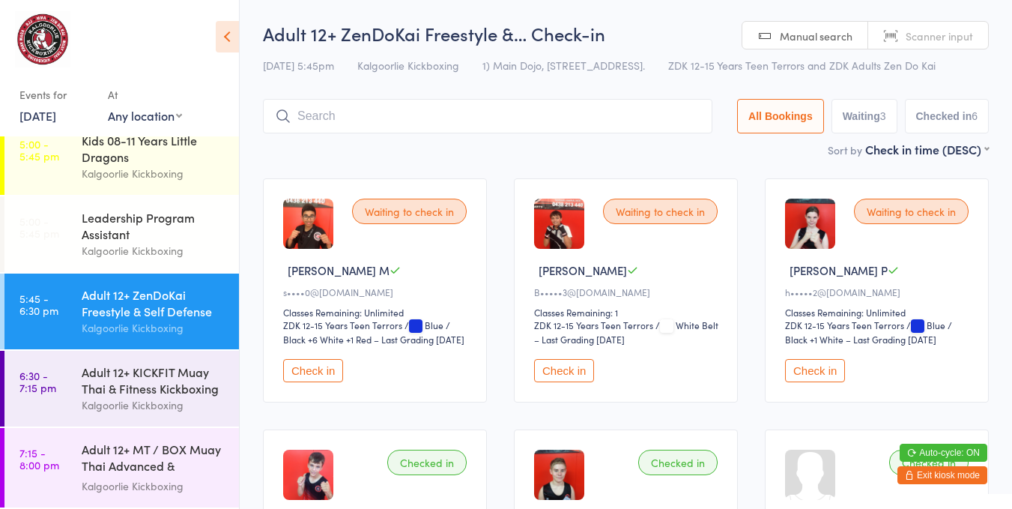
drag, startPoint x: 823, startPoint y: 378, endPoint x: 908, endPoint y: 362, distance: 86.9
drag, startPoint x: 908, startPoint y: 362, endPoint x: 947, endPoint y: 382, distance: 43.9
click at [947, 382] on div "Check in" at bounding box center [879, 370] width 188 height 23
click at [816, 375] on button "Check in" at bounding box center [815, 370] width 60 height 23
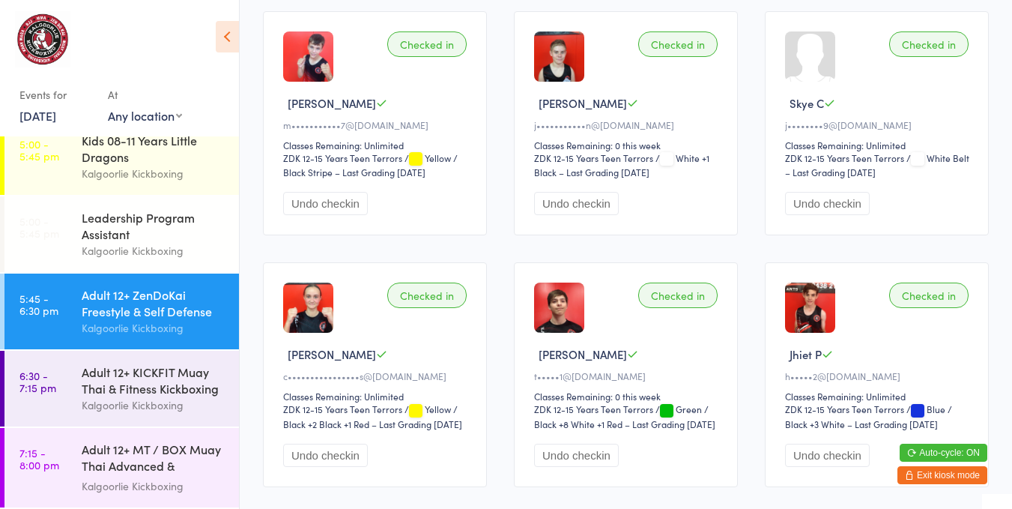
scroll to position [513, 0]
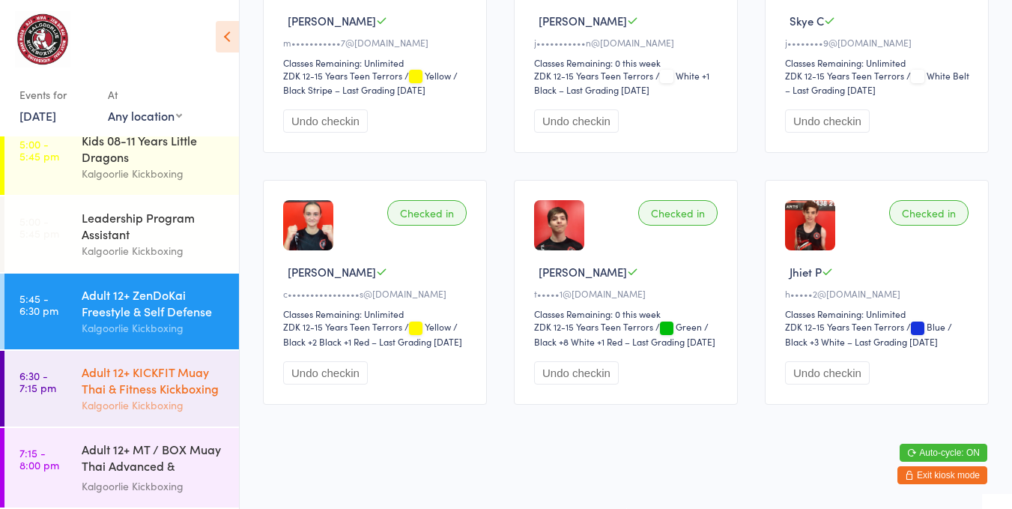
click at [196, 407] on div "Kalgoorlie Kickboxing" at bounding box center [154, 404] width 145 height 17
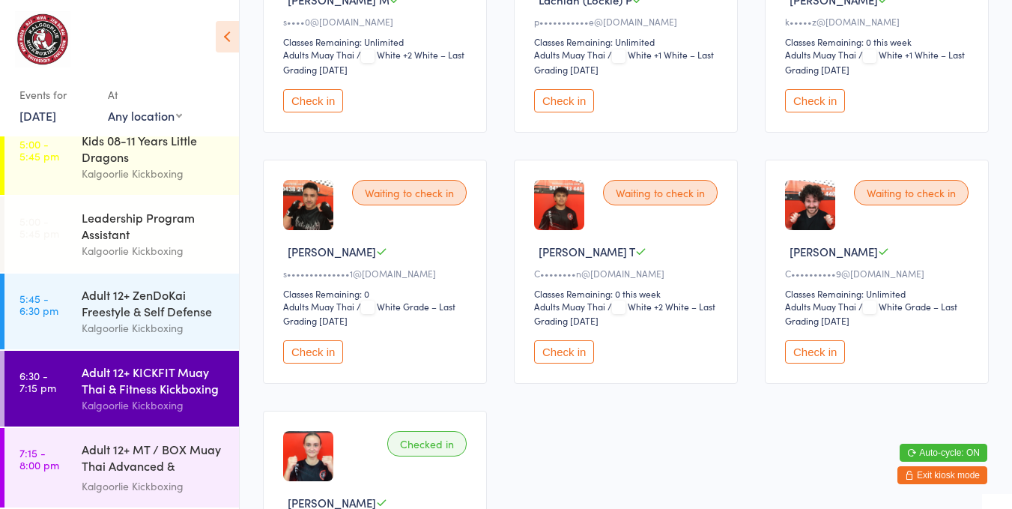
scroll to position [788, 0]
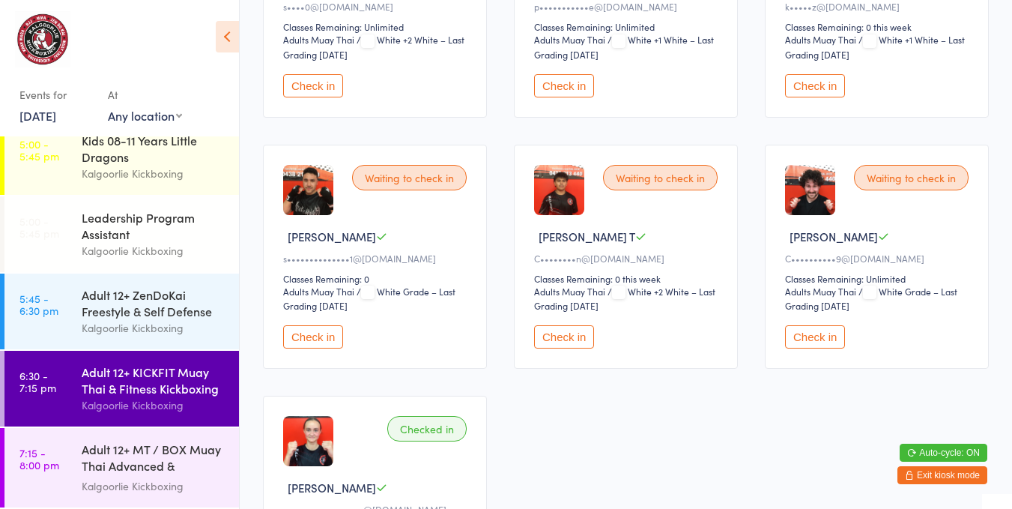
click at [573, 333] on button "Check in" at bounding box center [564, 336] width 60 height 23
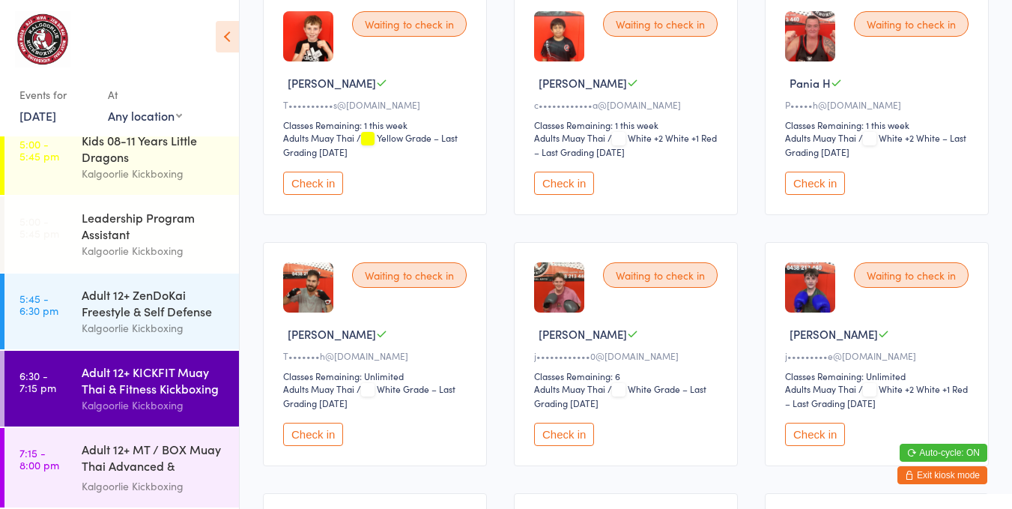
scroll to position [190, 0]
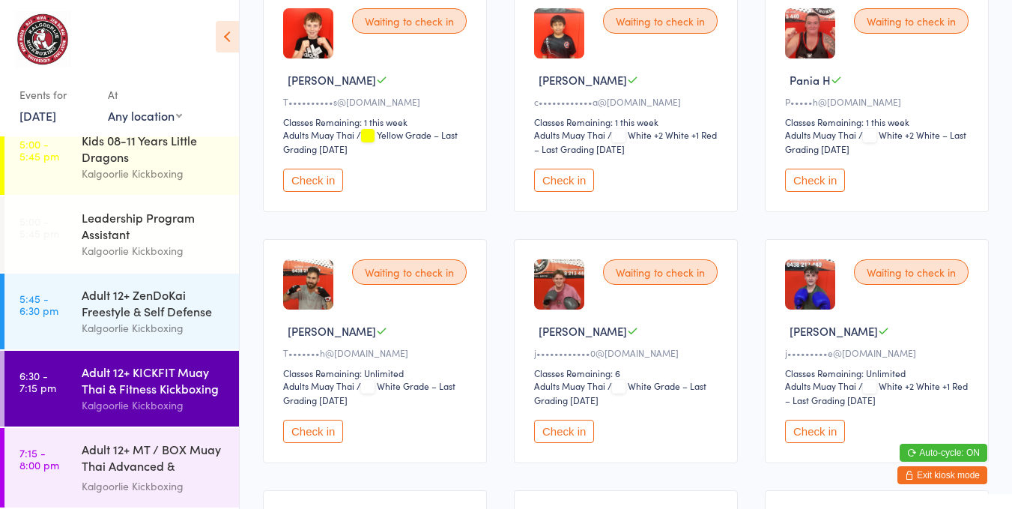
click at [806, 426] on button "Check in" at bounding box center [815, 431] width 60 height 23
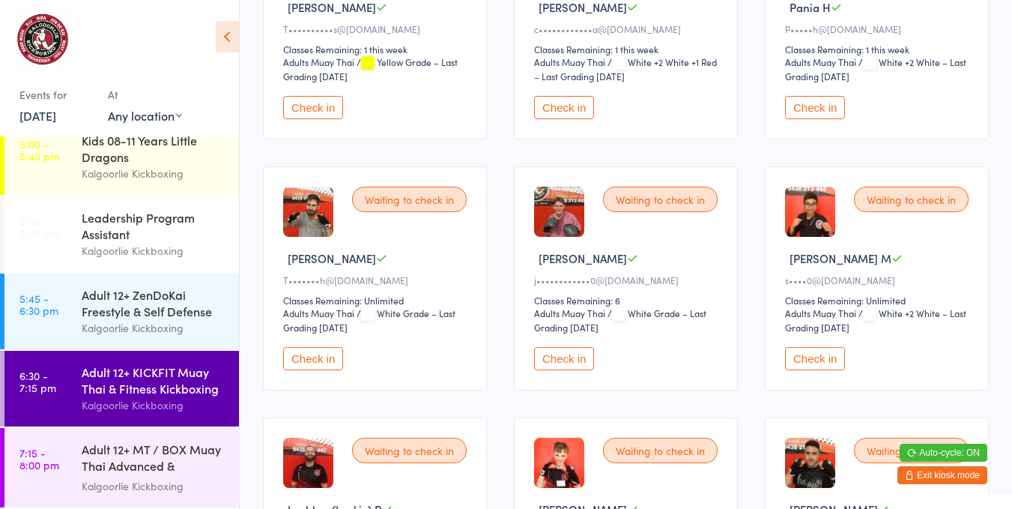
scroll to position [244, 0]
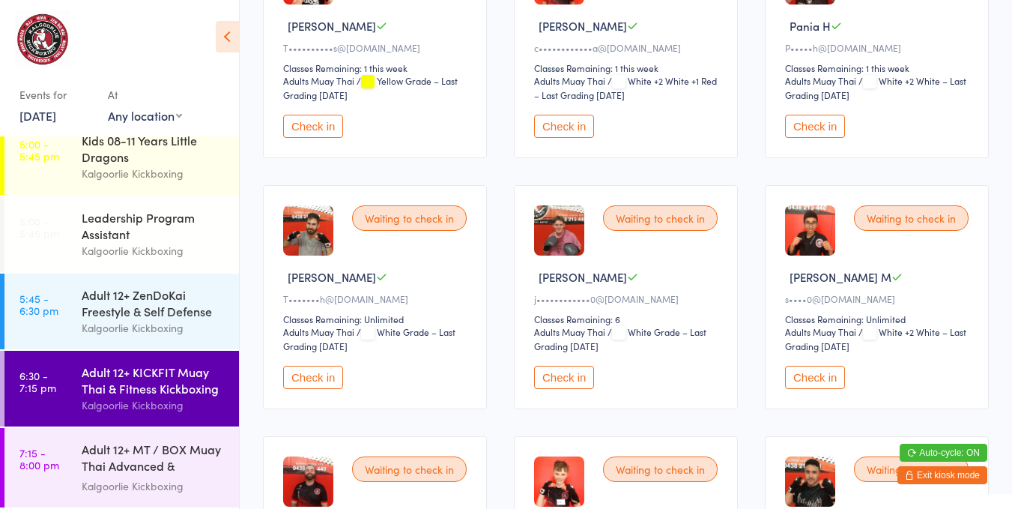
click at [816, 379] on button "Check in" at bounding box center [815, 377] width 60 height 23
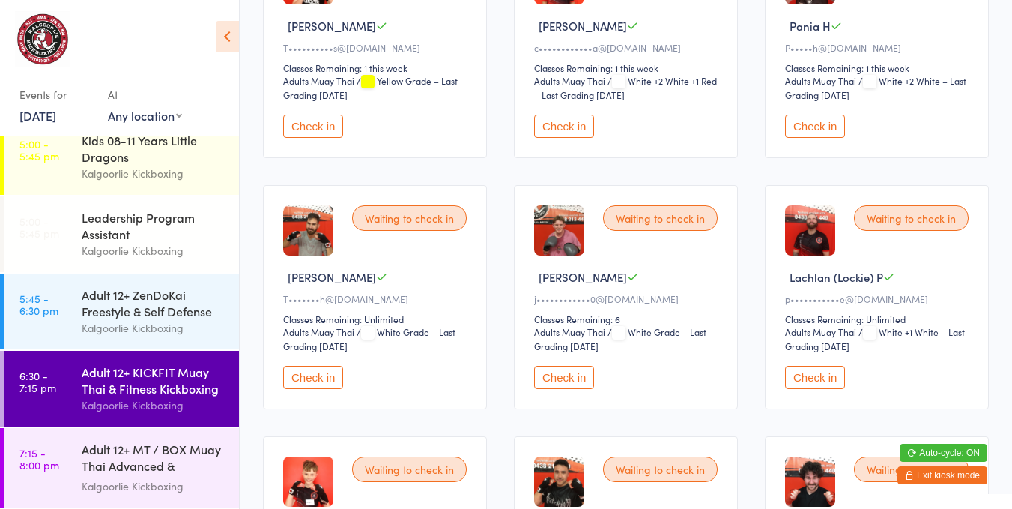
click at [320, 369] on button "Check in" at bounding box center [313, 377] width 60 height 23
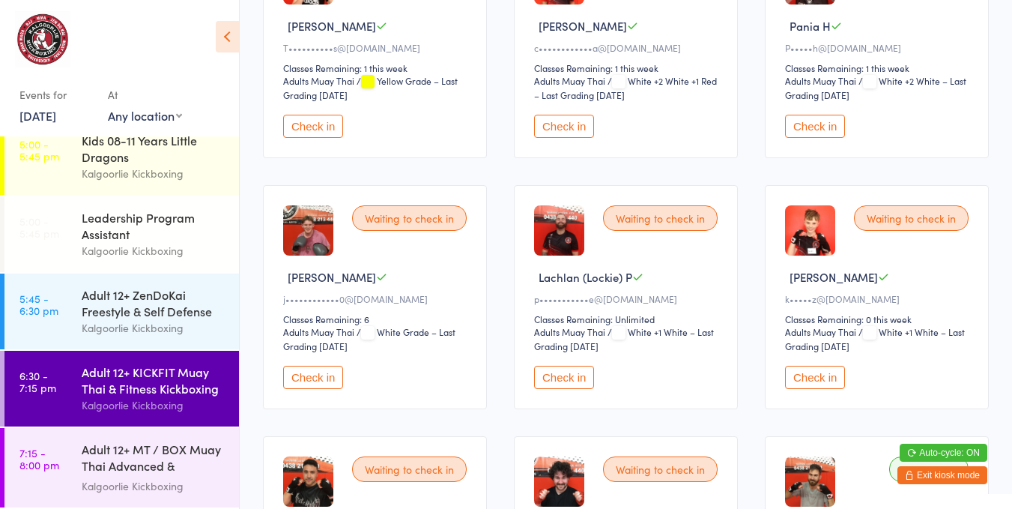
click at [316, 373] on button "Check in" at bounding box center [313, 377] width 60 height 23
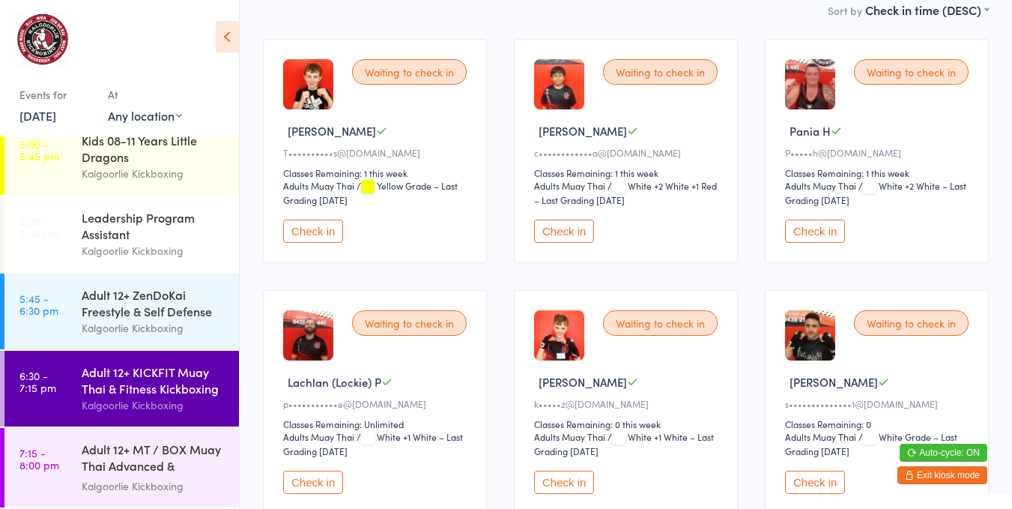
scroll to position [139, 0]
click at [300, 242] on button "Check in" at bounding box center [313, 231] width 60 height 23
click at [304, 221] on button "Check in" at bounding box center [313, 231] width 60 height 23
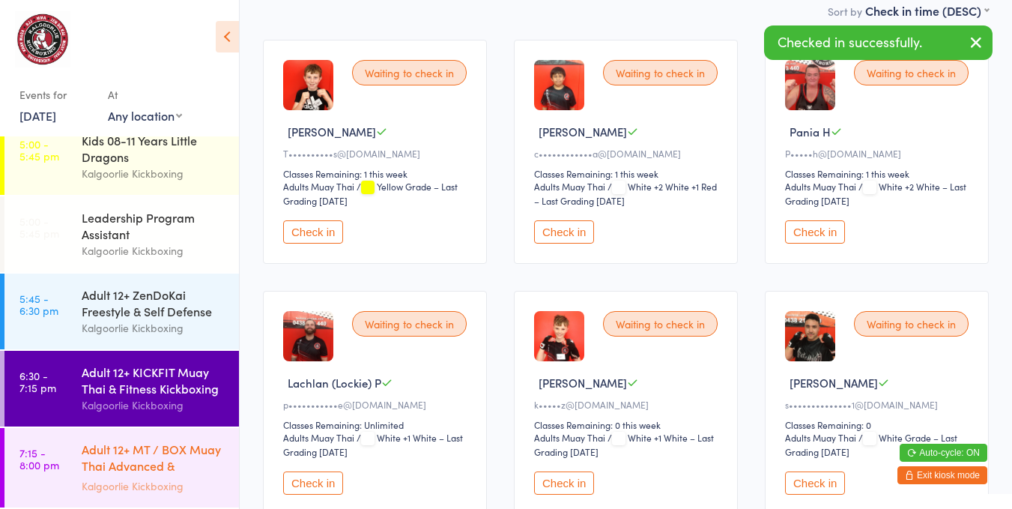
click at [123, 453] on div "Adult 12+ MT / BOX Muay Thai Advanced & SPARRING" at bounding box center [154, 459] width 145 height 37
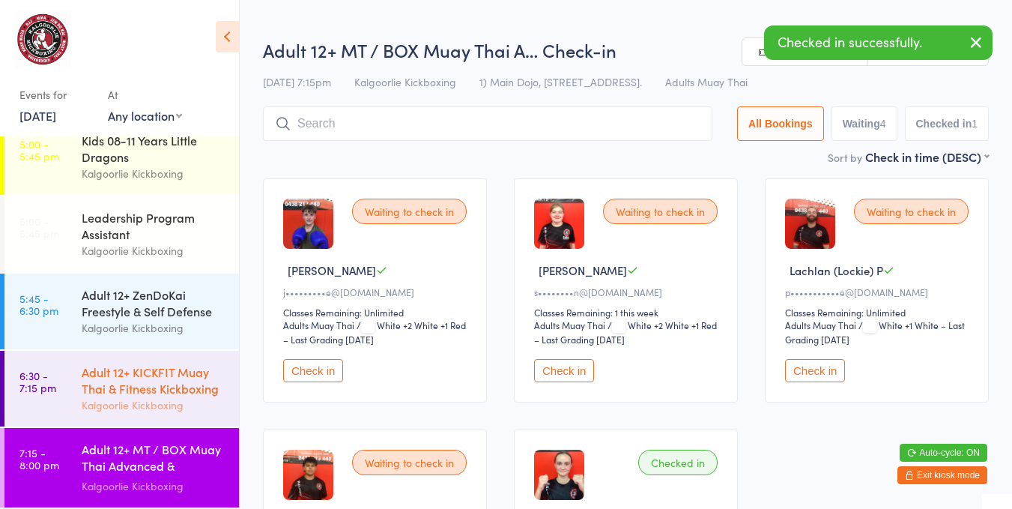
click at [118, 384] on div "Adult 12+ KICKFIT Muay Thai & Fitness Kickboxing" at bounding box center [154, 379] width 145 height 33
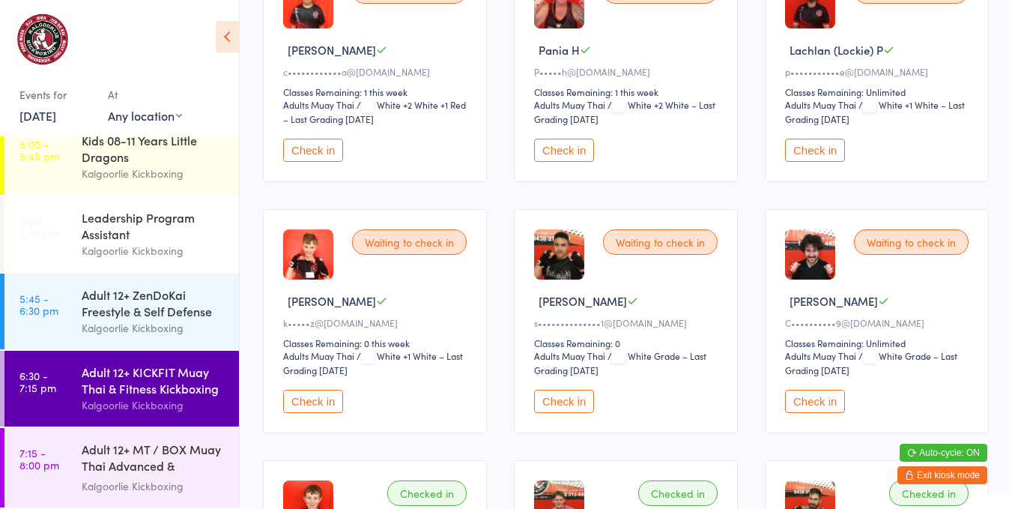
scroll to position [268, 0]
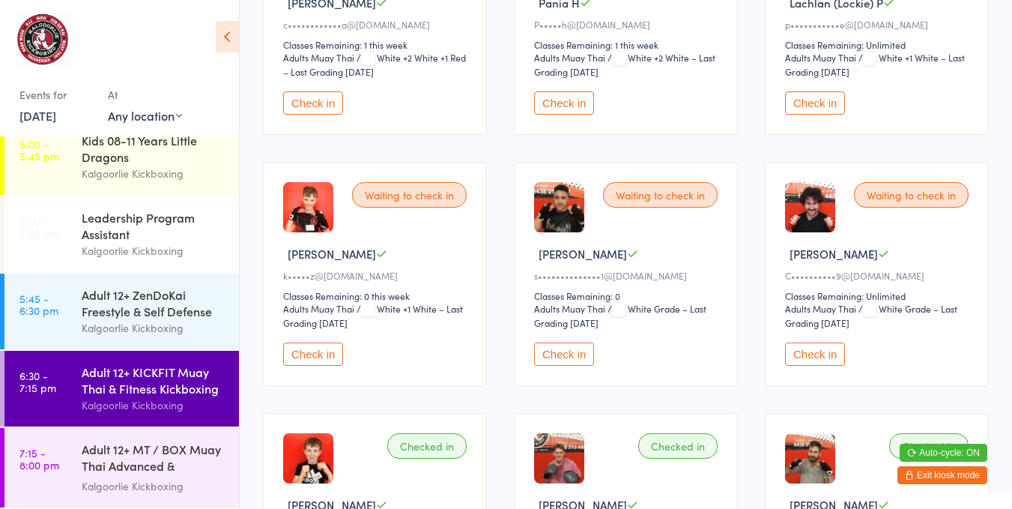
click at [577, 360] on button "Check in" at bounding box center [564, 353] width 60 height 23
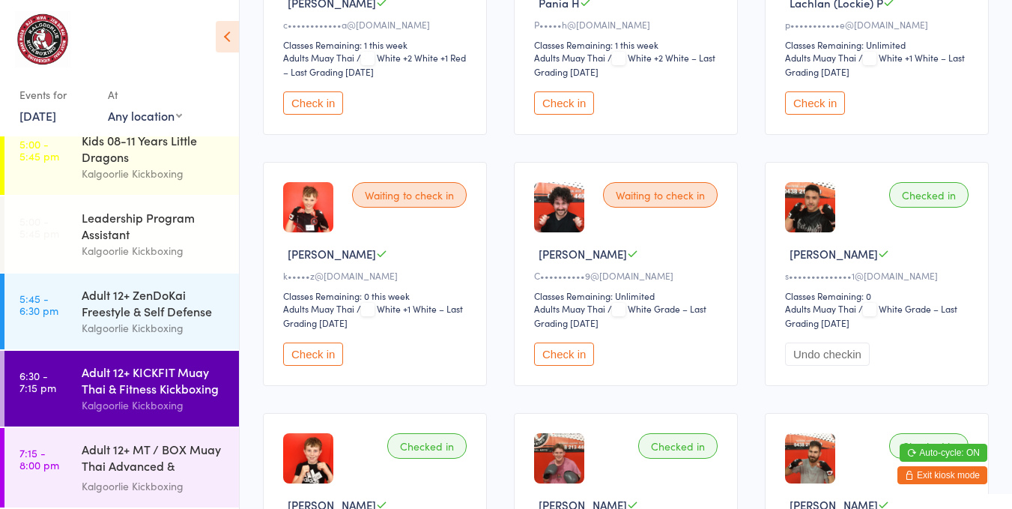
click at [567, 94] on button "Check in" at bounding box center [564, 102] width 60 height 23
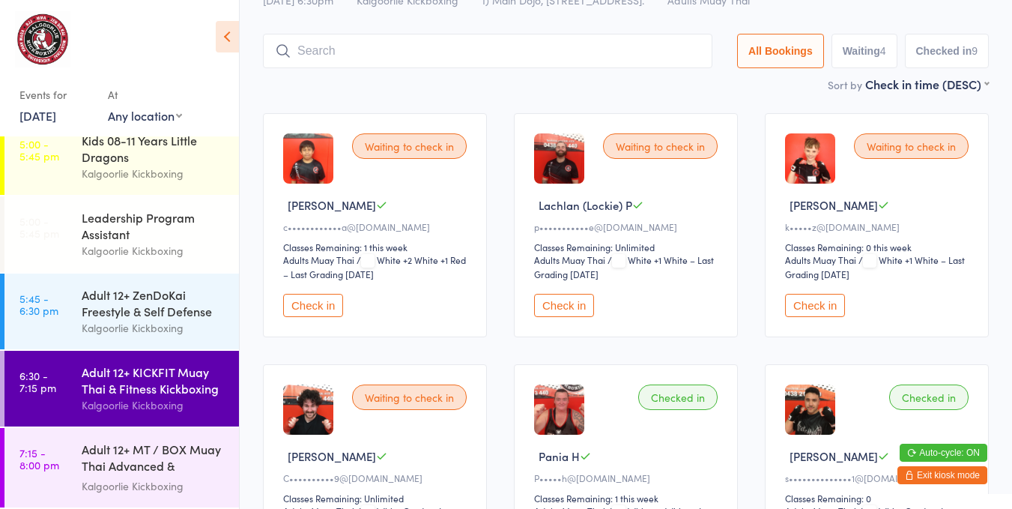
scroll to position [61, 0]
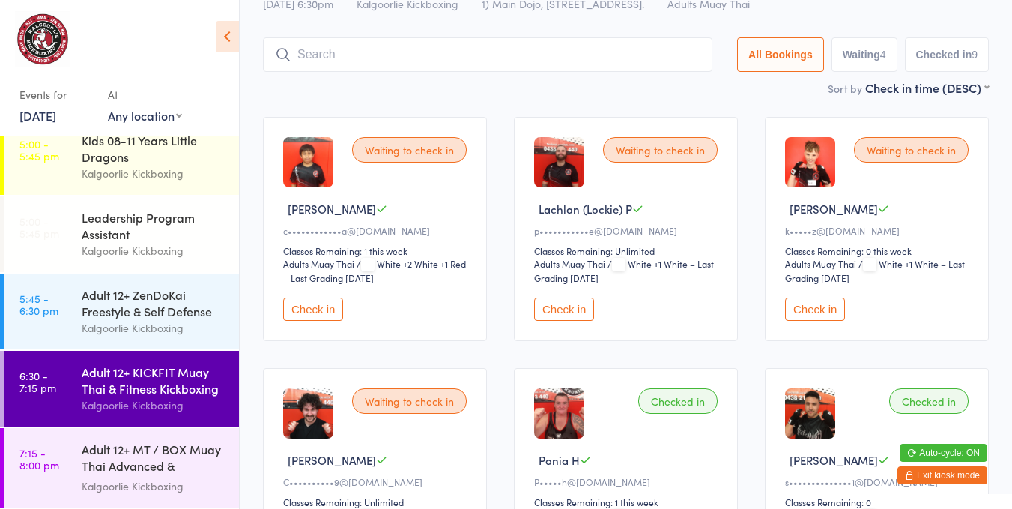
click at [812, 317] on button "Check in" at bounding box center [815, 308] width 60 height 23
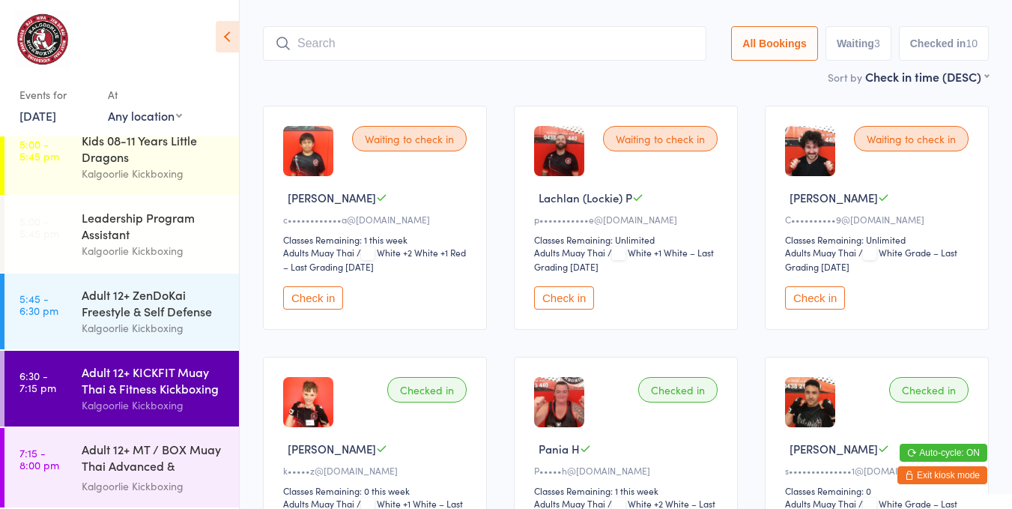
scroll to position [70, 0]
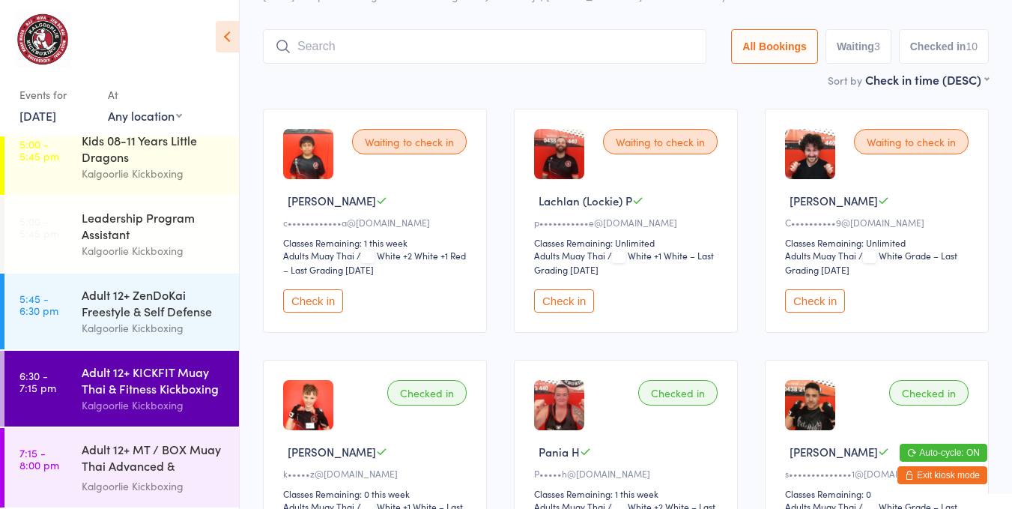
click at [577, 292] on button "Check in" at bounding box center [564, 300] width 60 height 23
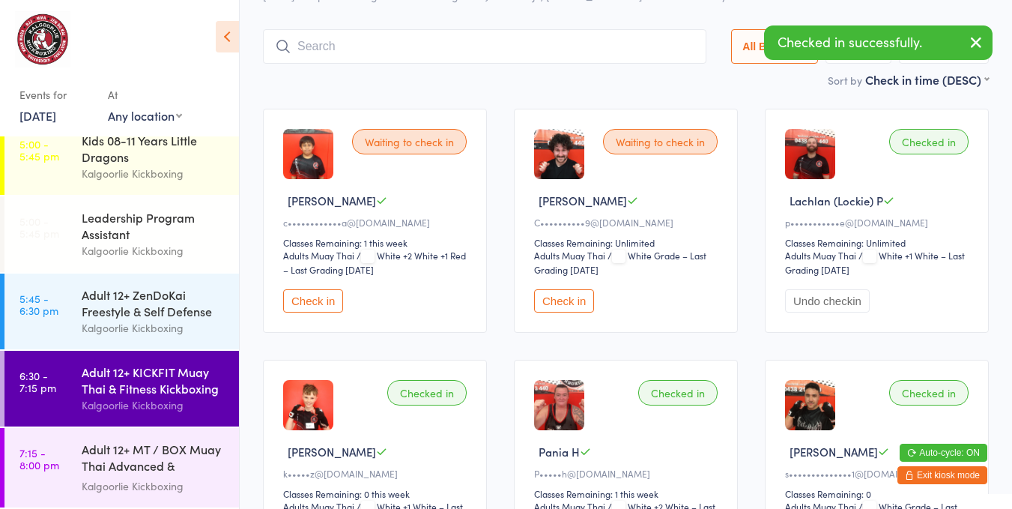
click at [184, 468] on div "Adult 12+ MT / BOX Muay Thai Advanced & SPARRING" at bounding box center [154, 459] width 145 height 37
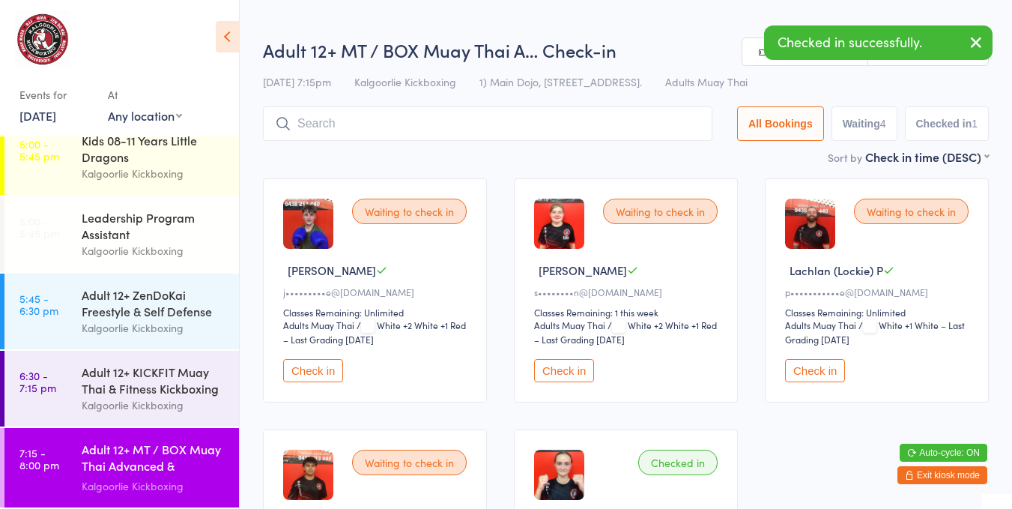
click at [826, 361] on button "Check in" at bounding box center [815, 370] width 60 height 23
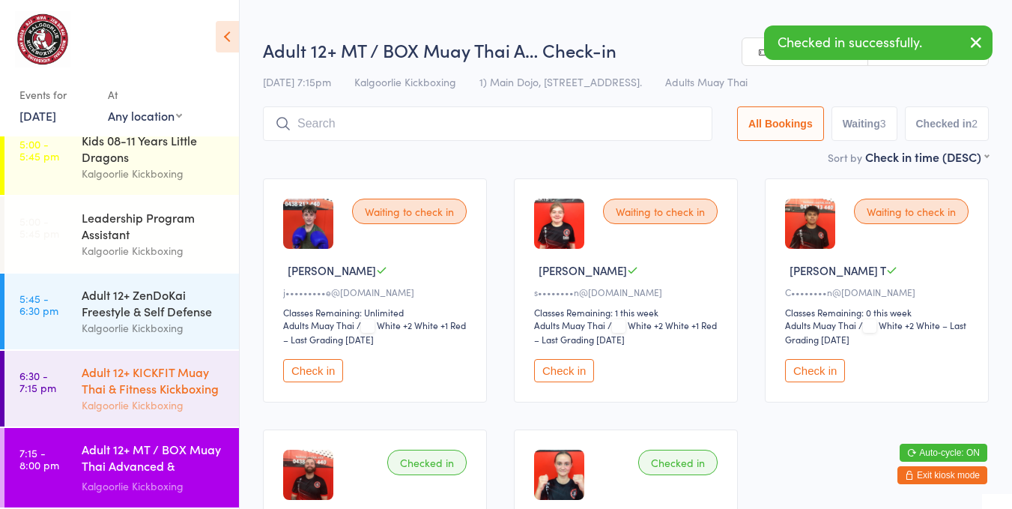
click at [147, 367] on div "Adult 12+ KICKFIT Muay Thai & Fitness Kickboxing" at bounding box center [154, 379] width 145 height 33
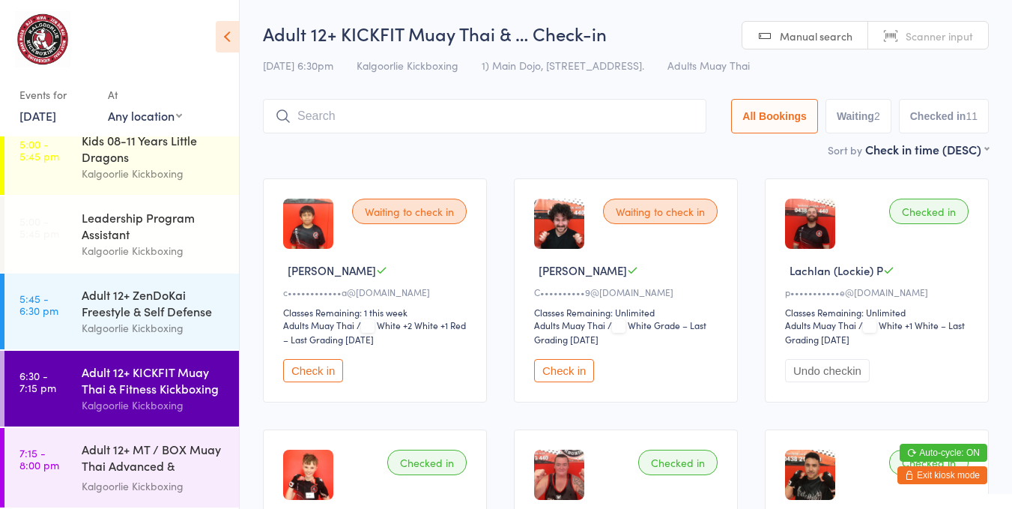
click at [139, 378] on div "Adult 12+ KICKFIT Muay Thai & Fitness Kickboxing" at bounding box center [154, 379] width 145 height 33
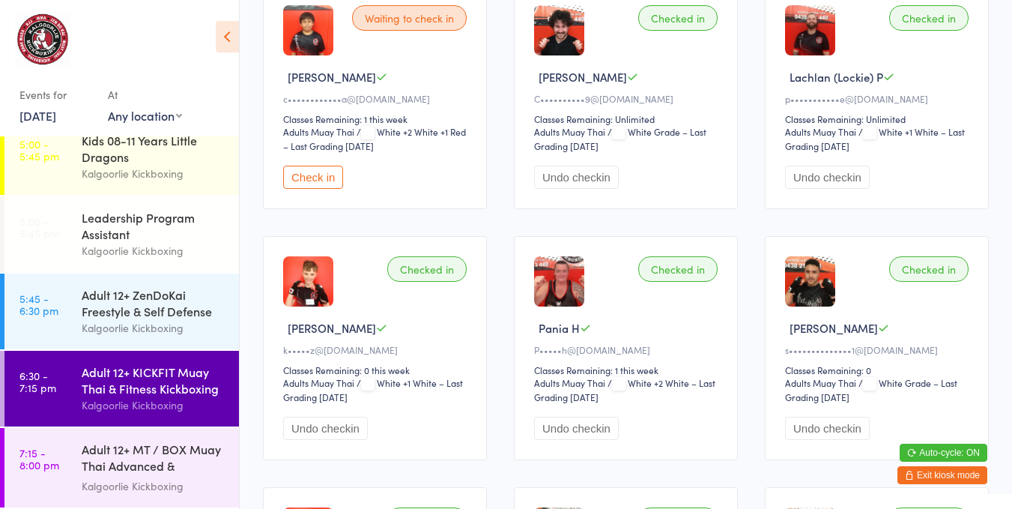
scroll to position [194, 0]
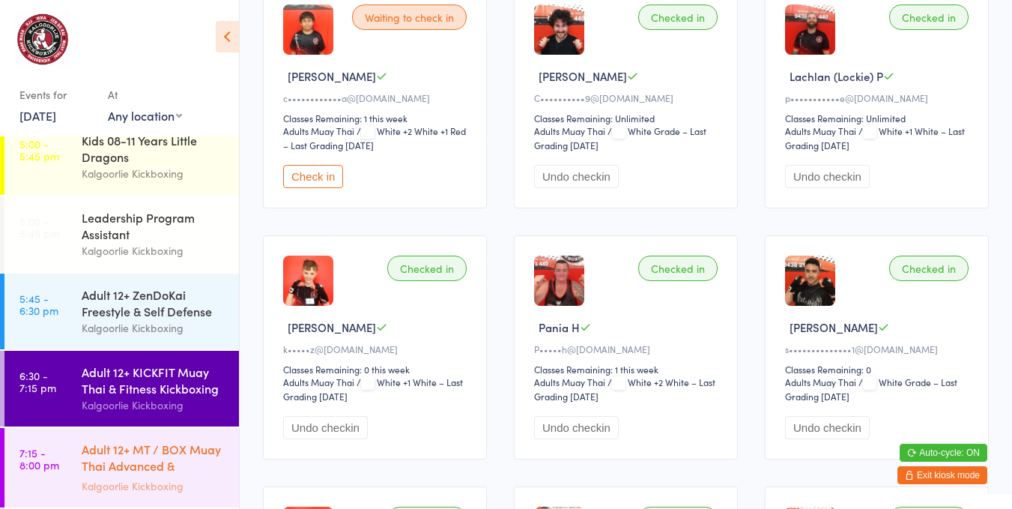
click at [175, 462] on div "Adult 12+ MT / BOX Muay Thai Advanced & SPARRING" at bounding box center [154, 459] width 145 height 37
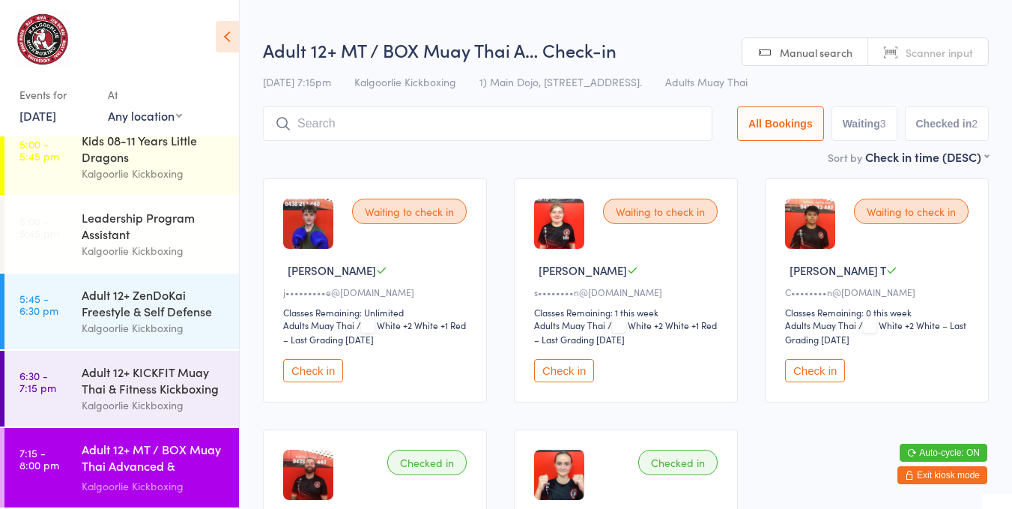
click at [307, 377] on button "Check in" at bounding box center [313, 370] width 60 height 23
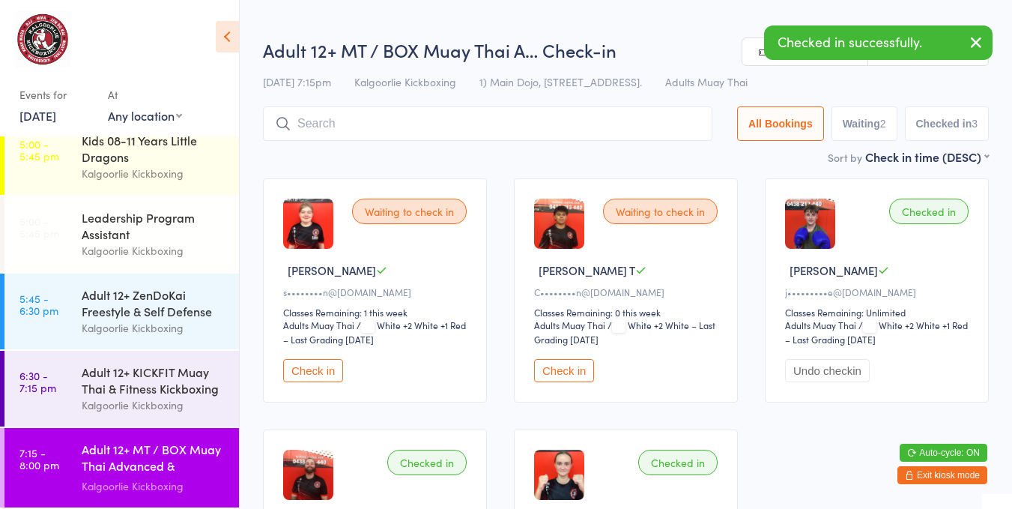
click at [552, 365] on button "Check in" at bounding box center [564, 370] width 60 height 23
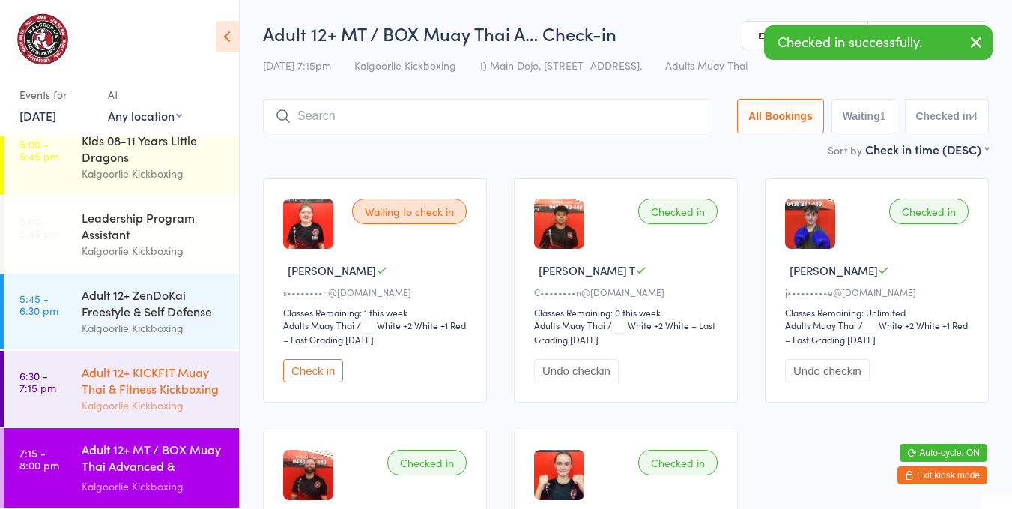
click at [151, 386] on div "Adult 12+ KICKFIT Muay Thai & Fitness Kickboxing" at bounding box center [154, 379] width 145 height 33
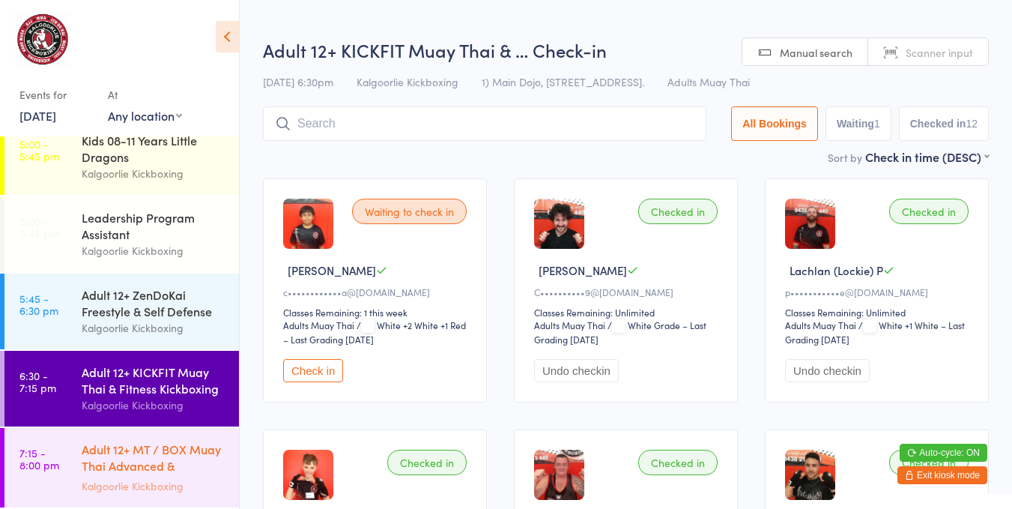
click at [153, 455] on div "Adult 12+ MT / BOX Muay Thai Advanced & SPARRING" at bounding box center [154, 459] width 145 height 37
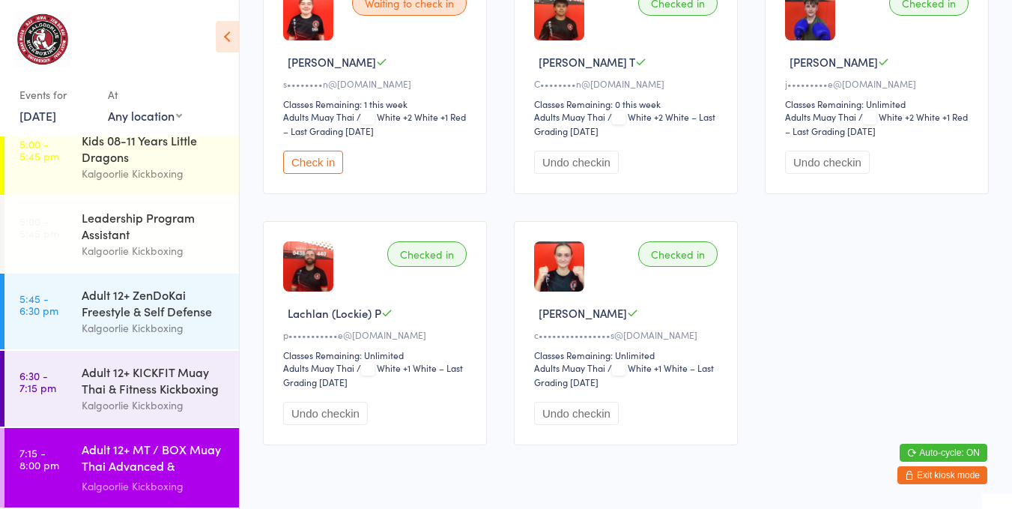
scroll to position [207, 0]
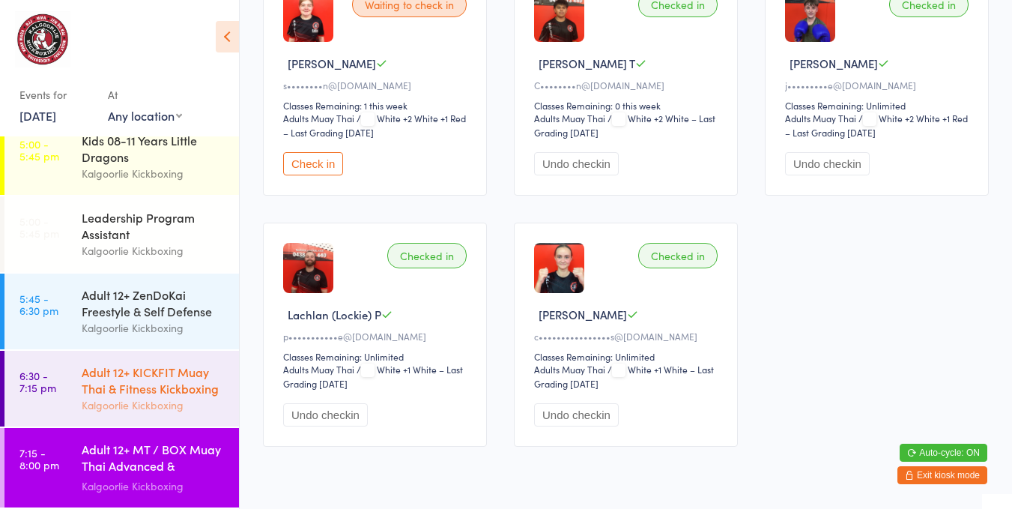
click at [126, 374] on div "Adult 12+ KICKFIT Muay Thai & Fitness Kickboxing" at bounding box center [154, 379] width 145 height 33
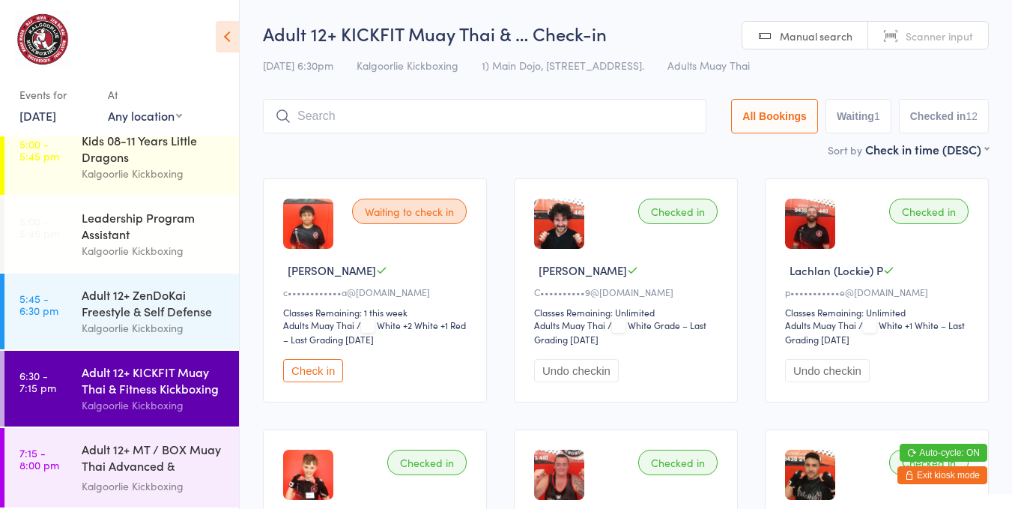
click at [314, 340] on span "/ White +2 White +1 Red – Last Grading Jul 30, 2025" at bounding box center [374, 331] width 183 height 27
click at [304, 364] on button "Check in" at bounding box center [313, 370] width 60 height 23
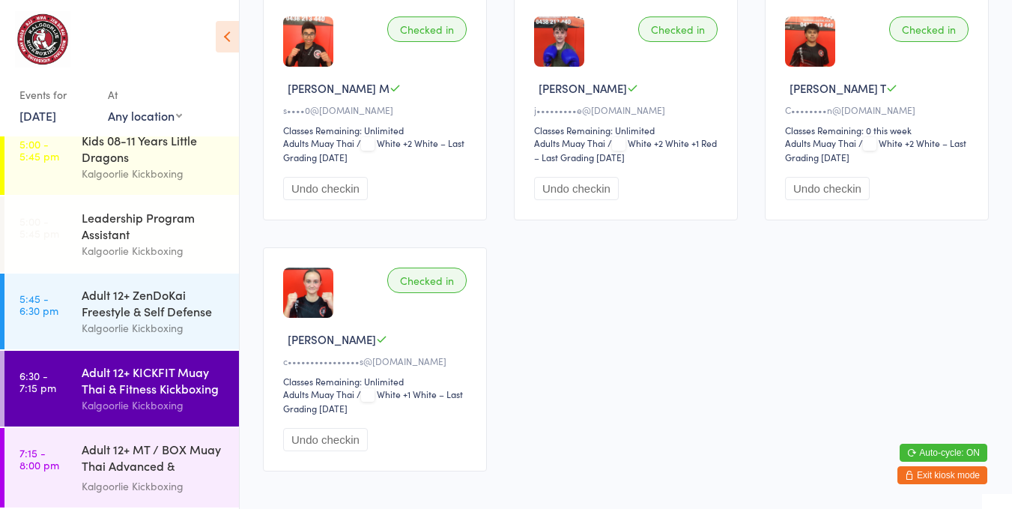
scroll to position [175, 0]
click at [96, 486] on div "Kalgoorlie Kickboxing" at bounding box center [154, 485] width 145 height 17
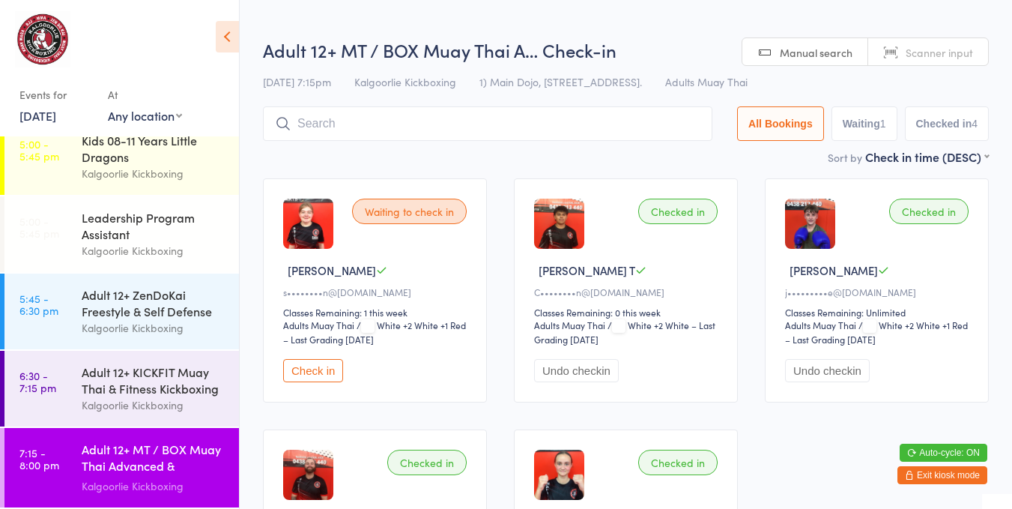
click at [318, 377] on button "Check in" at bounding box center [313, 370] width 60 height 23
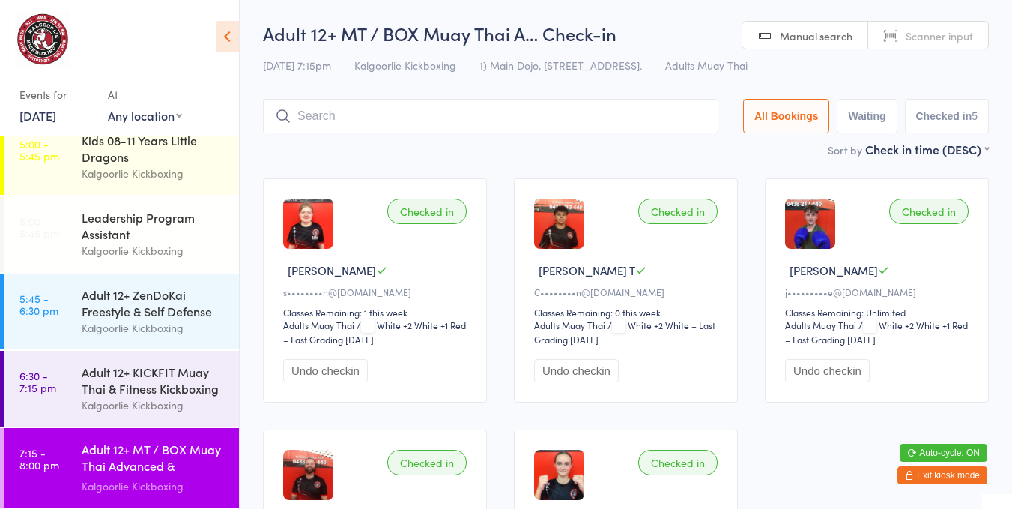
click at [594, 377] on button "Undo checkin" at bounding box center [576, 370] width 85 height 23
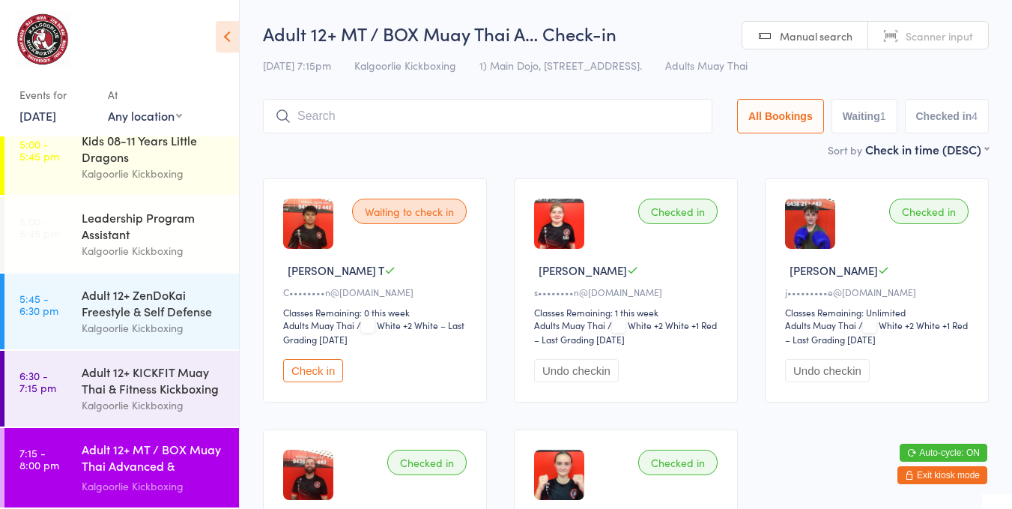
click at [328, 372] on button "Check in" at bounding box center [313, 370] width 60 height 23
click at [130, 459] on div "Adult 12+ MT / BOX Muay Thai Advanced & SPARRING" at bounding box center [154, 459] width 145 height 37
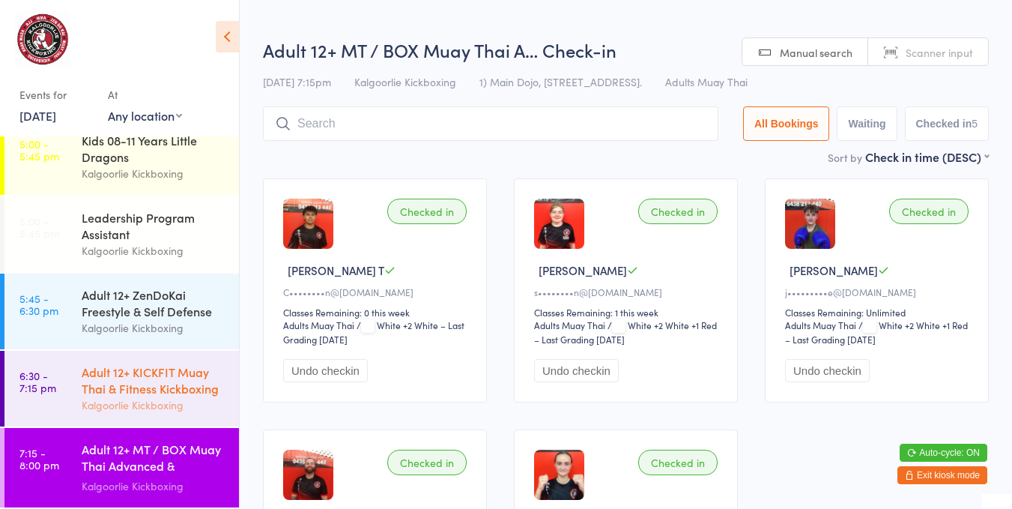
click at [178, 378] on div "Adult 12+ KICKFIT Muay Thai & Fitness Kickboxing" at bounding box center [154, 379] width 145 height 33
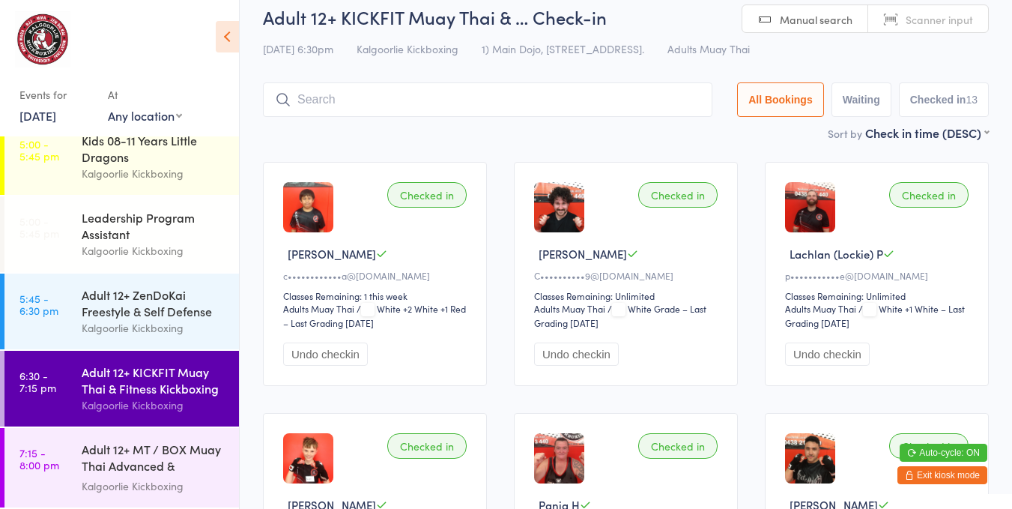
scroll to position [15, 0]
